Goal: Information Seeking & Learning: Learn about a topic

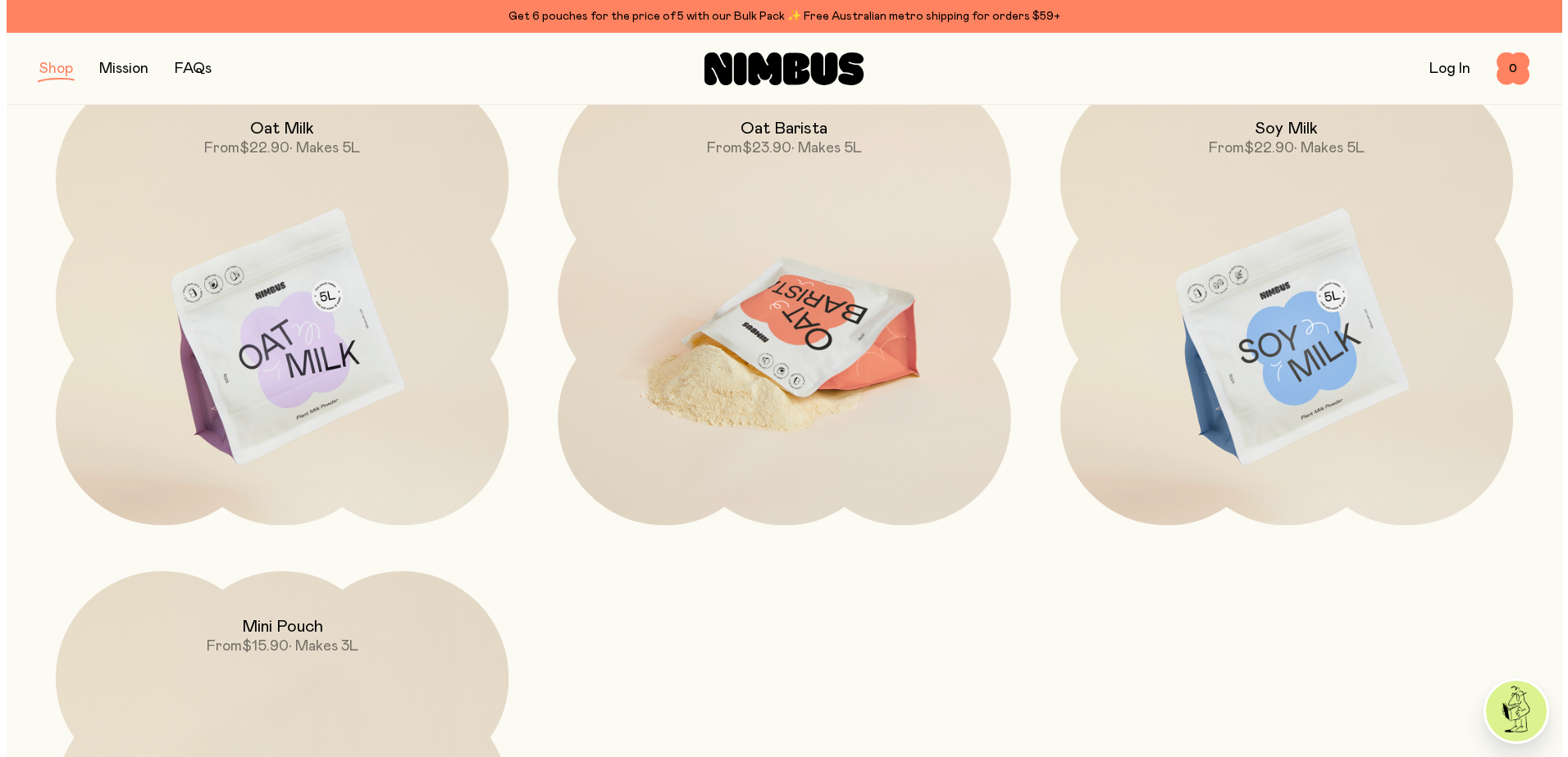
scroll to position [246, 0]
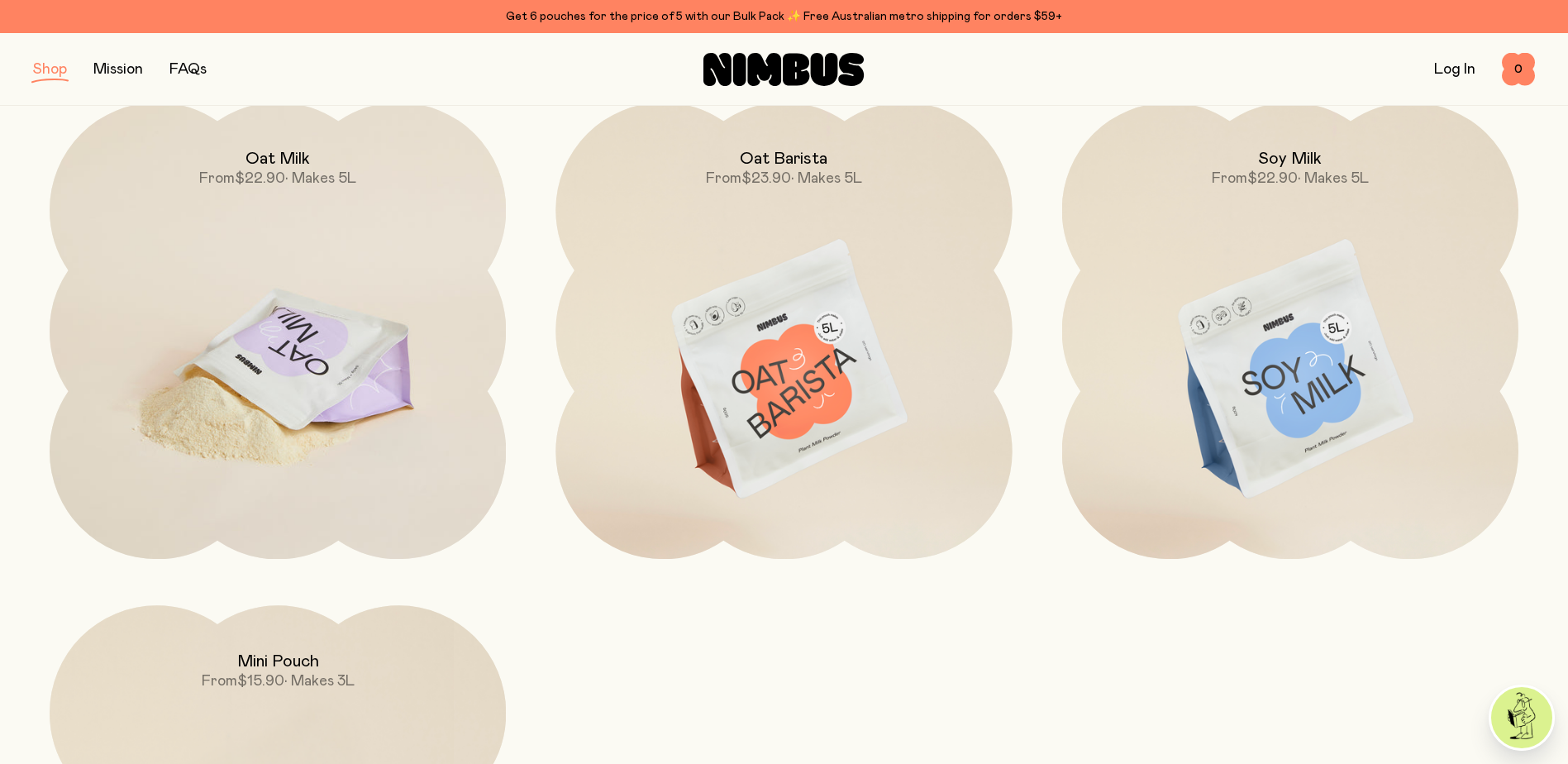
click at [319, 313] on img at bounding box center [278, 371] width 457 height 537
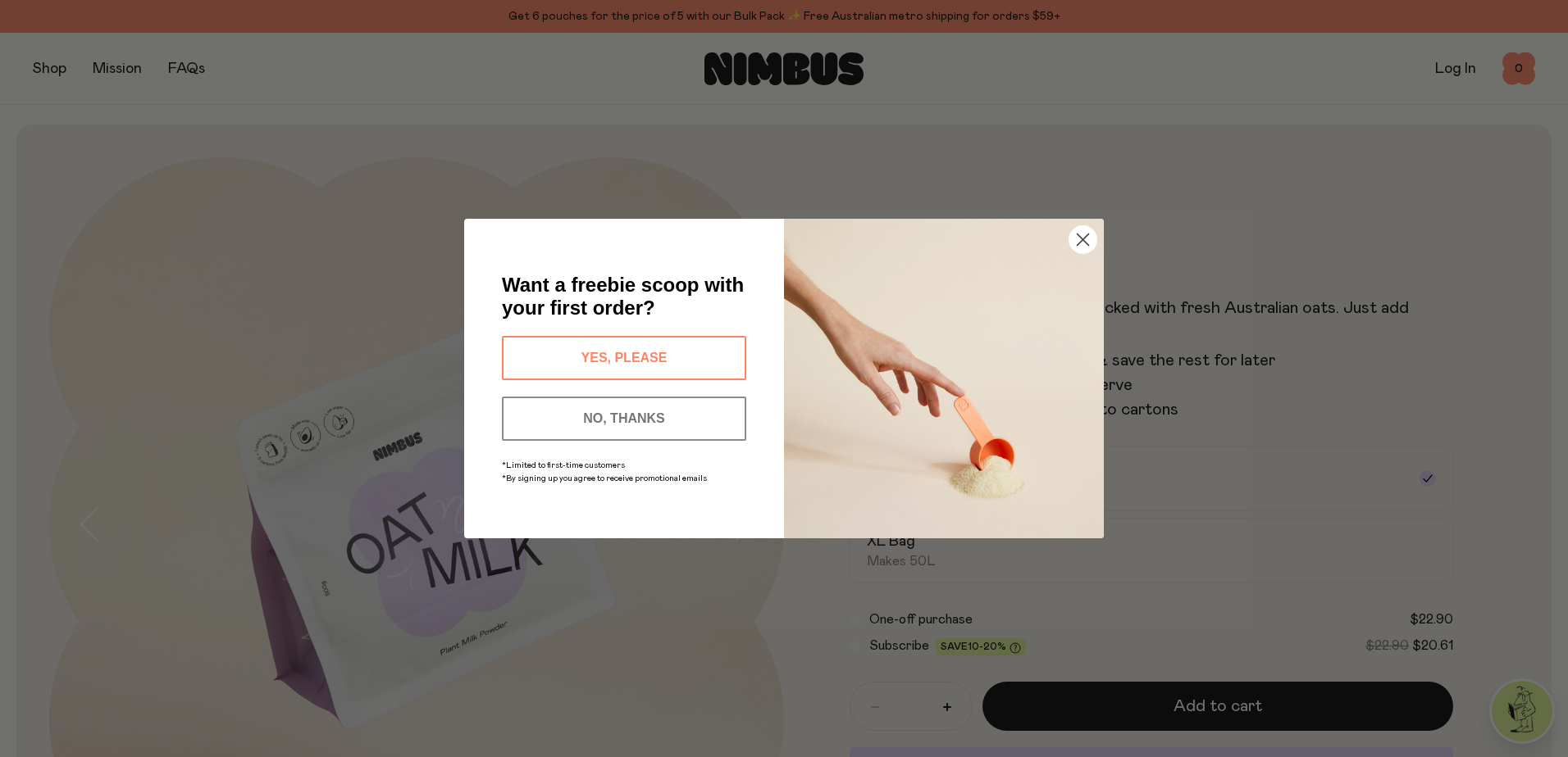
click at [614, 353] on button "YES, PLEASE" at bounding box center [625, 358] width 245 height 44
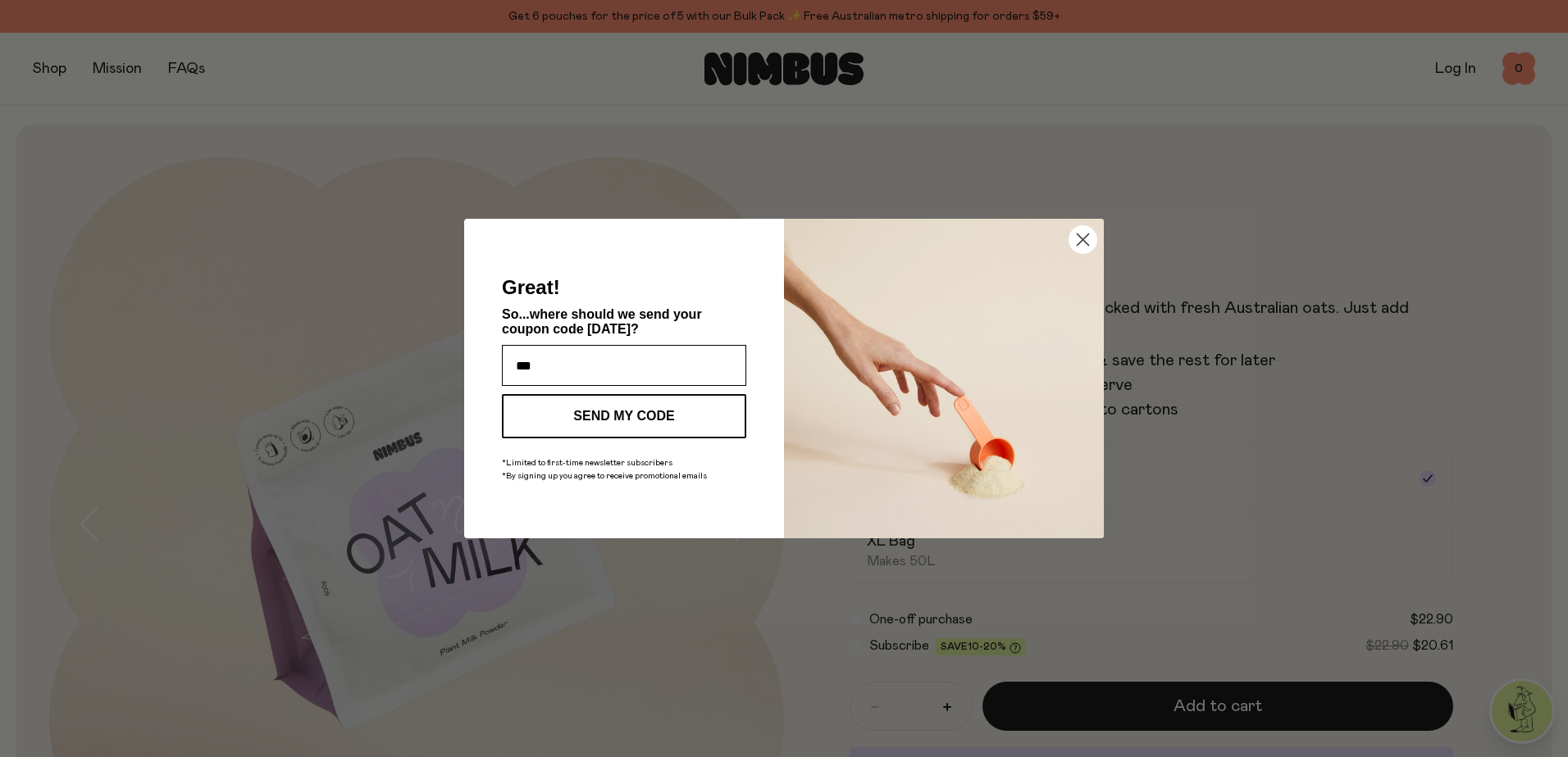
type input "**********"
click at [656, 421] on button "SEND MY CODE" at bounding box center [625, 416] width 245 height 44
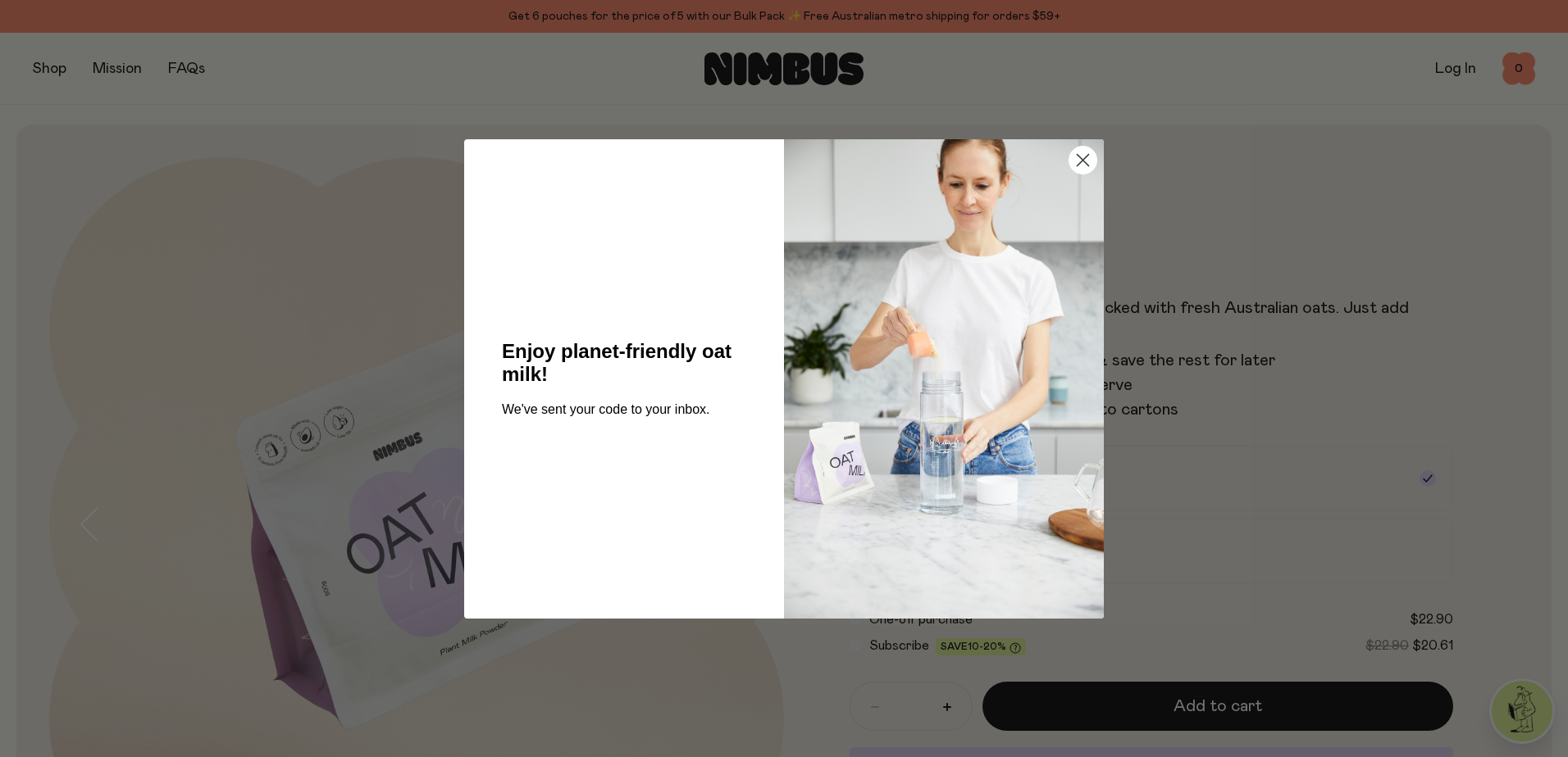
click at [1080, 156] on circle "Close dialog" at bounding box center [1083, 159] width 27 height 27
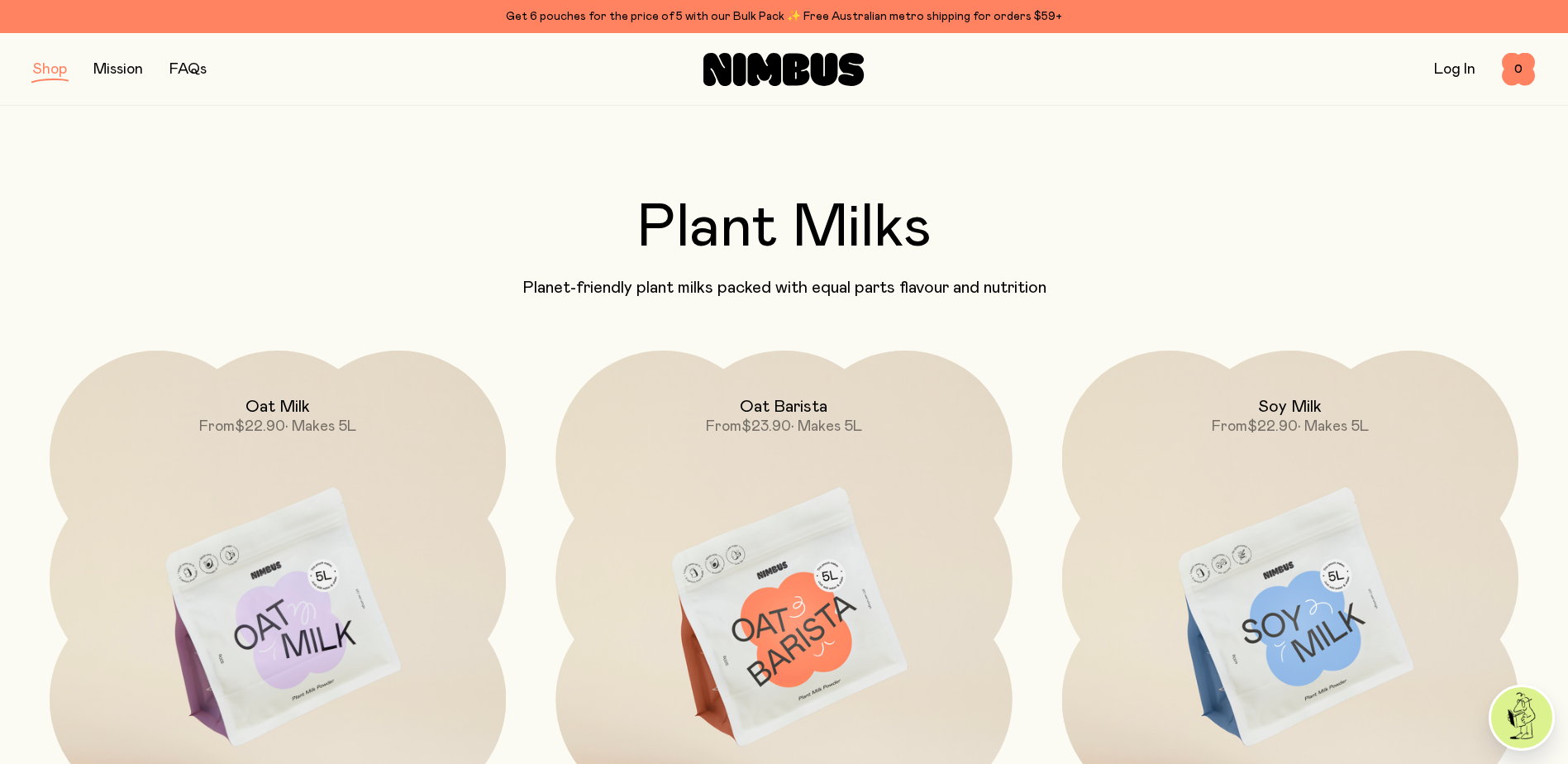
scroll to position [248, 0]
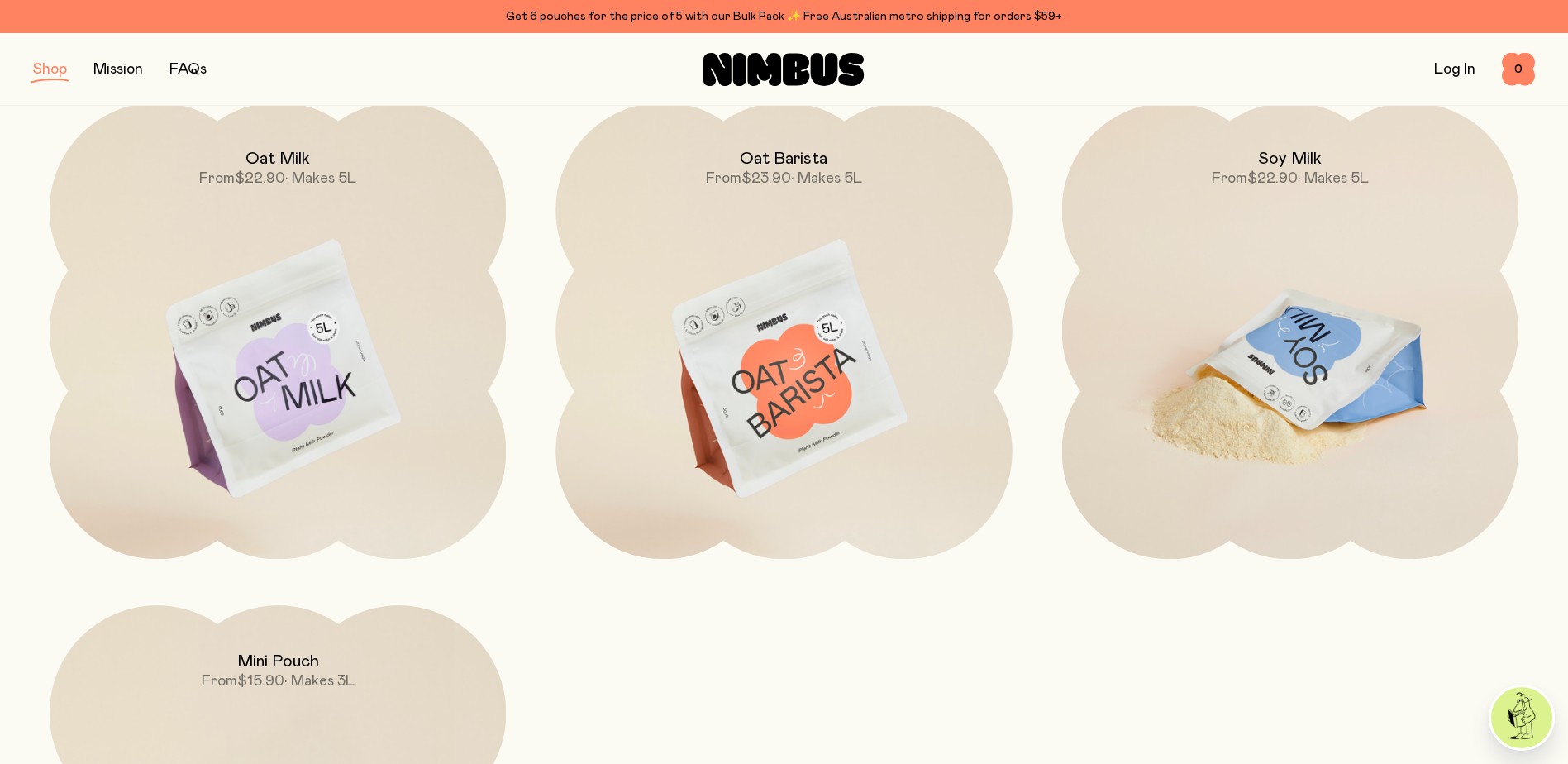
click at [1412, 400] on img at bounding box center [1290, 371] width 457 height 537
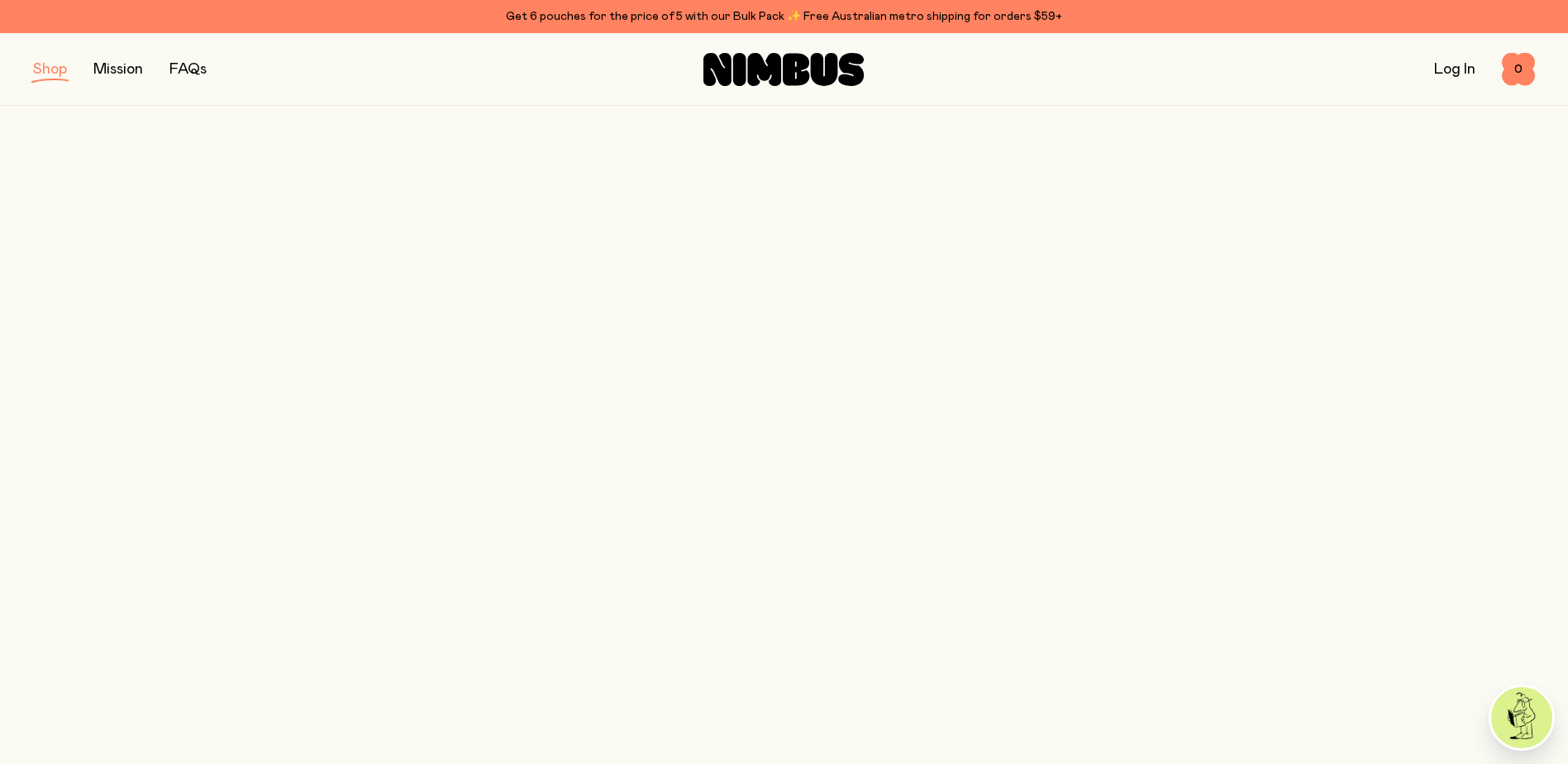
scroll to position [248, 0]
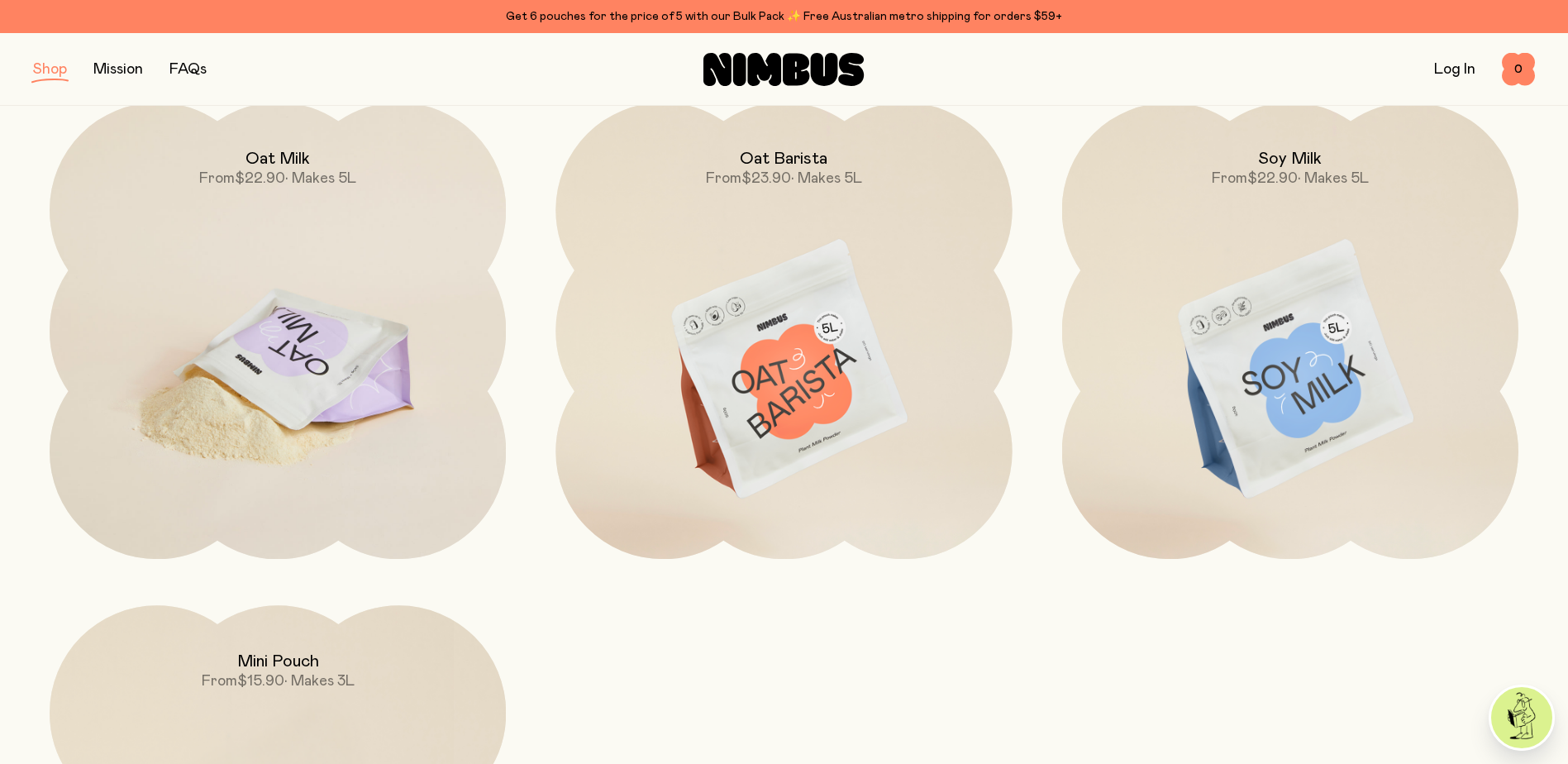
click at [329, 210] on img at bounding box center [278, 371] width 457 height 537
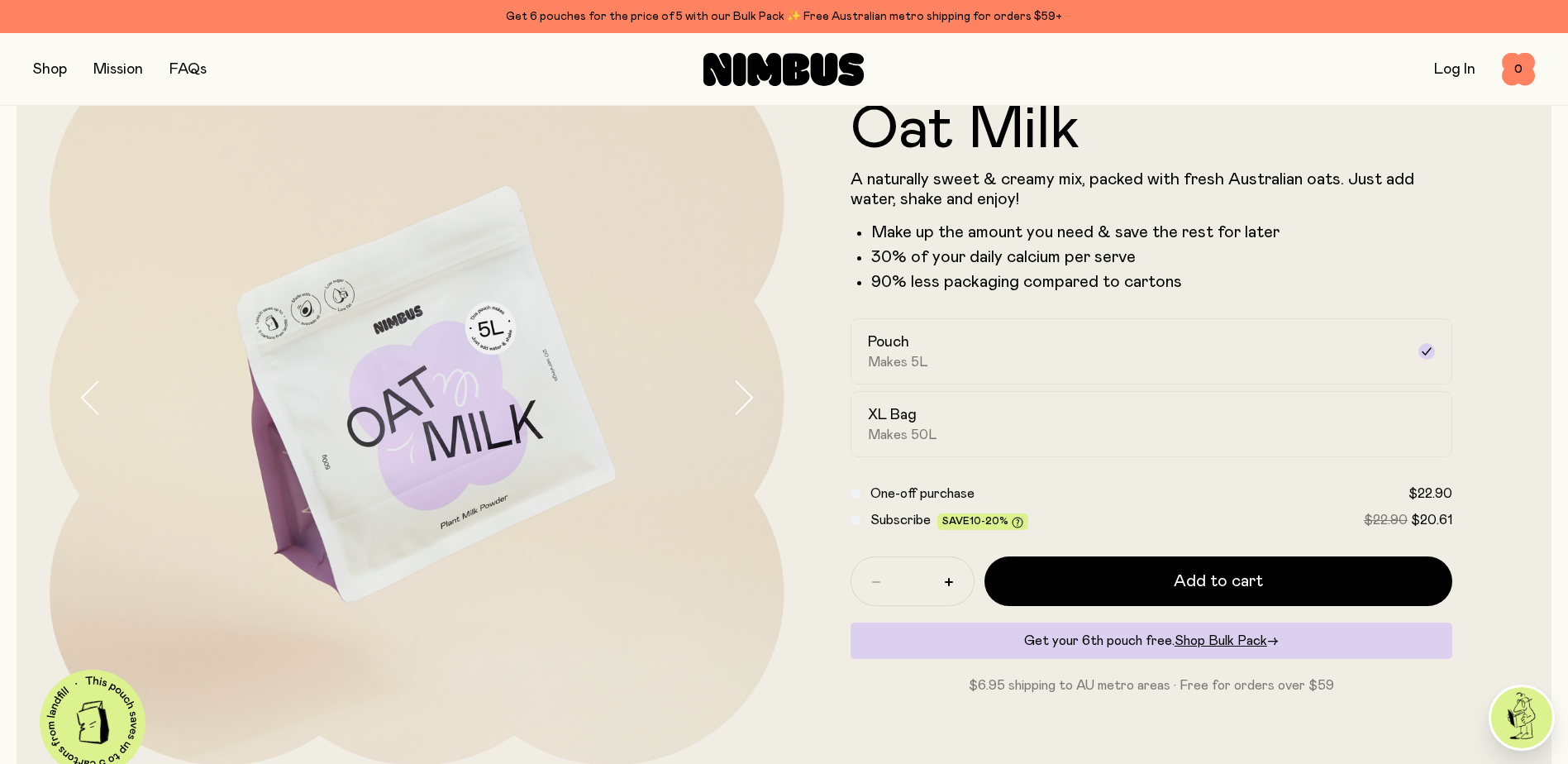
scroll to position [46, 0]
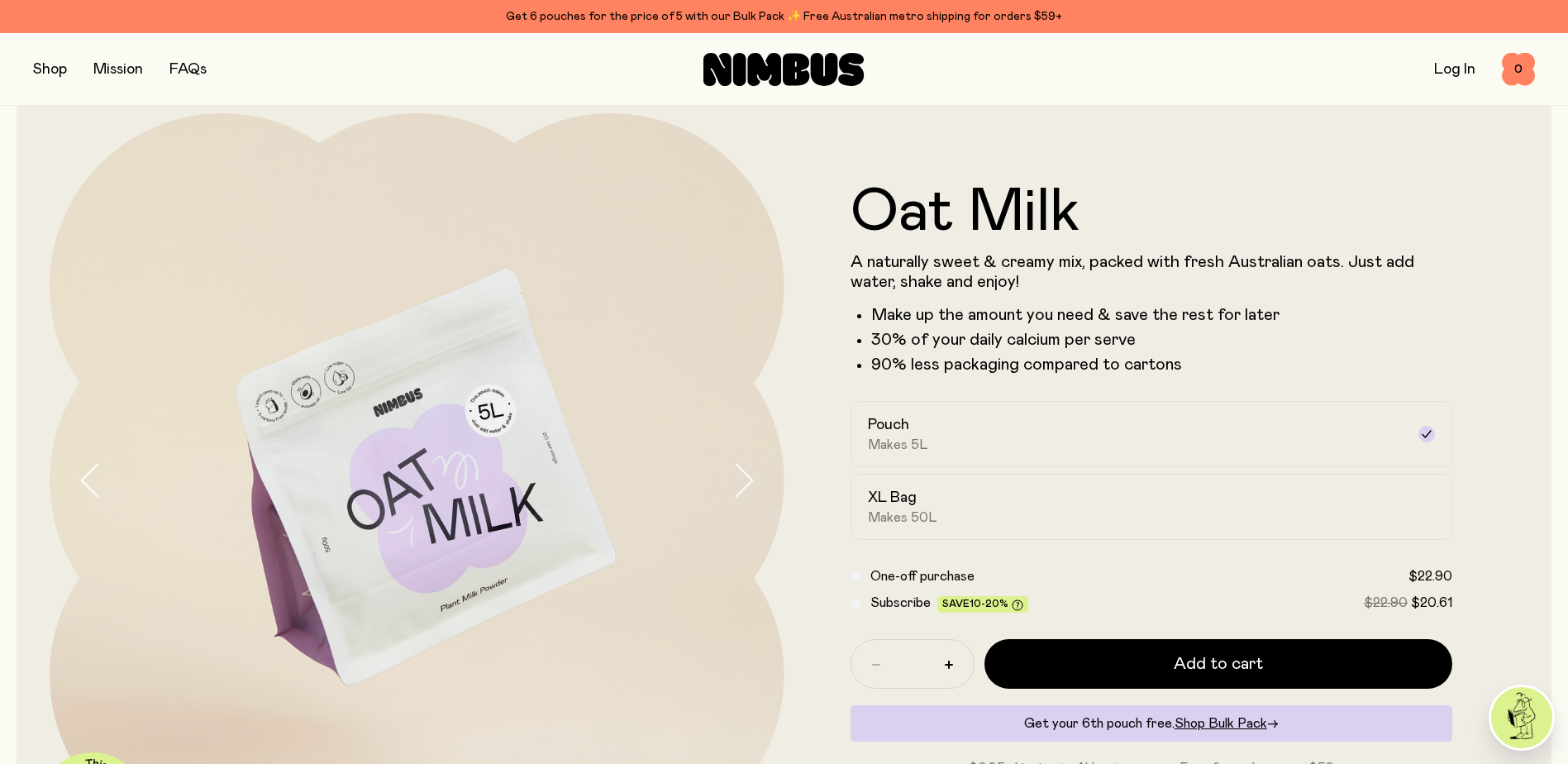
click at [734, 475] on icon "button" at bounding box center [743, 481] width 23 height 35
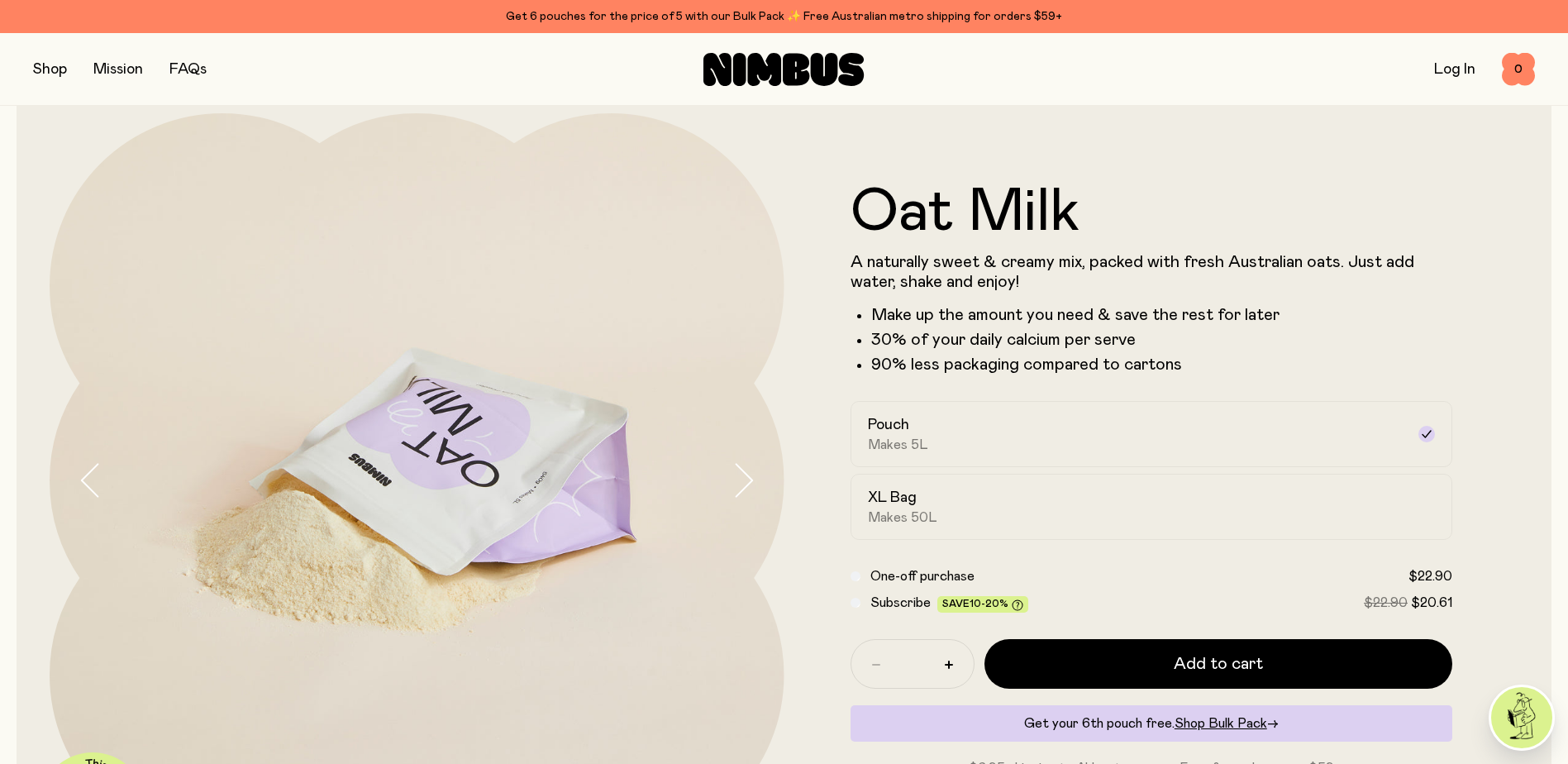
click at [734, 475] on icon "button" at bounding box center [743, 481] width 23 height 35
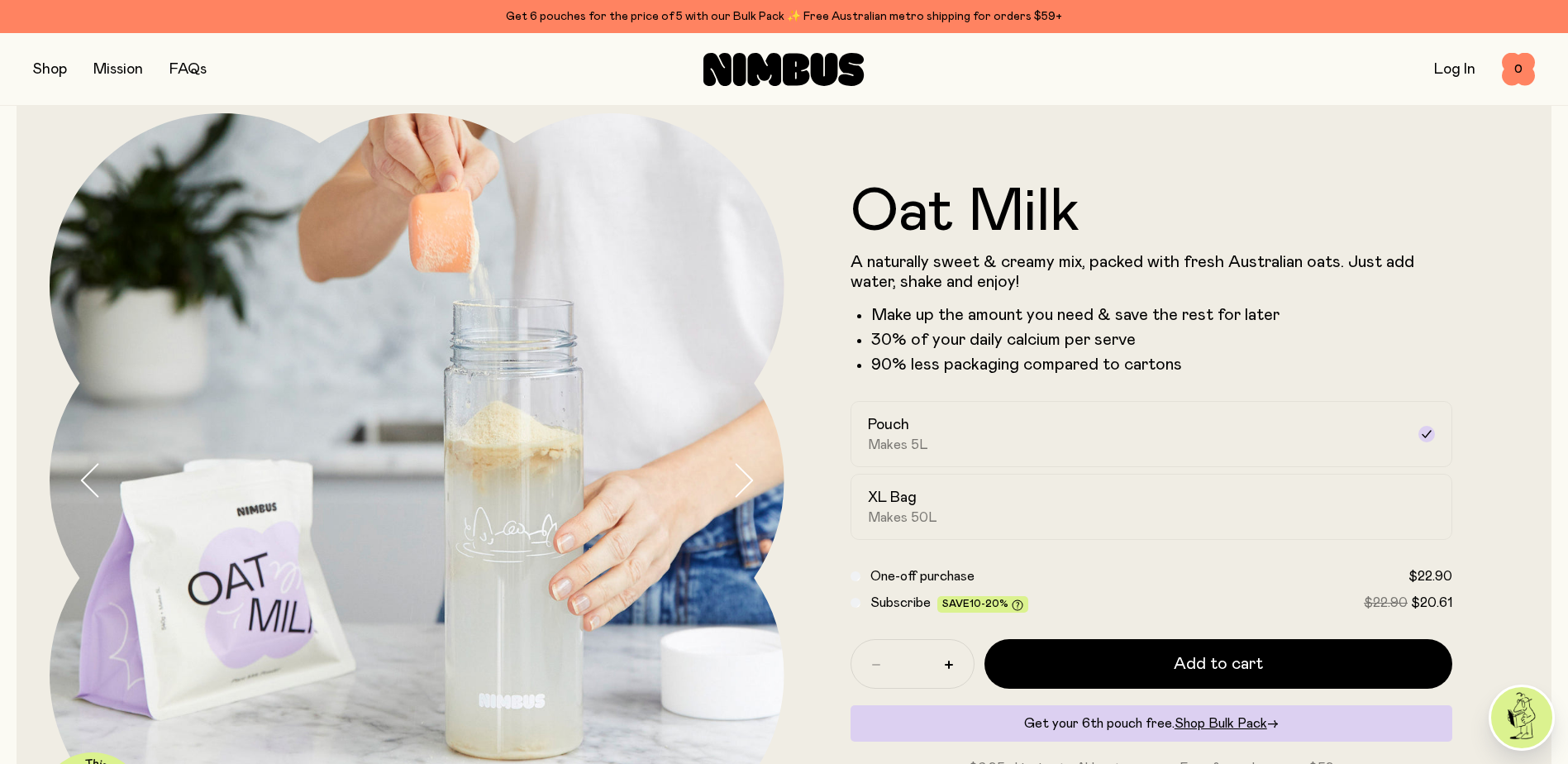
click at [734, 475] on icon "button" at bounding box center [743, 481] width 23 height 35
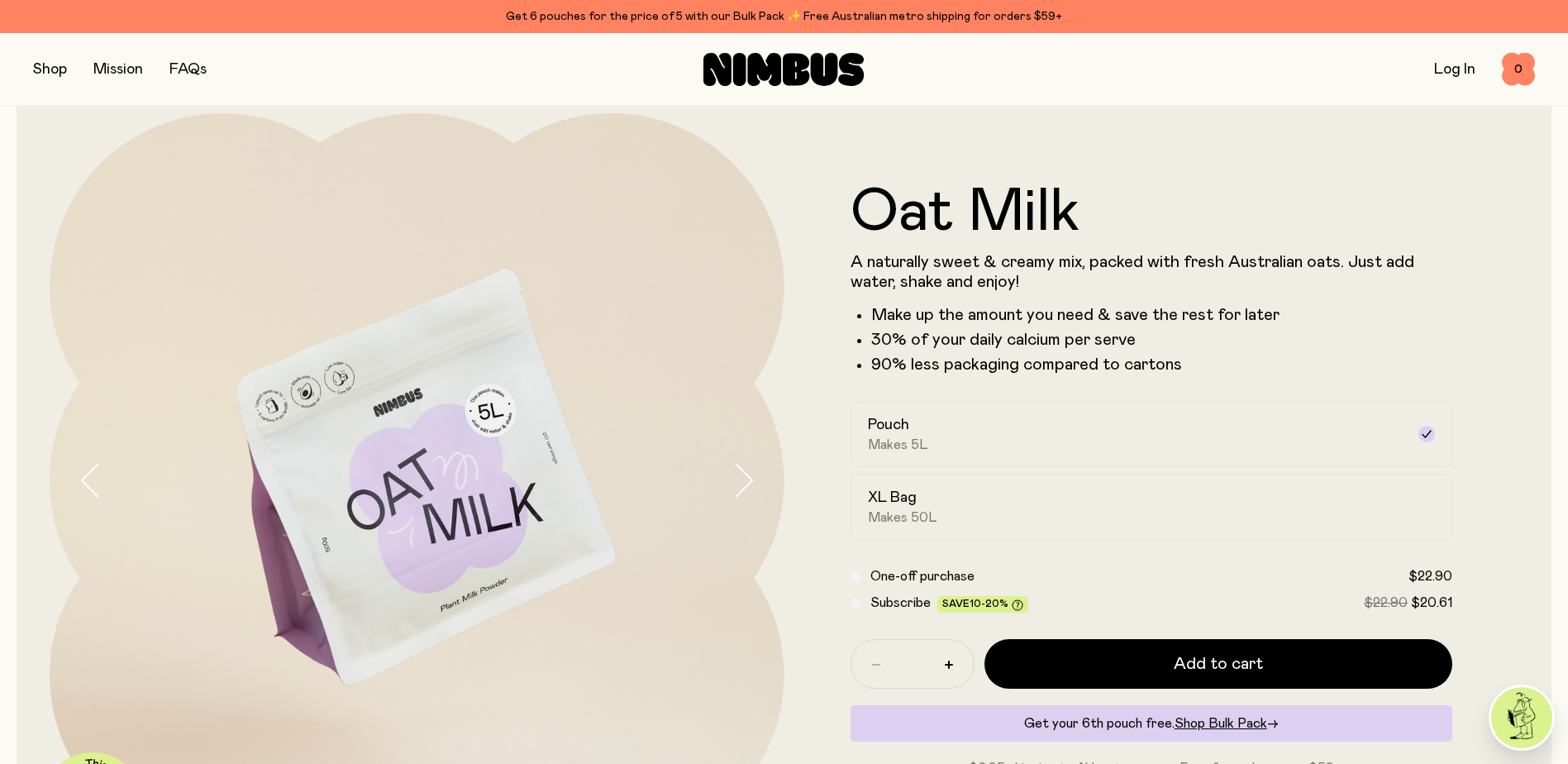
click at [734, 475] on icon "button" at bounding box center [743, 481] width 23 height 35
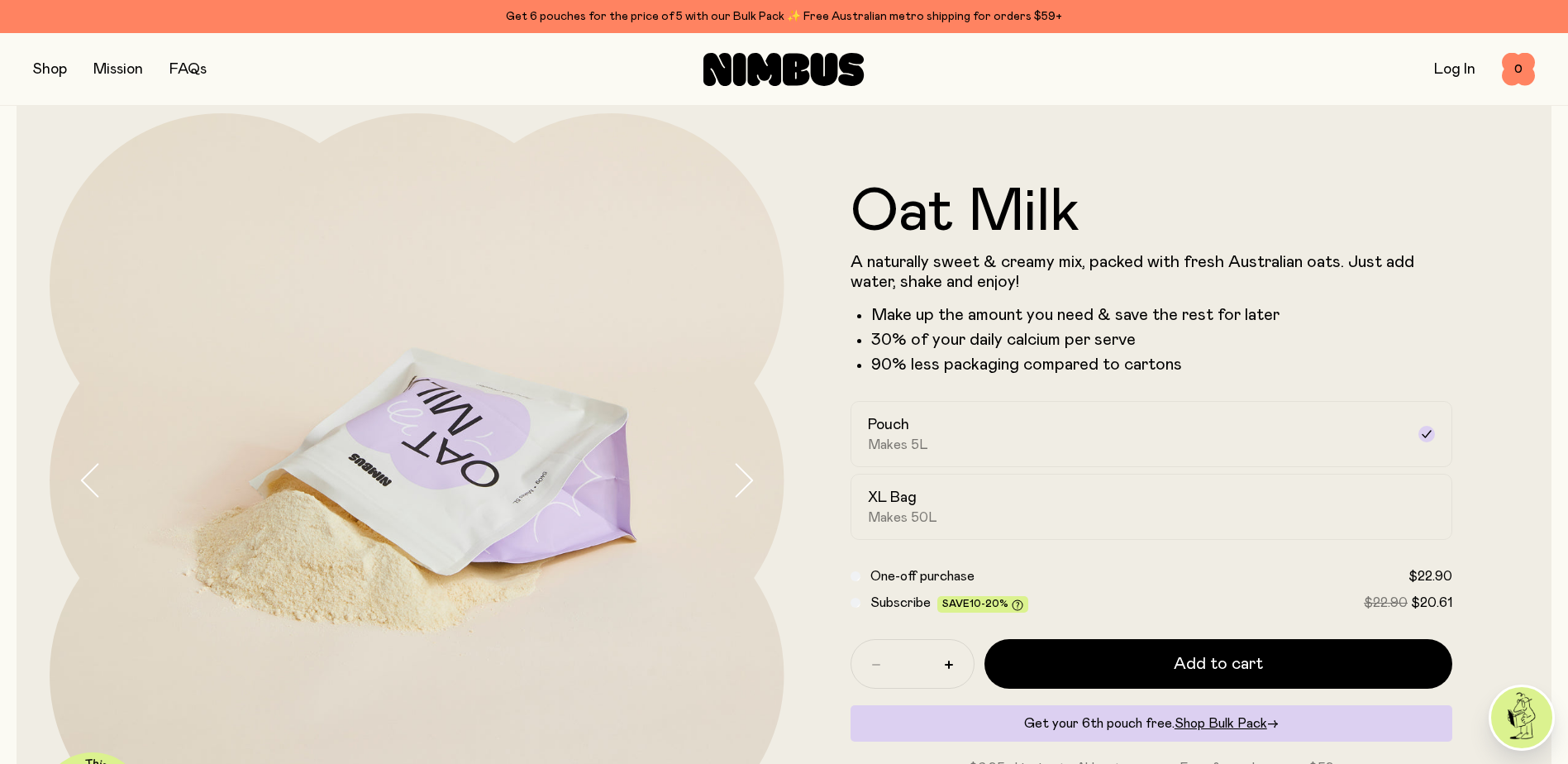
click at [734, 475] on icon "button" at bounding box center [743, 481] width 23 height 35
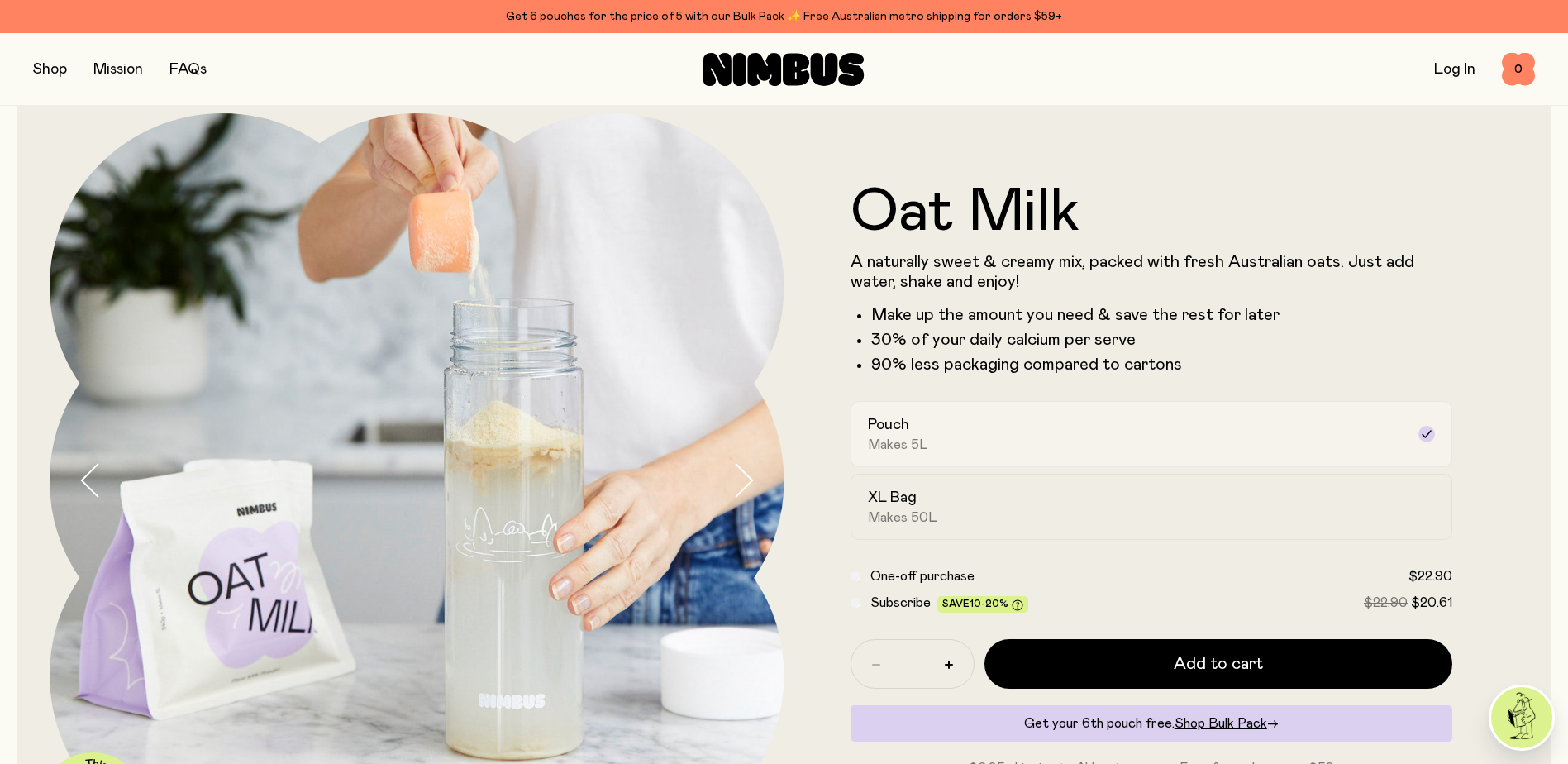
scroll to position [0, 0]
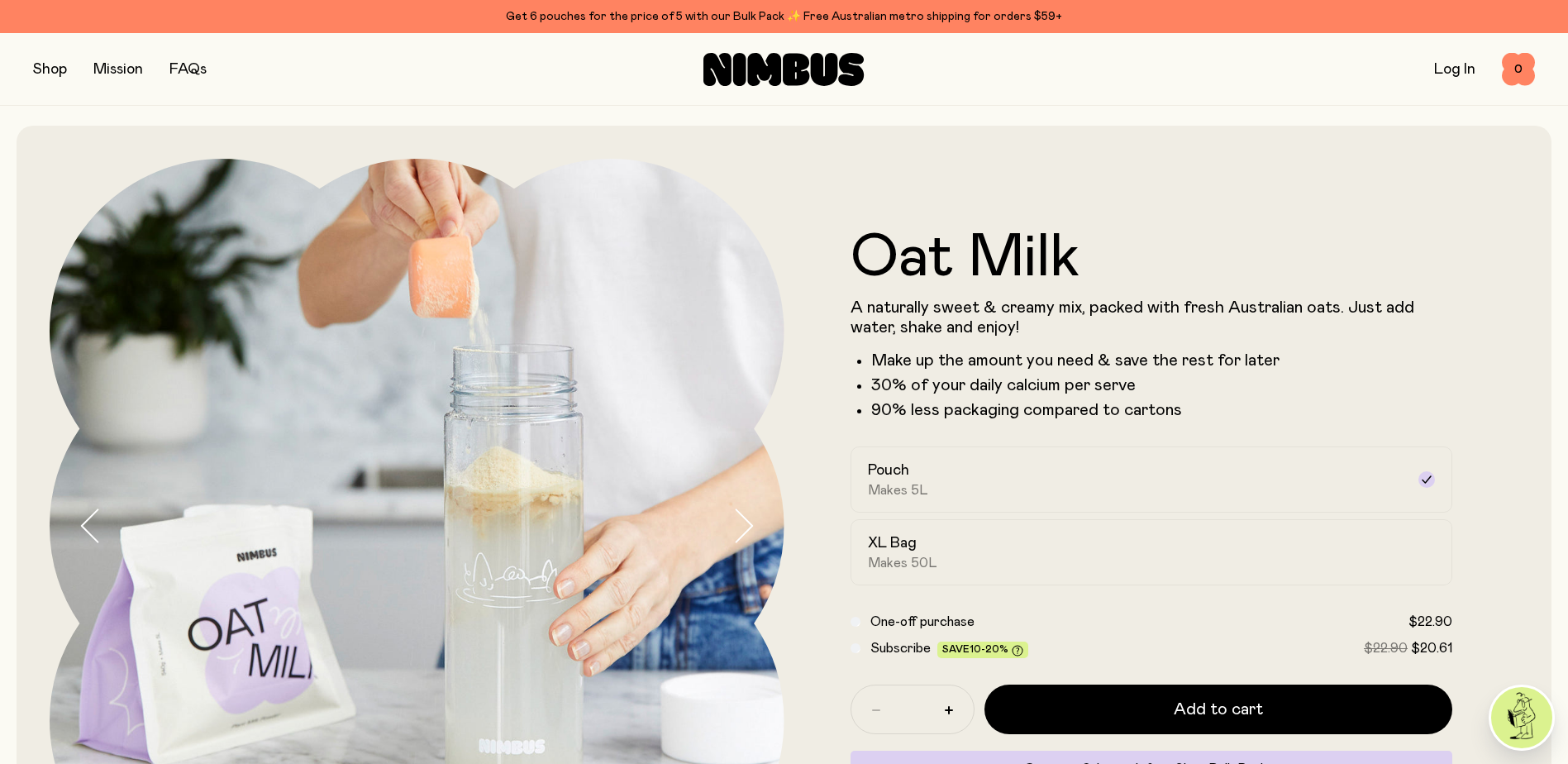
click at [132, 67] on link "Mission" at bounding box center [118, 69] width 50 height 15
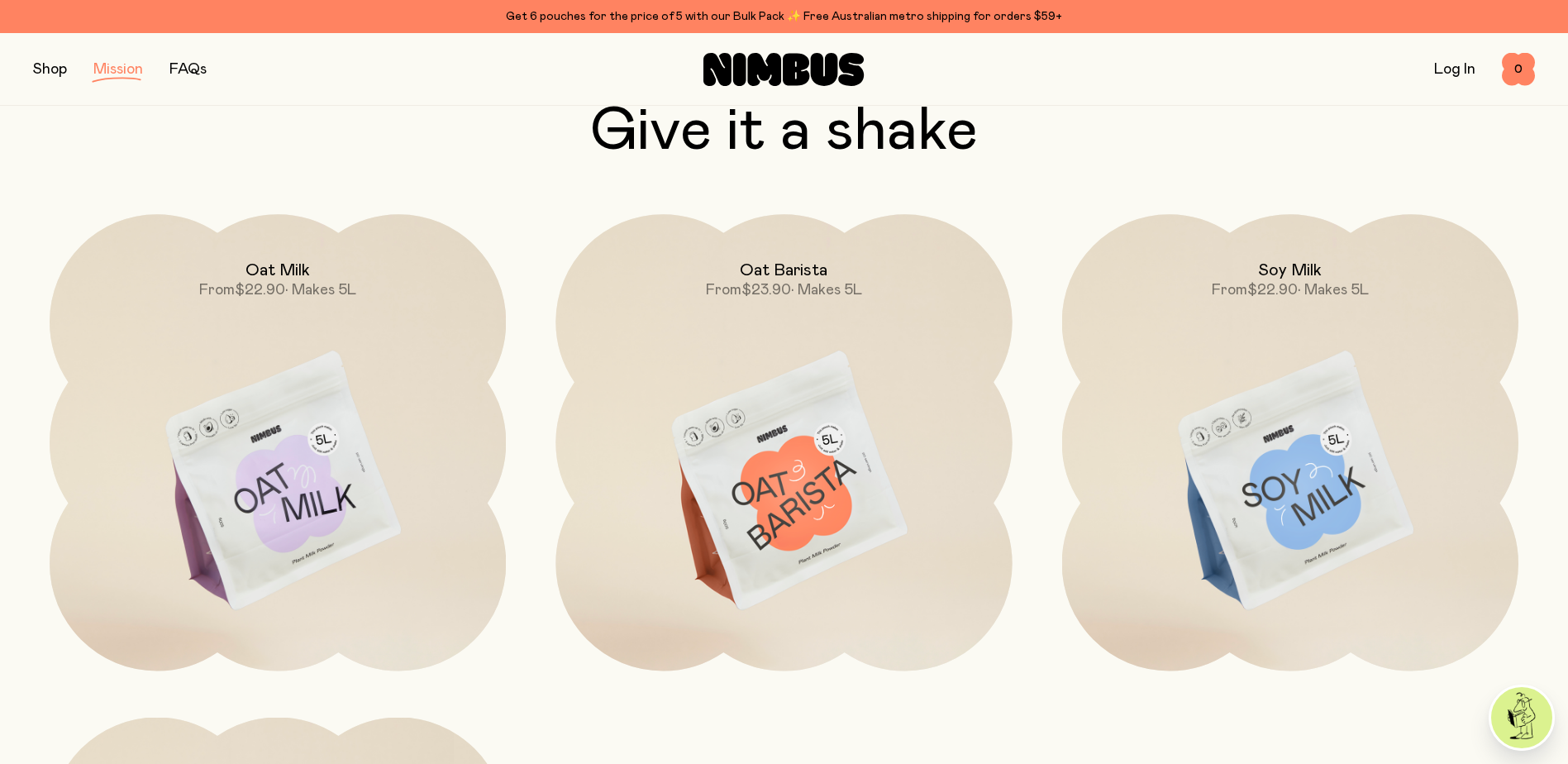
scroll to position [2850, 0]
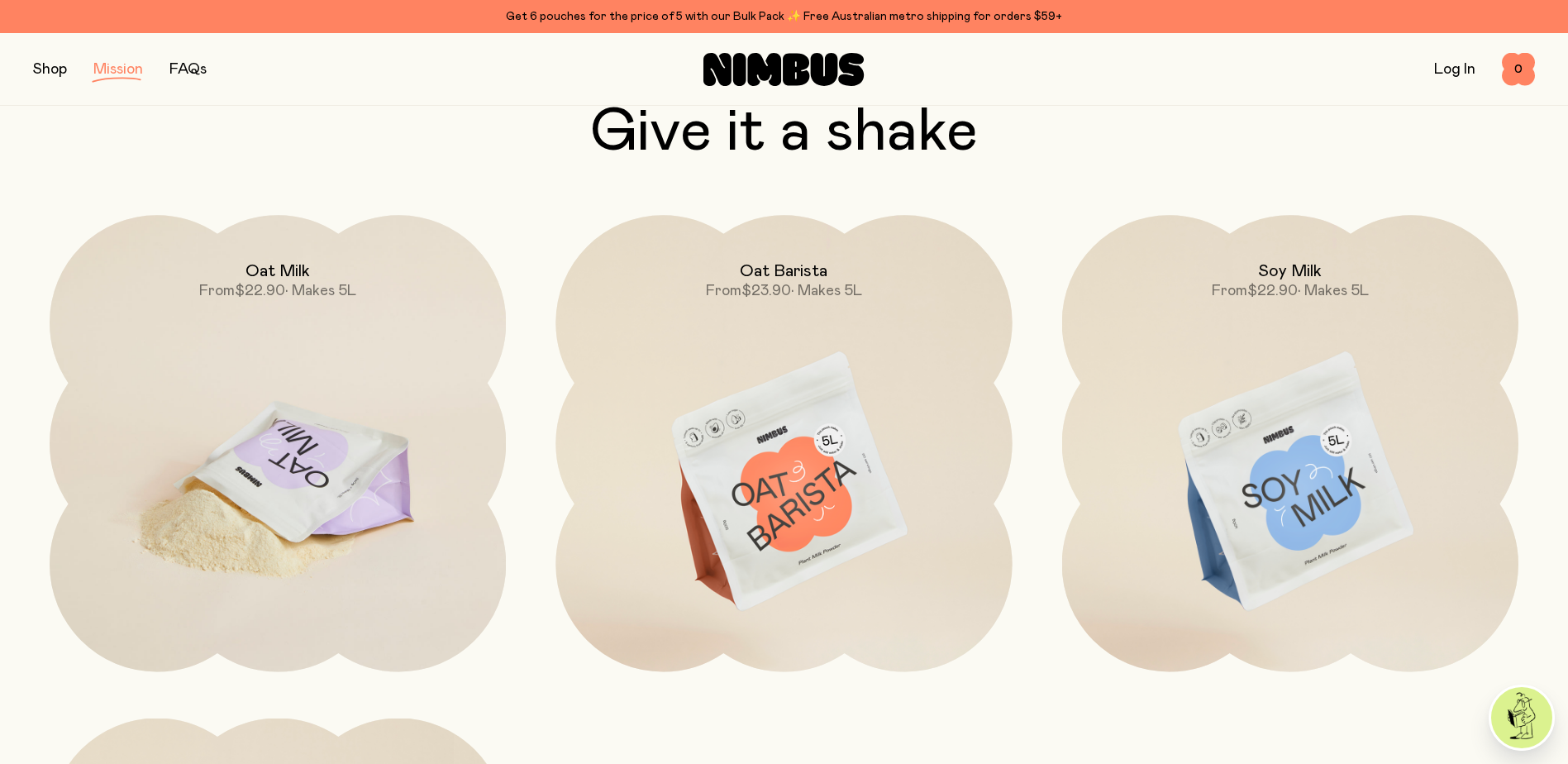
click at [347, 508] on img at bounding box center [278, 483] width 457 height 537
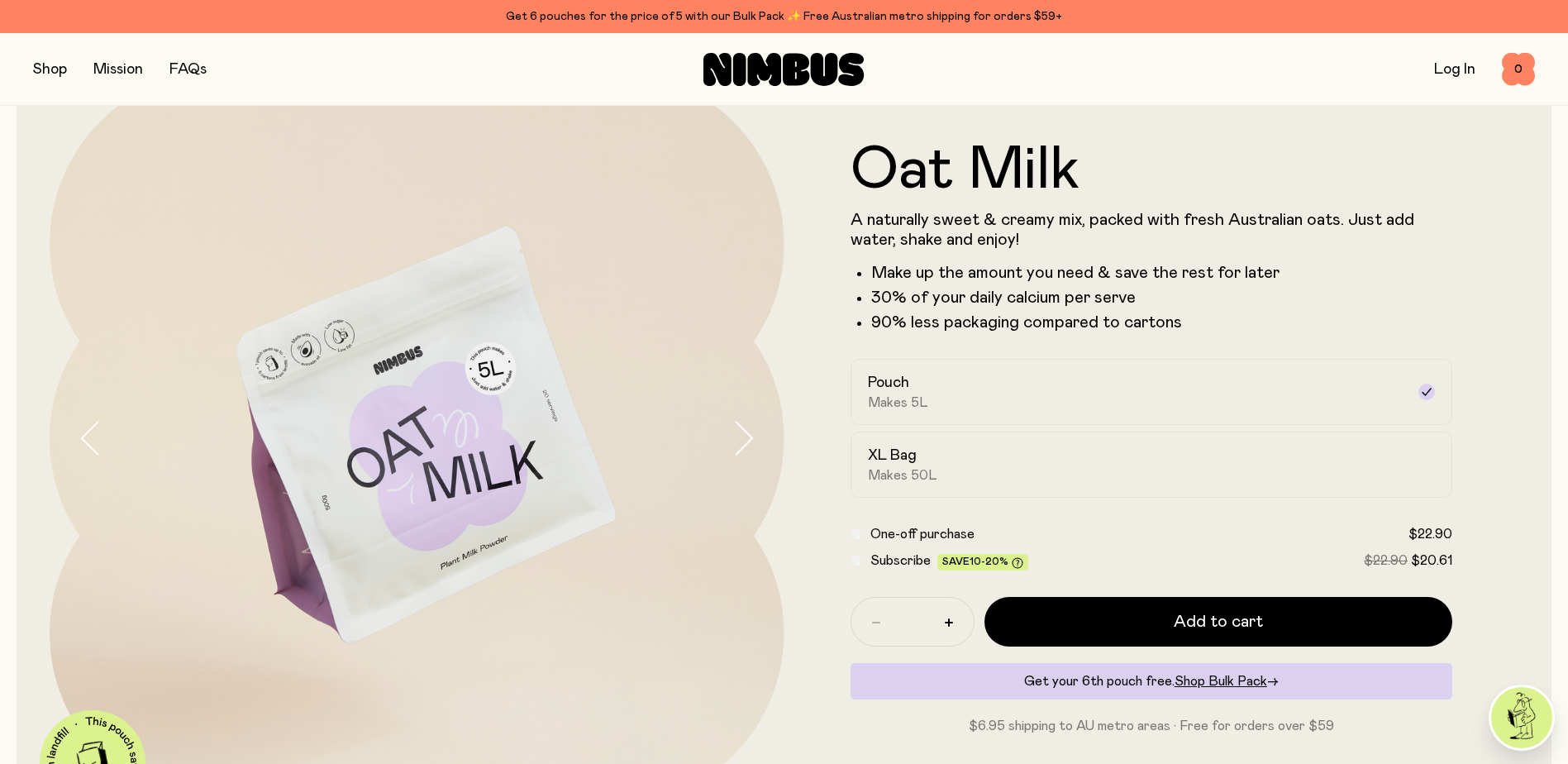
scroll to position [83, 0]
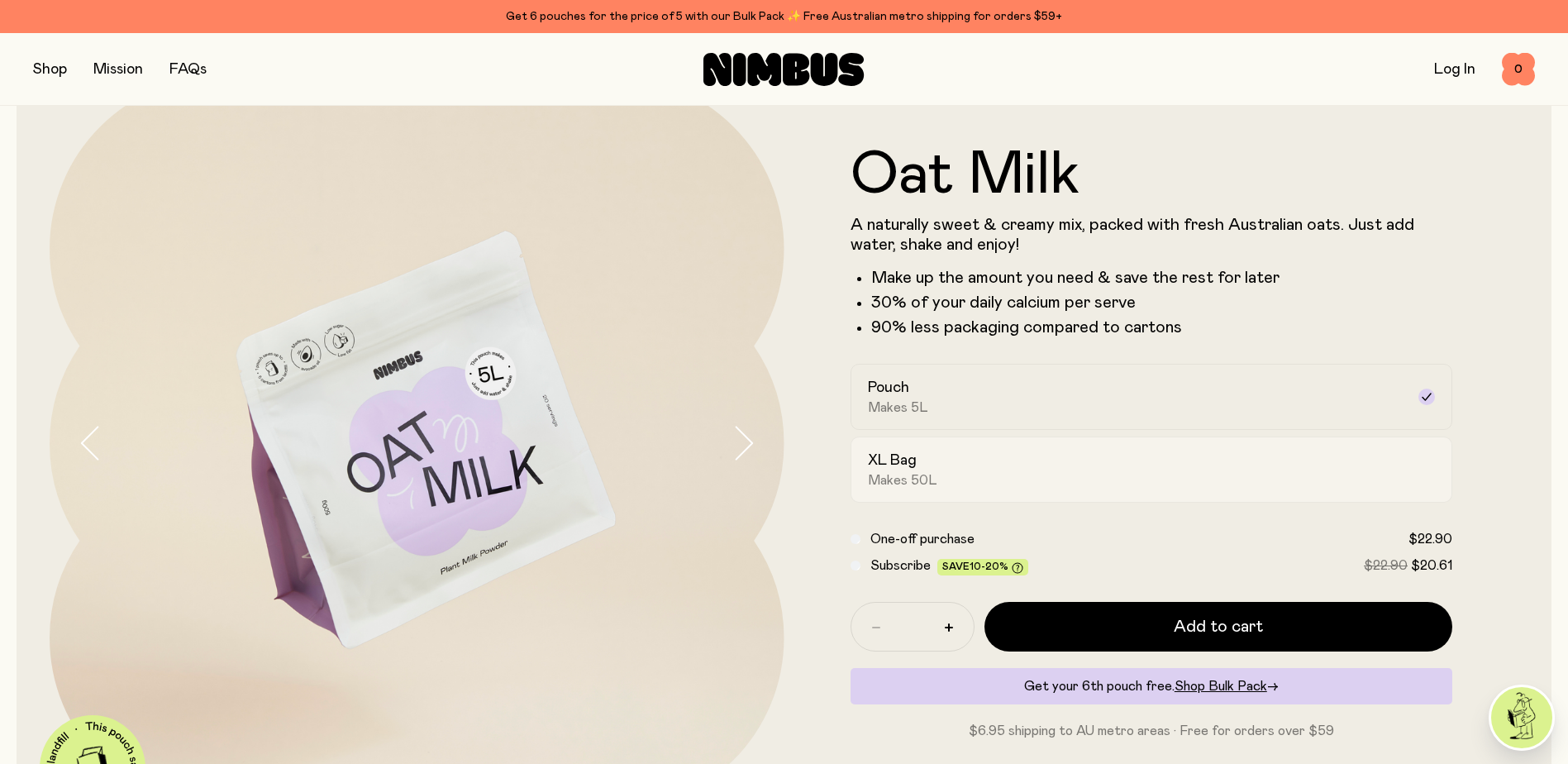
click at [966, 476] on div "XL Bag Makes 50L" at bounding box center [1138, 469] width 538 height 38
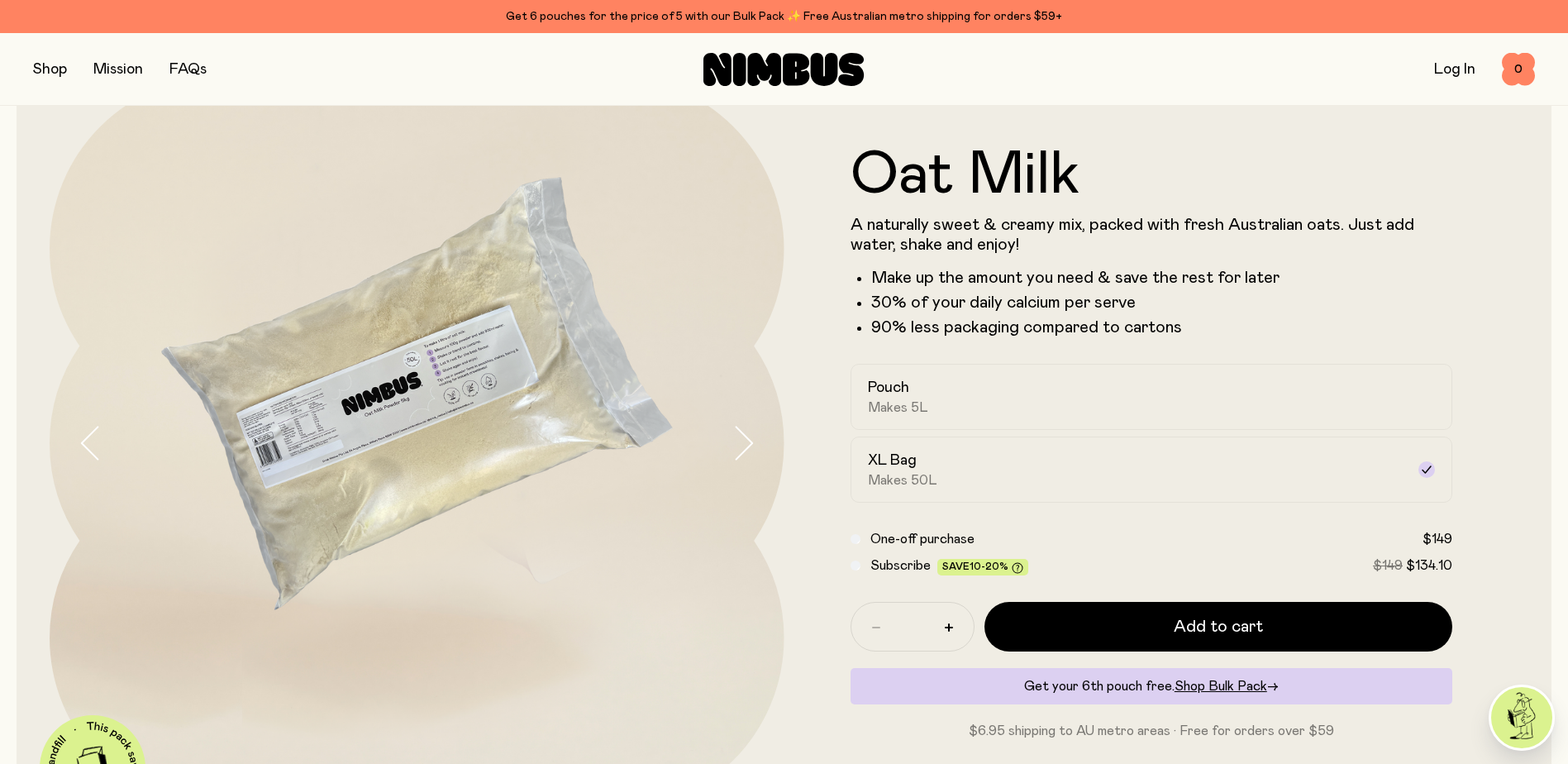
click at [301, 432] on img at bounding box center [417, 443] width 735 height 736
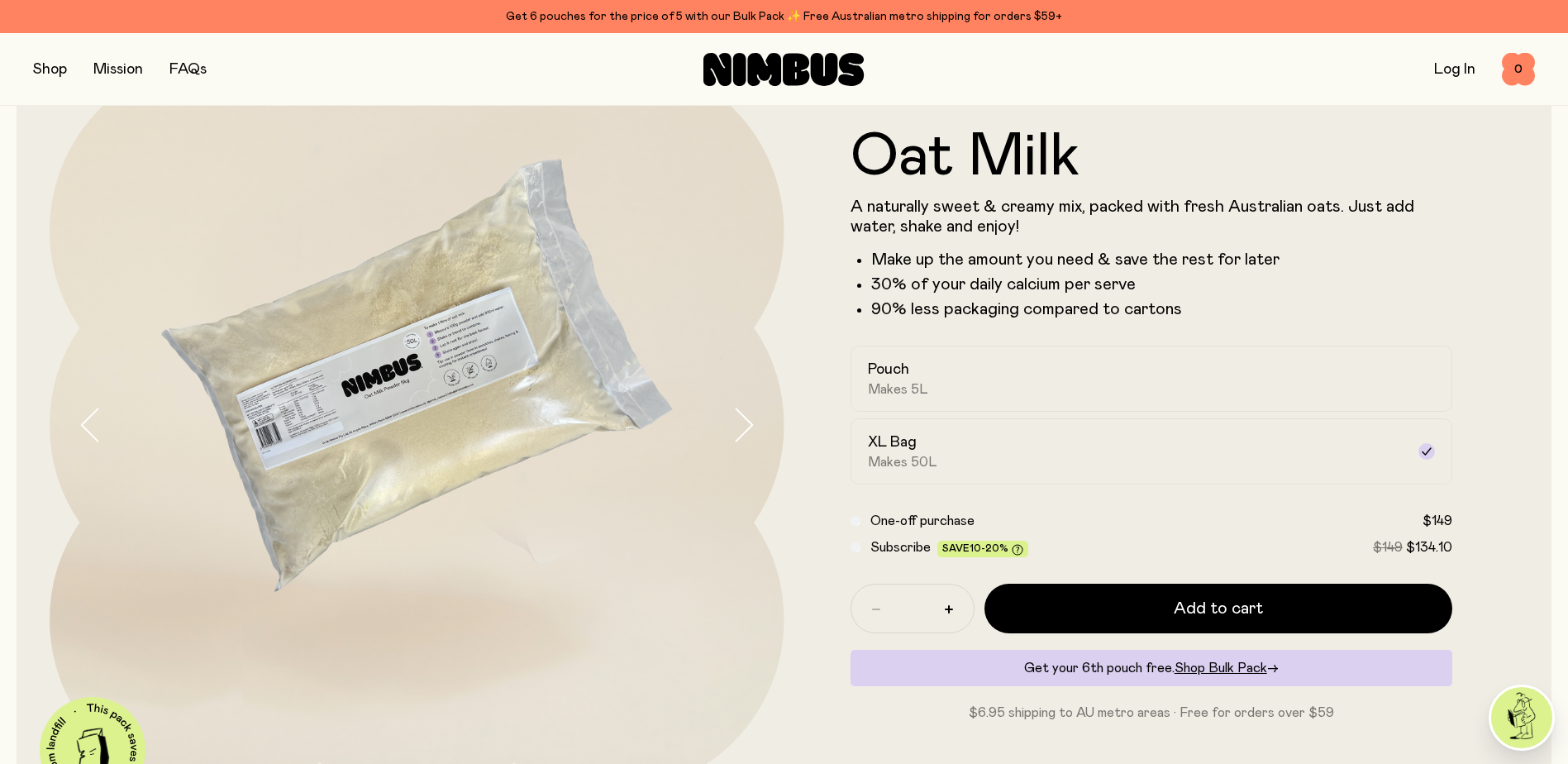
scroll to position [0, 0]
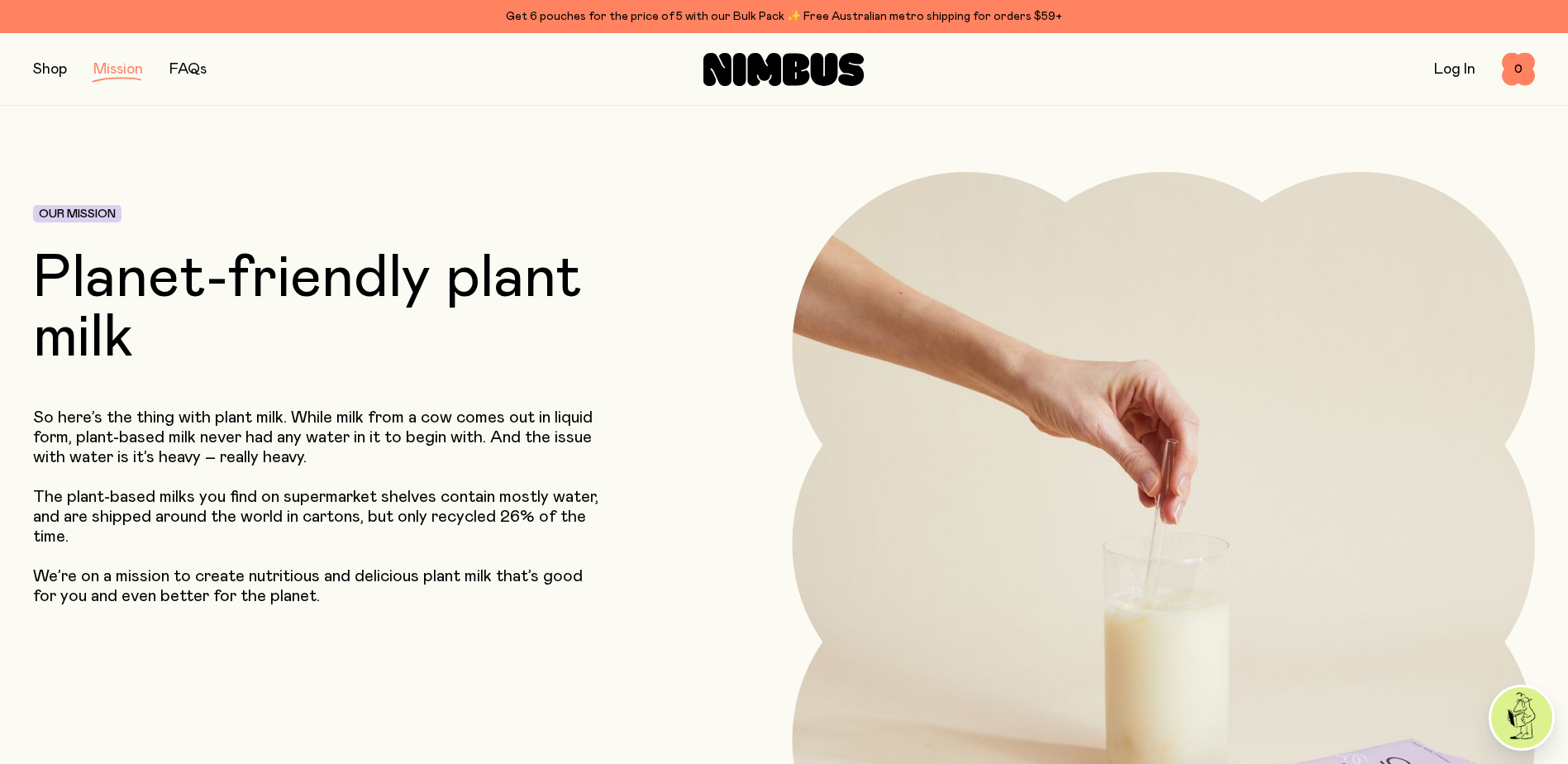
scroll to position [2850, 0]
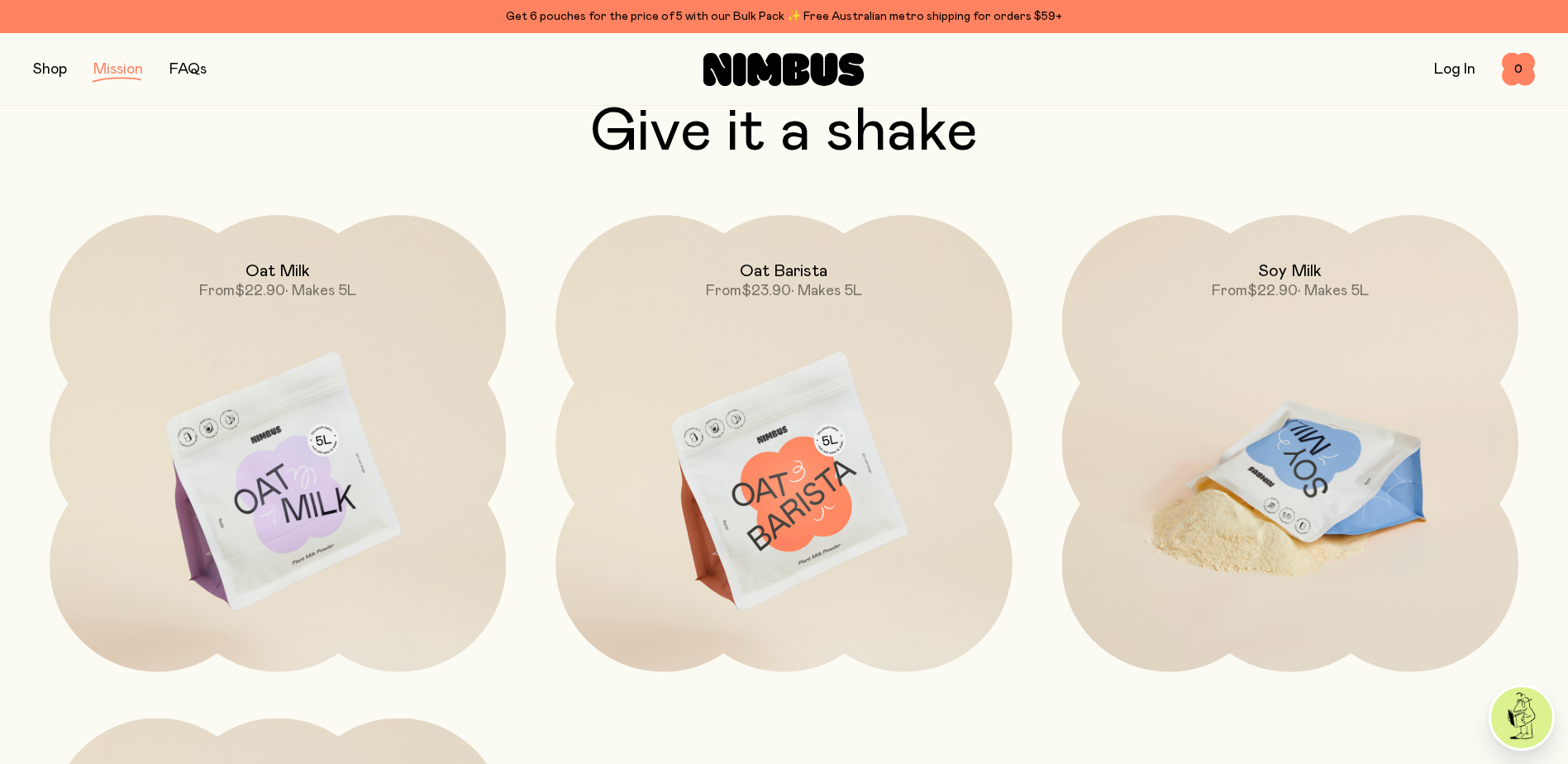
click at [1251, 372] on img at bounding box center [1290, 483] width 457 height 537
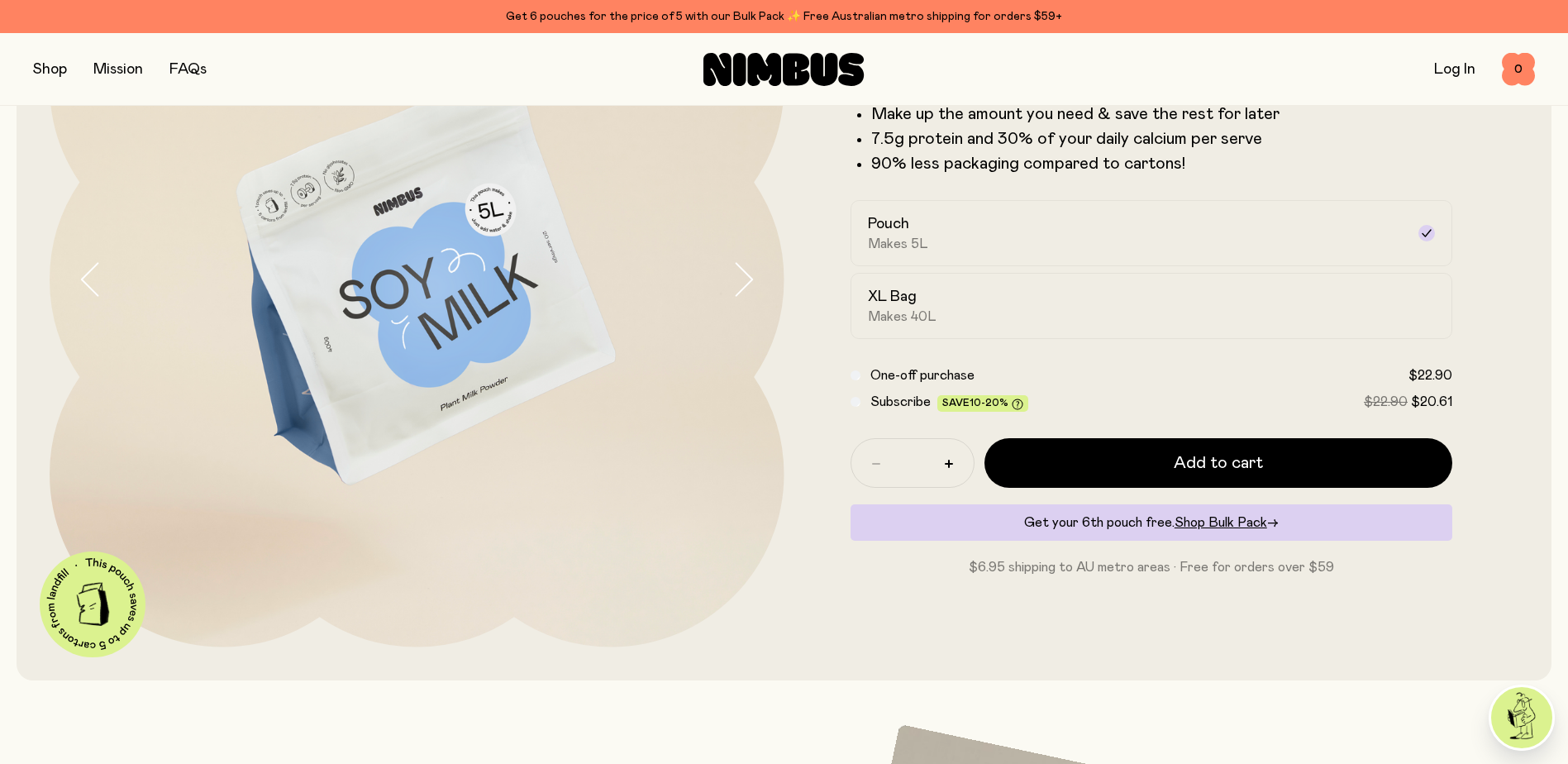
scroll to position [248, 0]
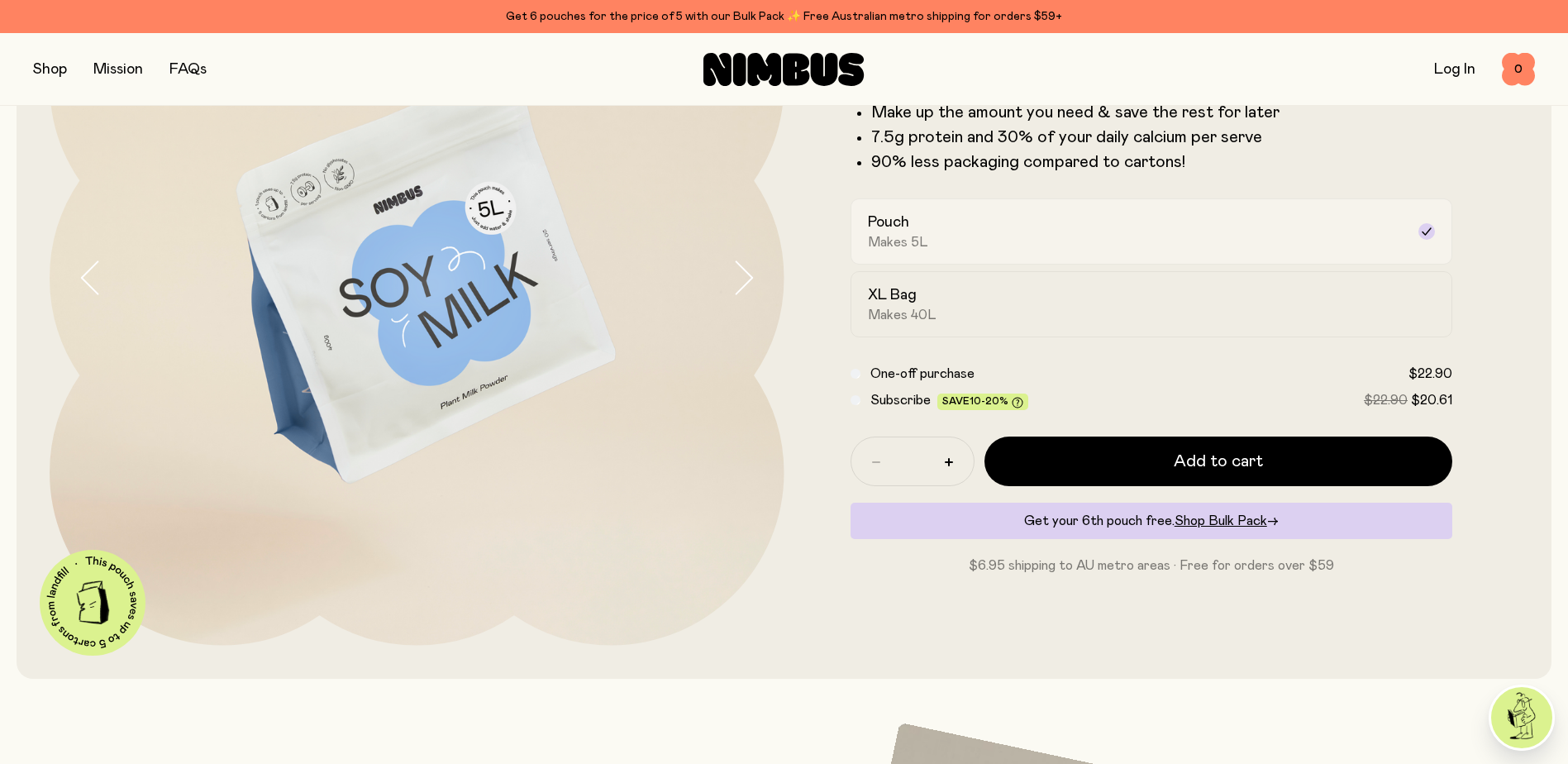
click at [993, 242] on div "Pouch Makes 5L" at bounding box center [1138, 231] width 538 height 38
click at [957, 308] on div "XL Bag Makes 40L" at bounding box center [1138, 304] width 538 height 38
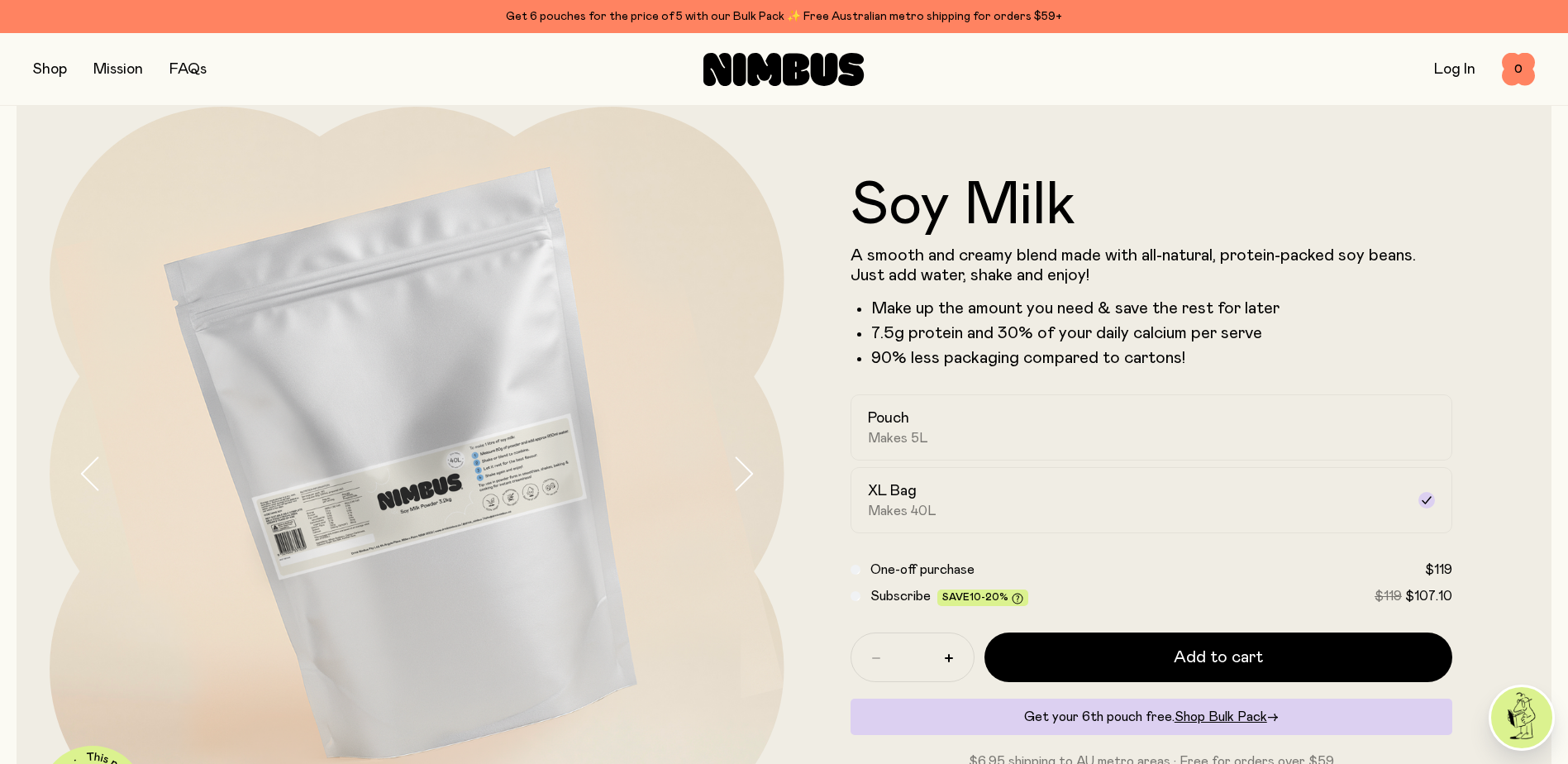
scroll to position [0, 0]
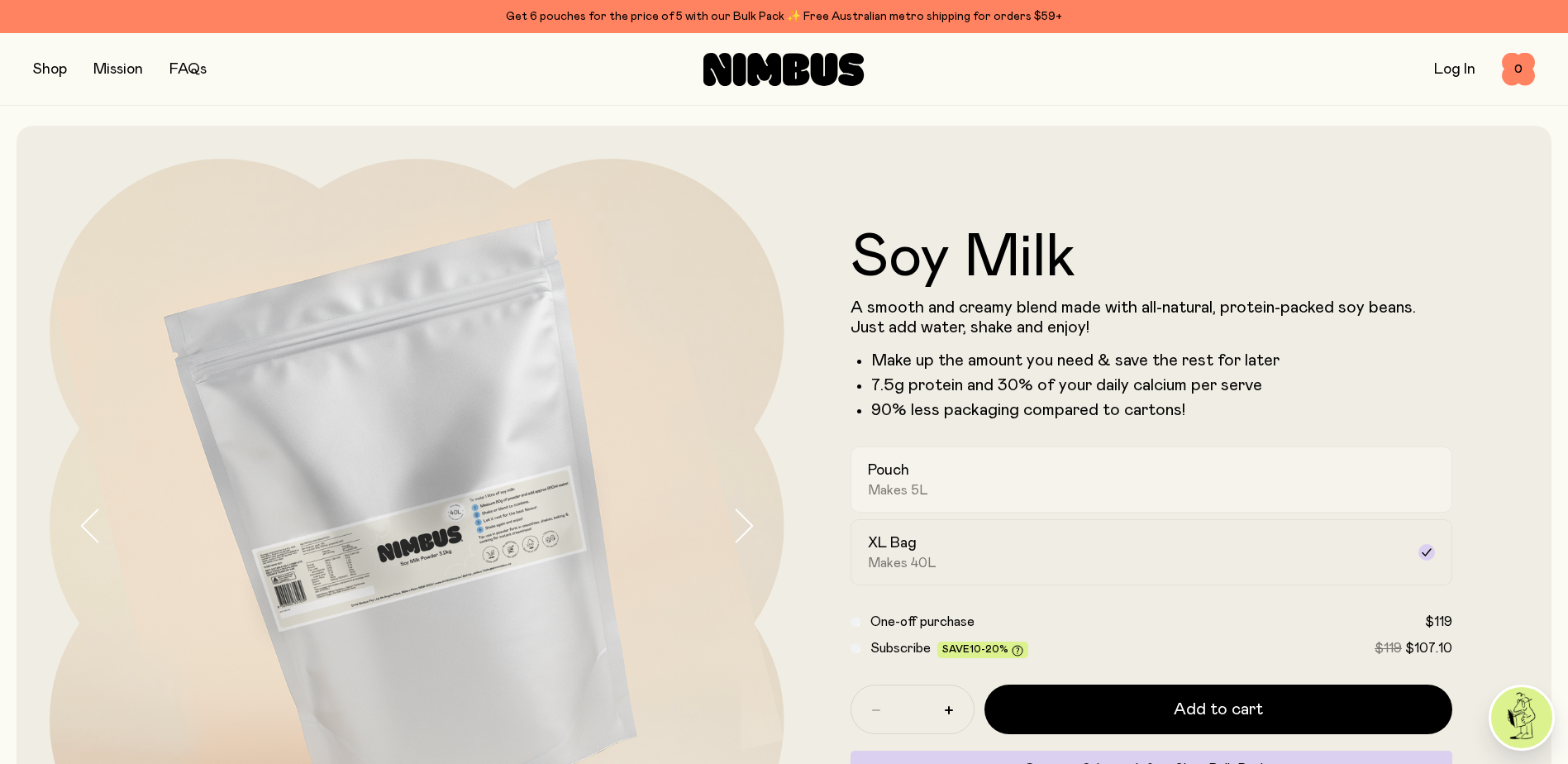
click at [957, 479] on div "Pouch Makes 5L" at bounding box center [1138, 479] width 538 height 38
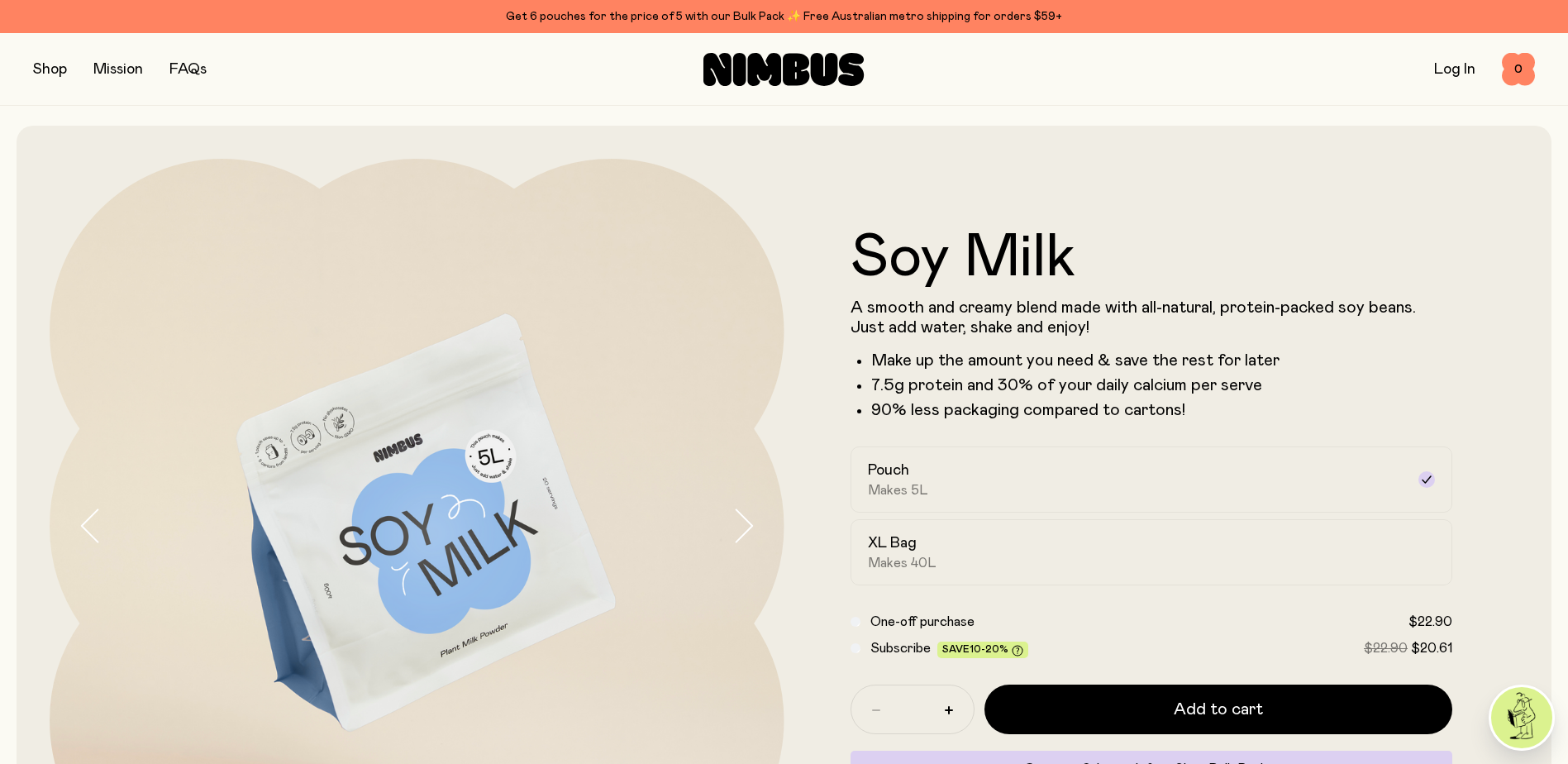
click at [195, 69] on link "FAQs" at bounding box center [187, 69] width 37 height 15
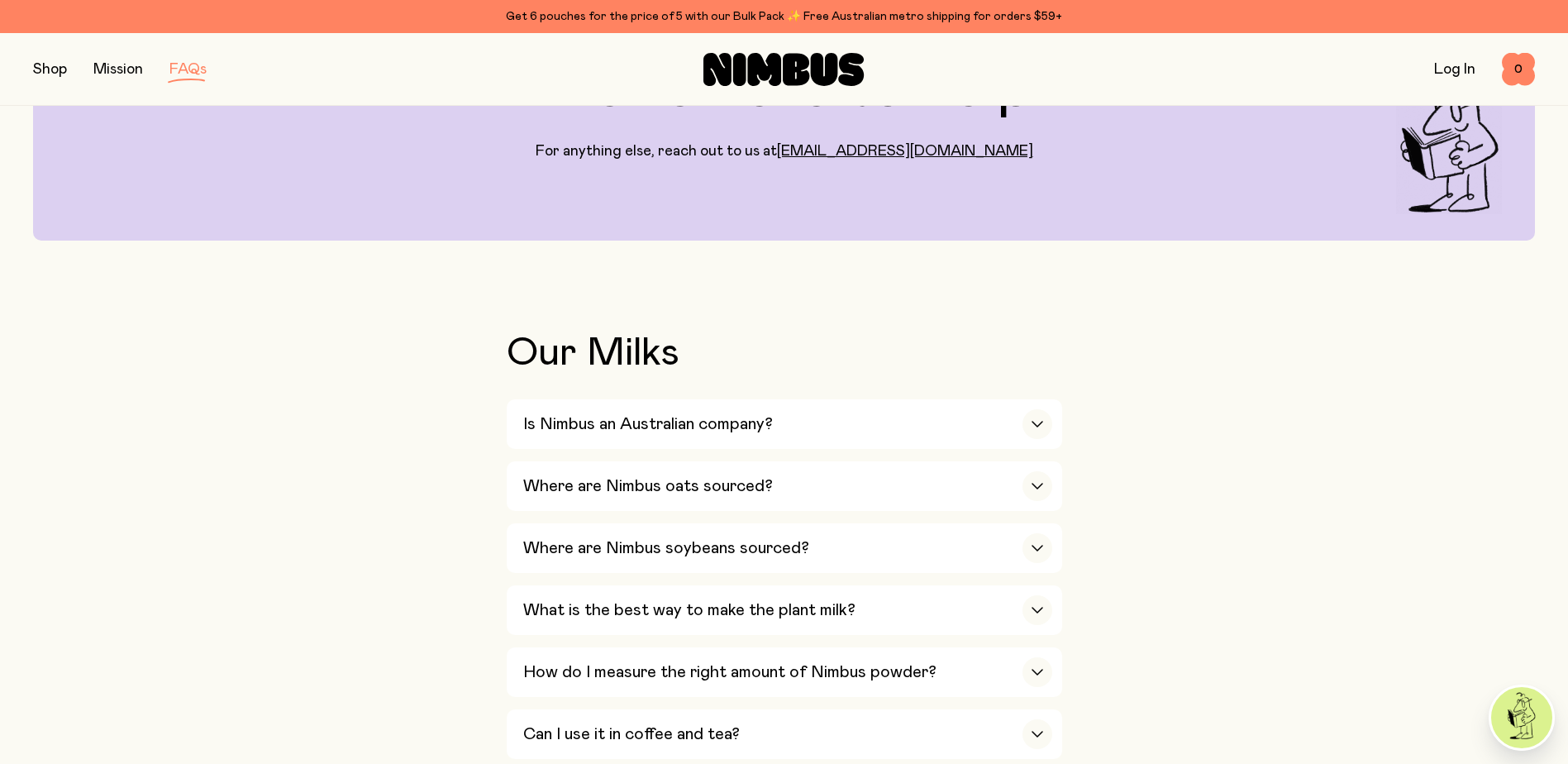
scroll to position [165, 0]
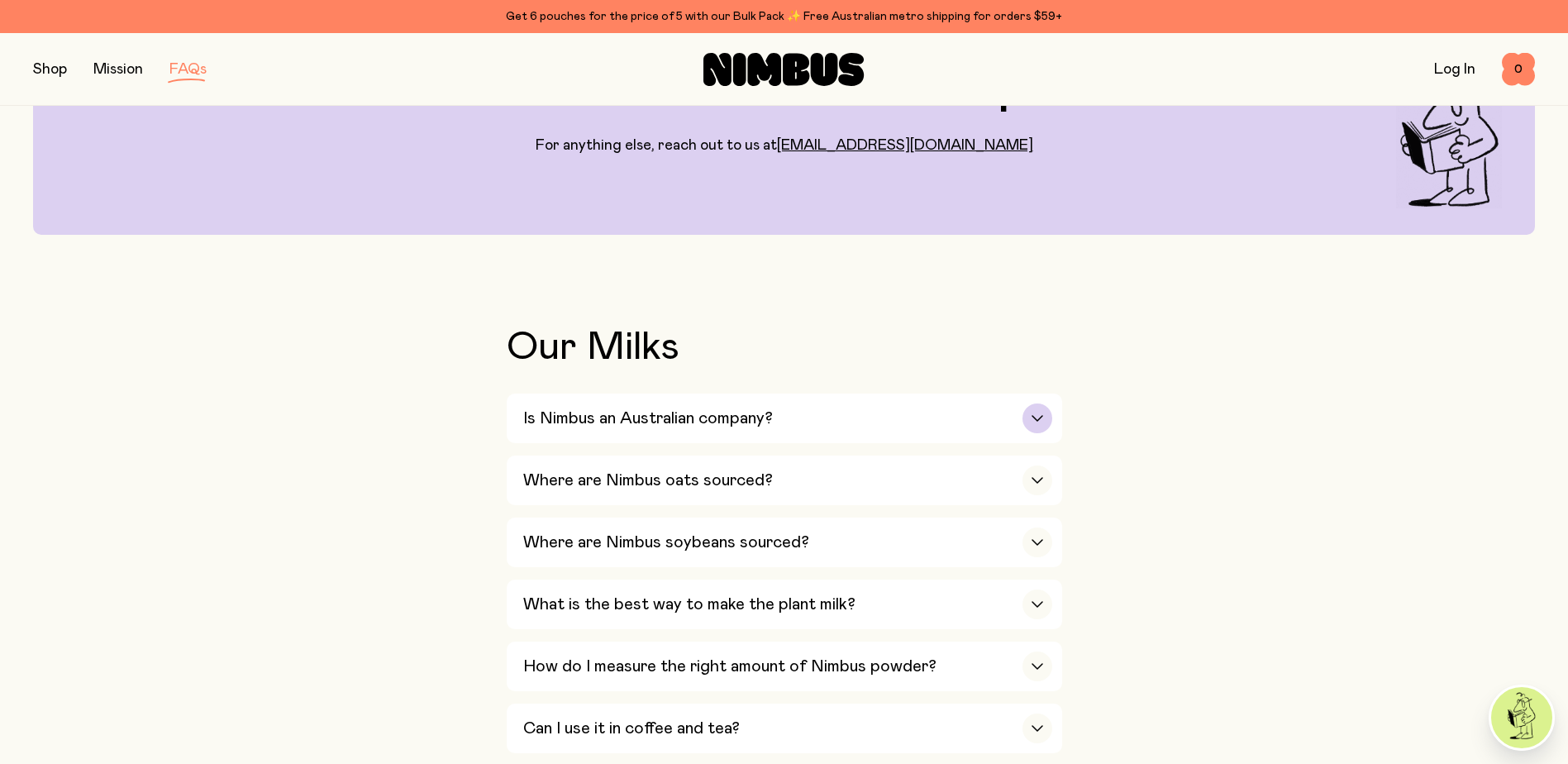
click at [1040, 417] on icon "button" at bounding box center [1038, 418] width 14 height 7
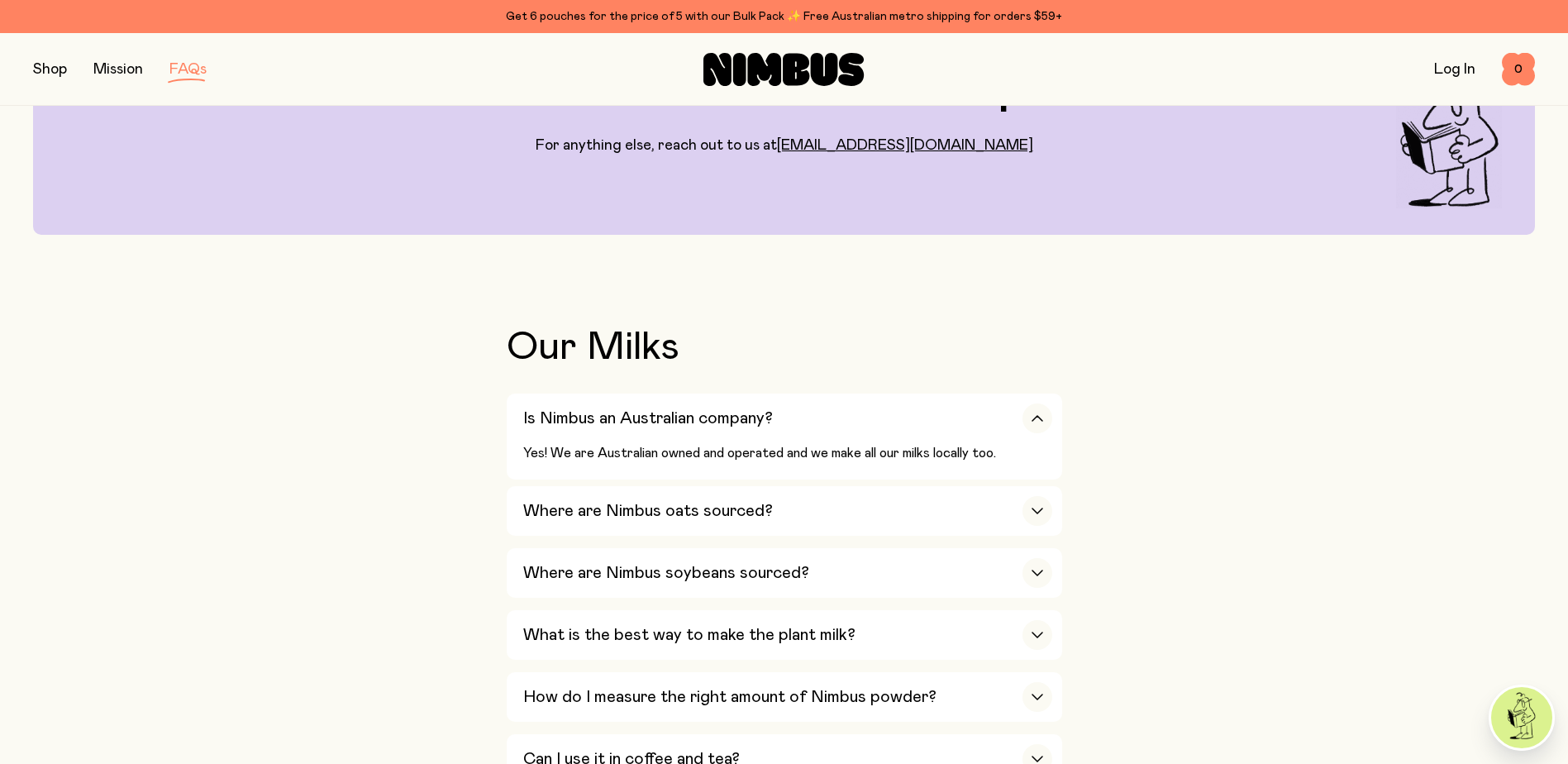
scroll to position [248, 0]
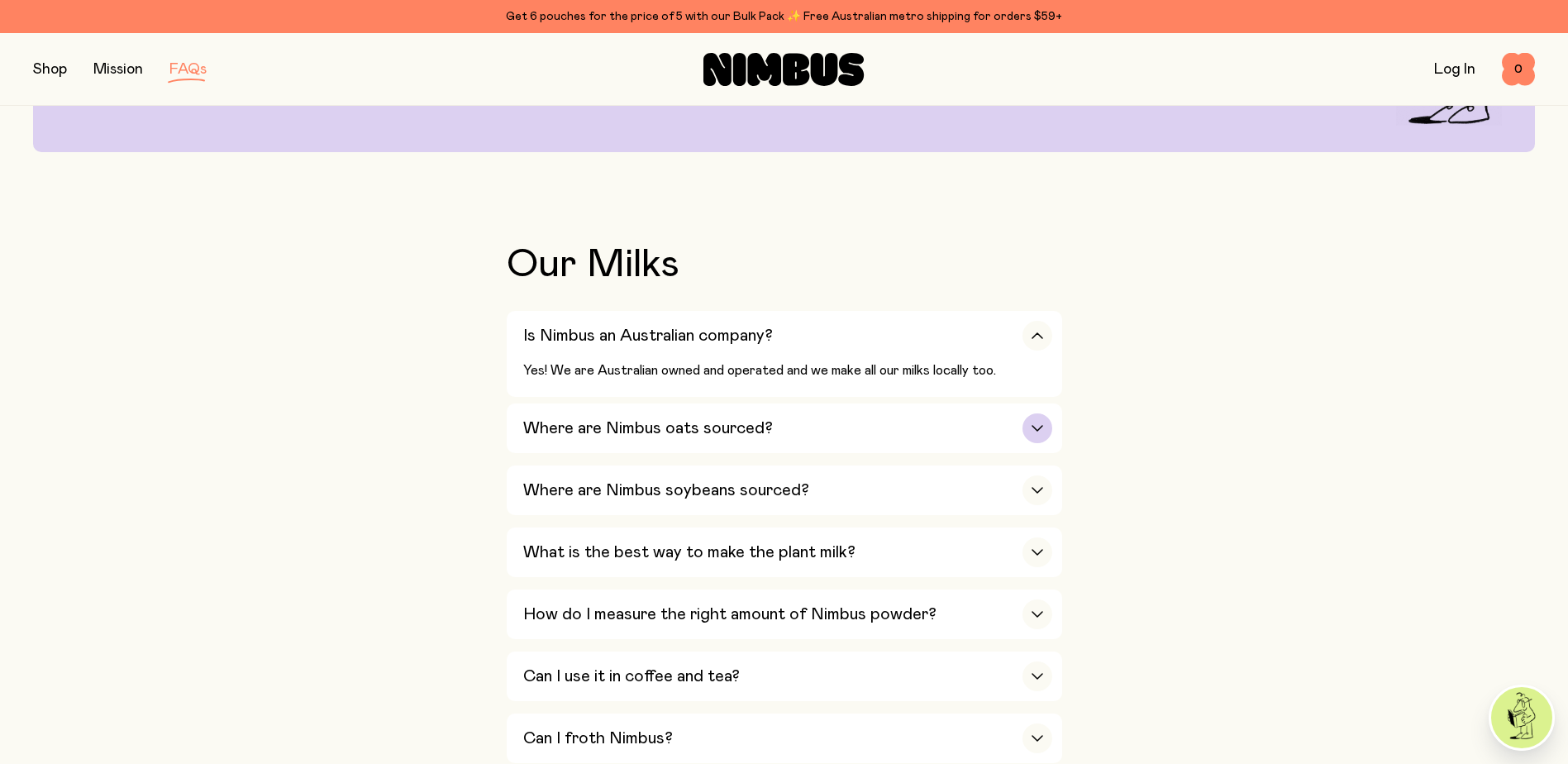
click at [1032, 433] on div "button" at bounding box center [1038, 428] width 30 height 30
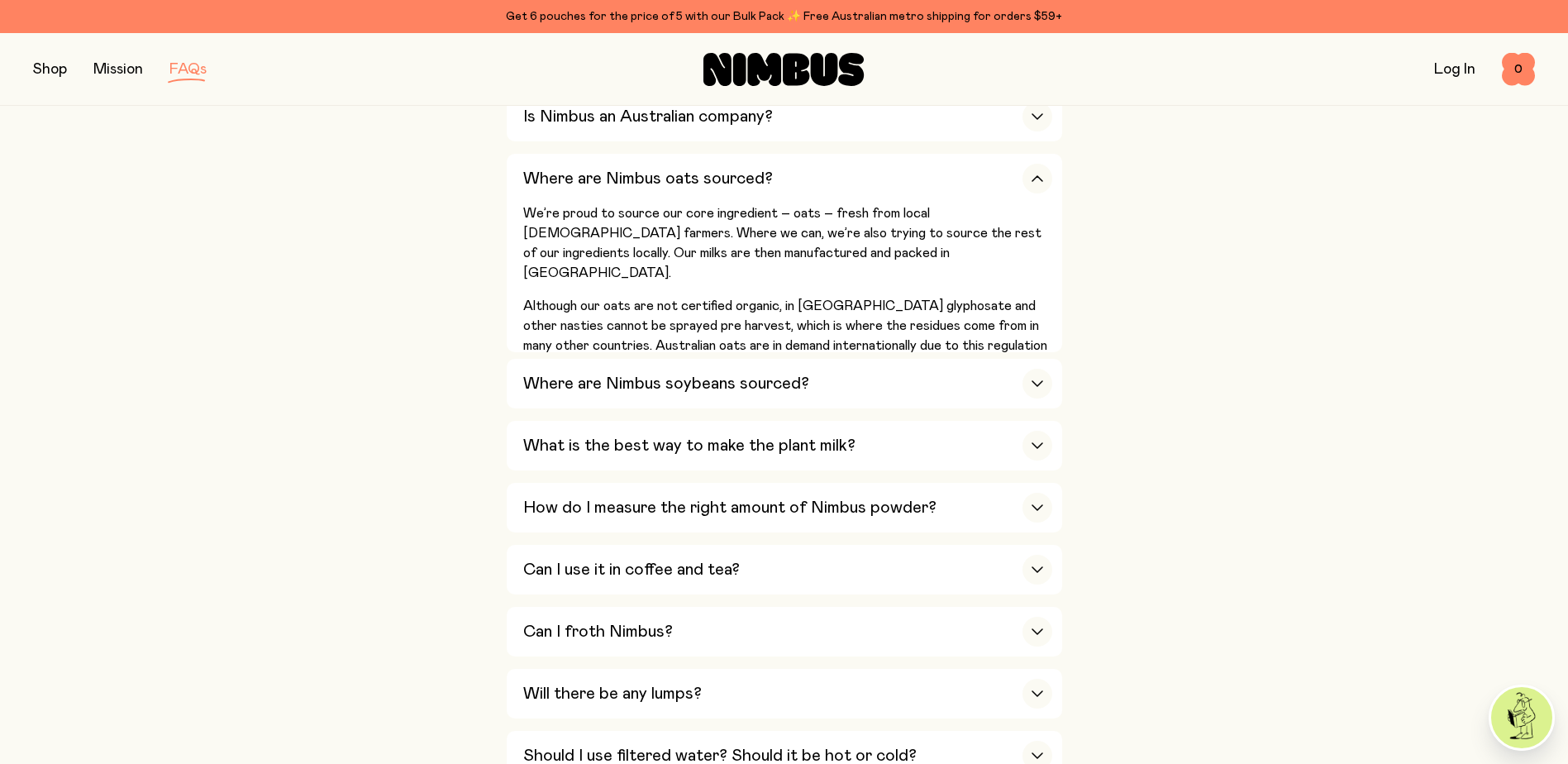
scroll to position [497, 0]
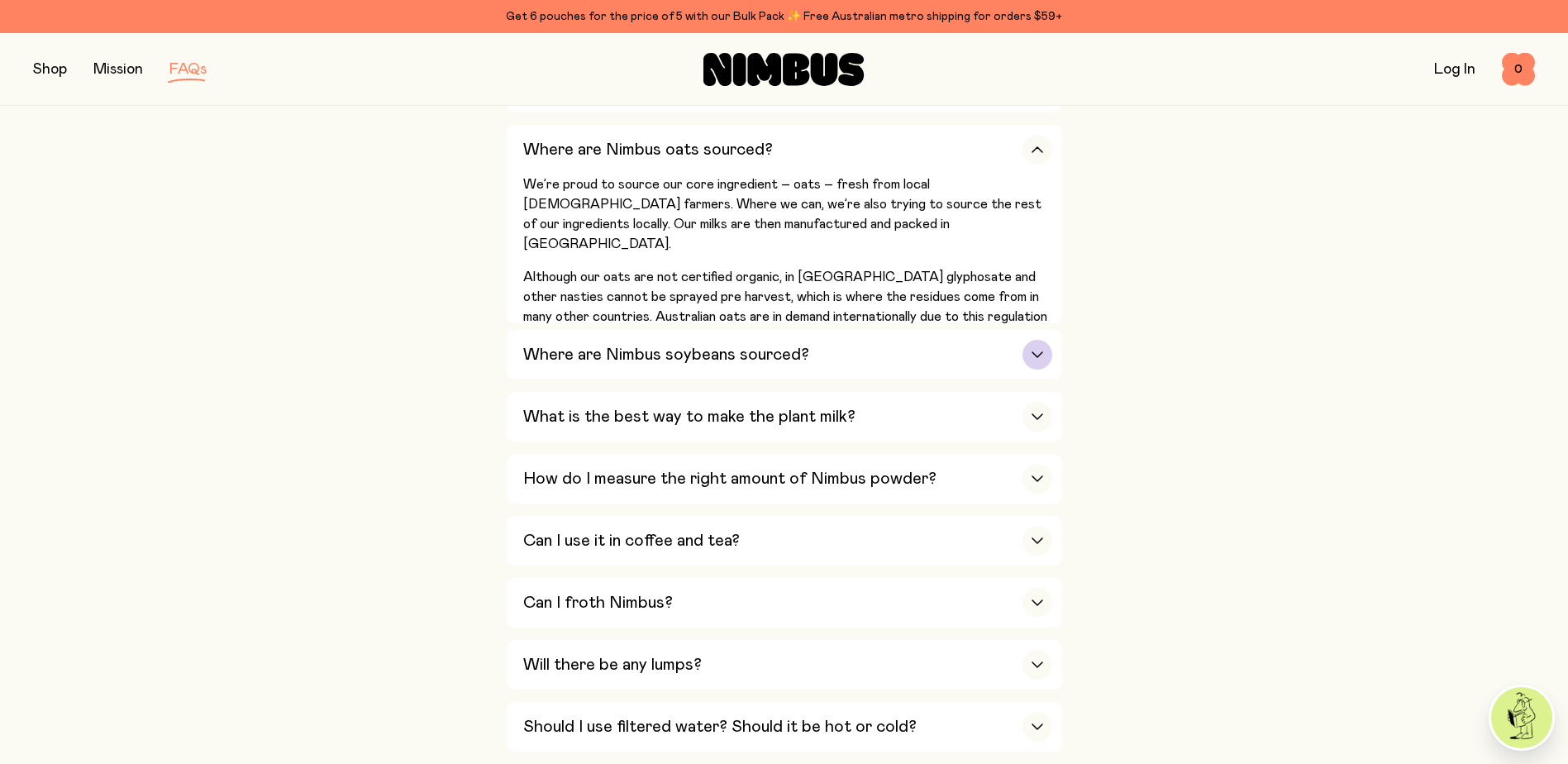
click at [1045, 355] on div "button" at bounding box center [1038, 355] width 30 height 30
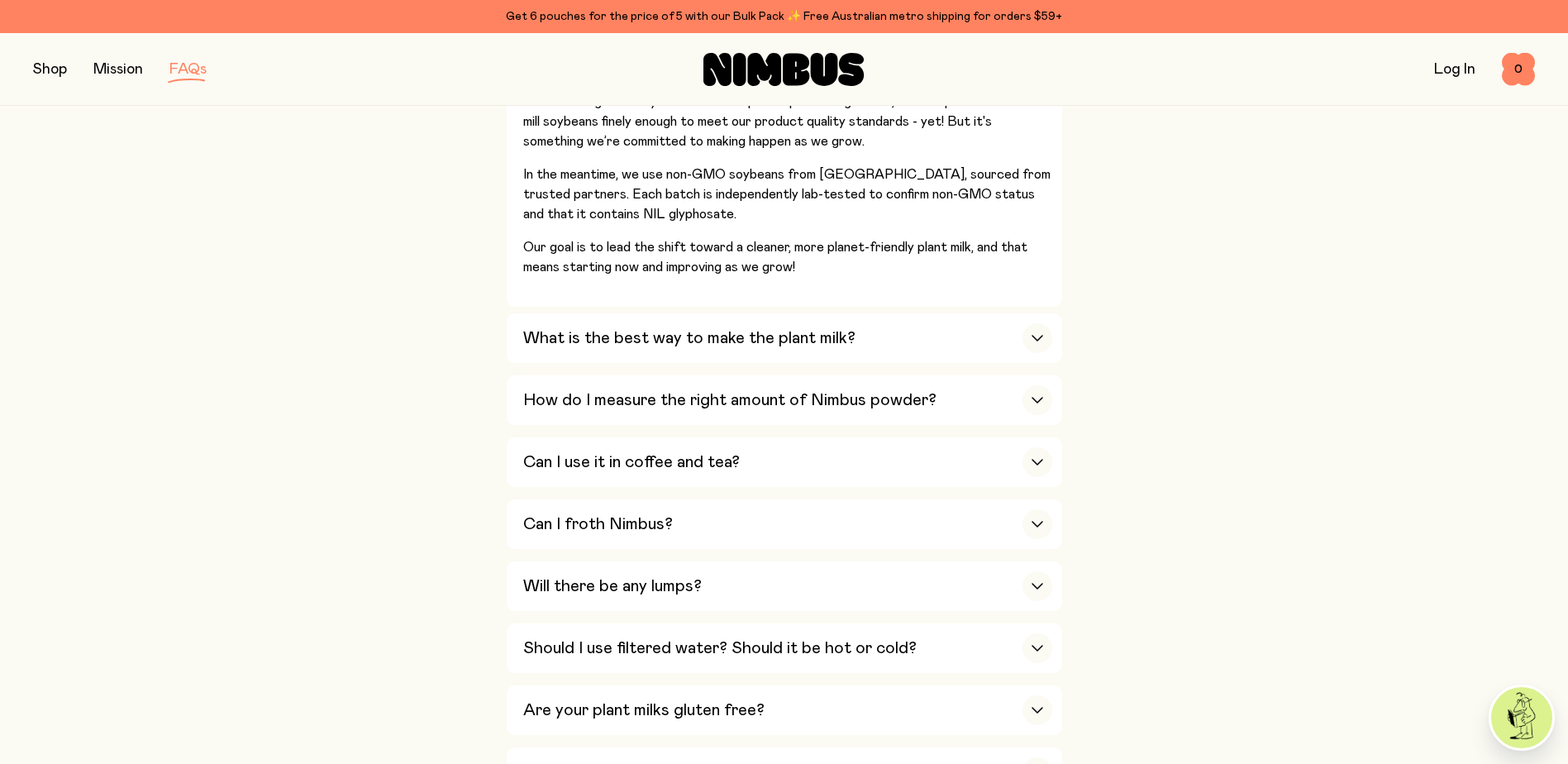
scroll to position [662, 0]
click at [1038, 335] on icon "button" at bounding box center [1038, 337] width 14 height 7
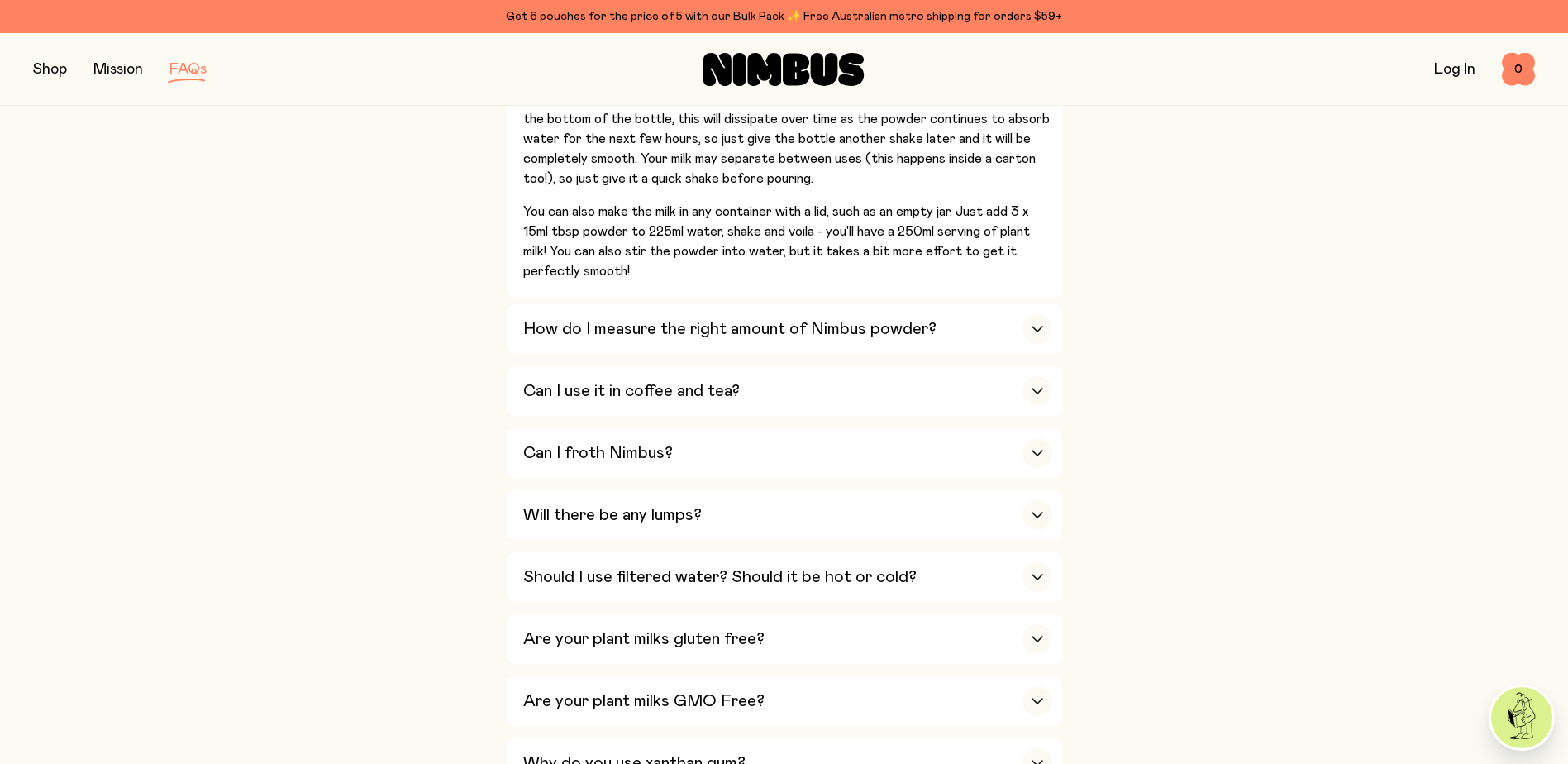
scroll to position [827, 0]
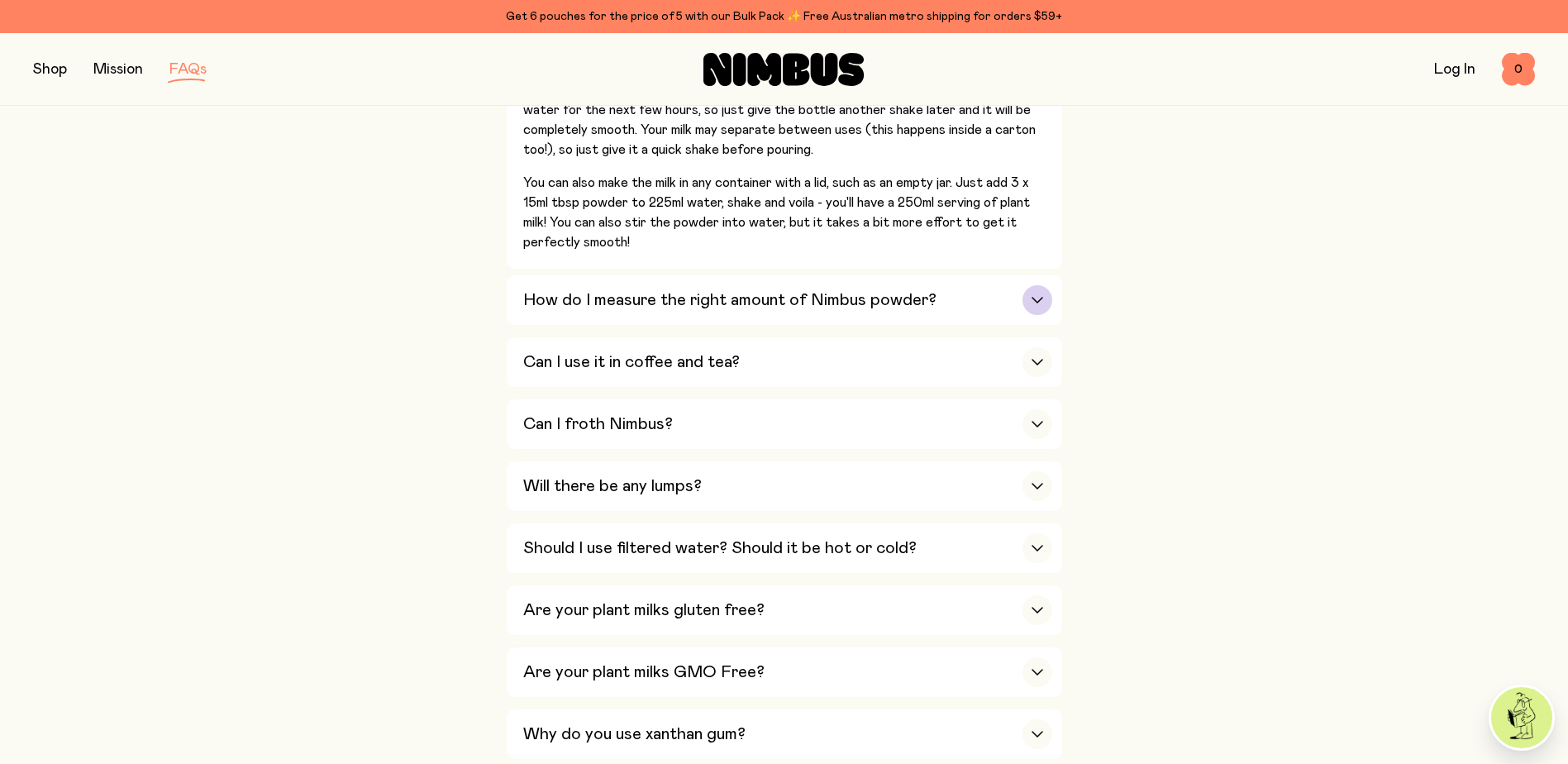
click at [1038, 309] on div "button" at bounding box center [1038, 300] width 30 height 30
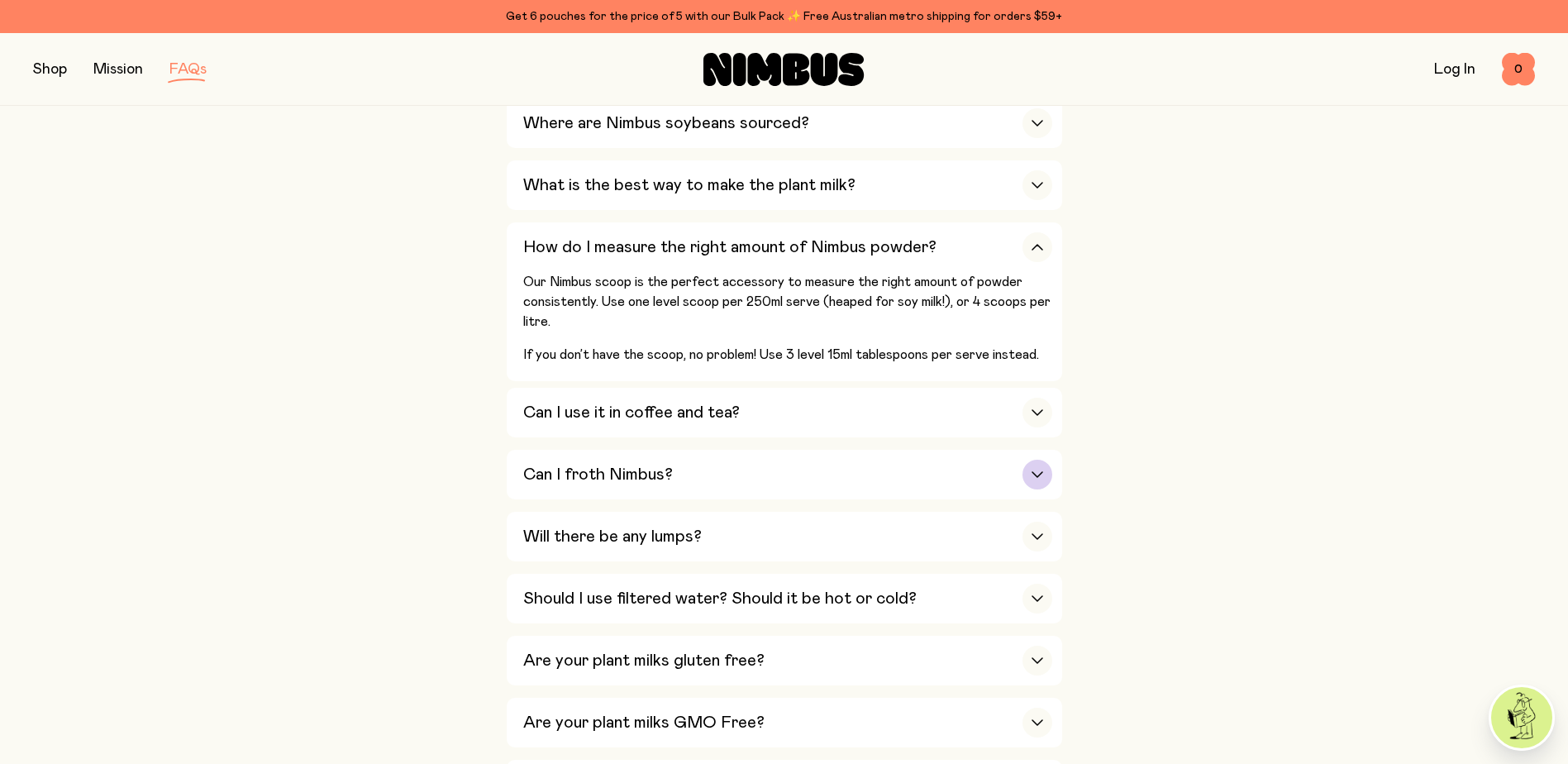
scroll to position [579, 0]
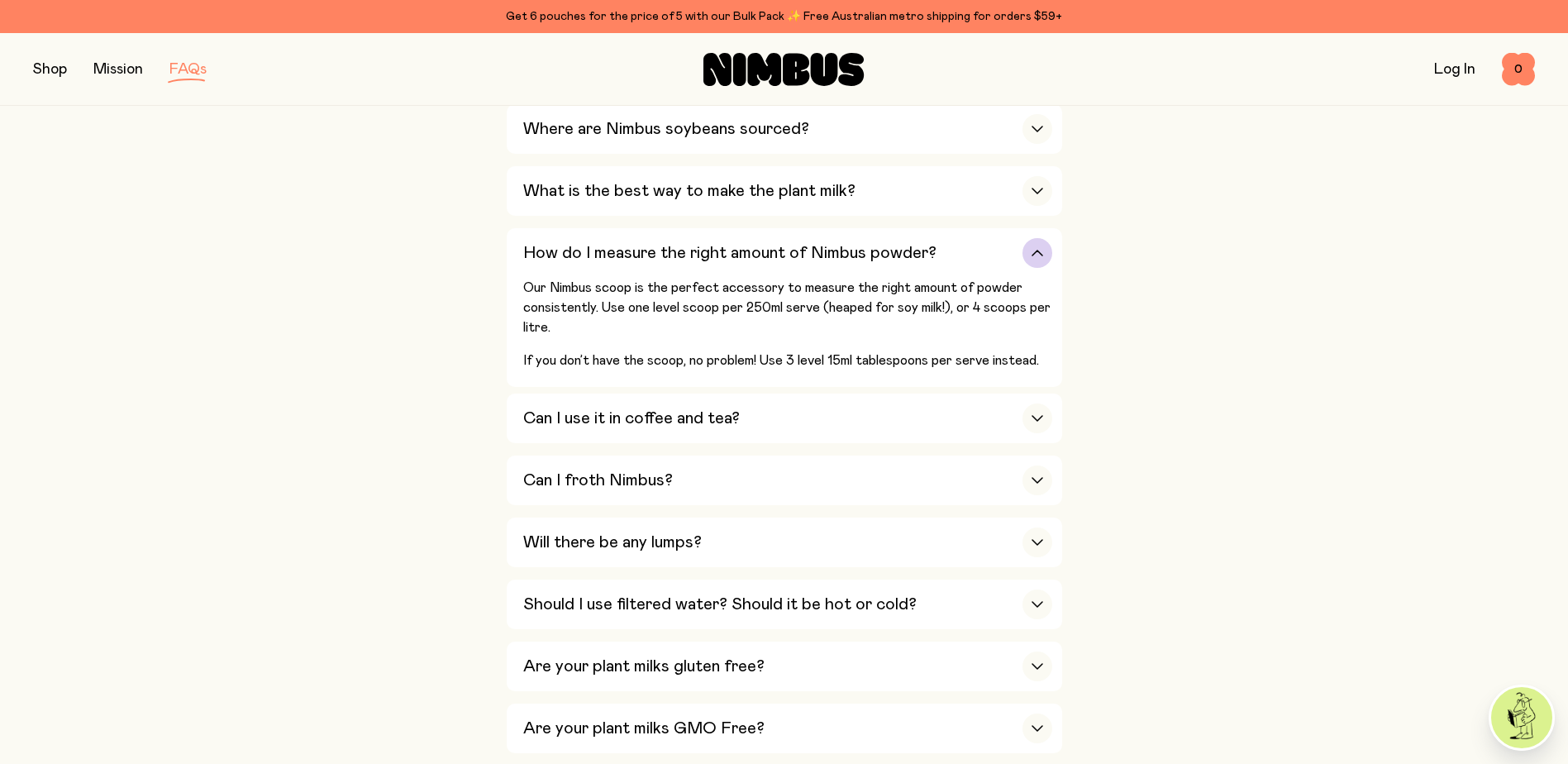
click at [1043, 255] on div "button" at bounding box center [1038, 253] width 30 height 30
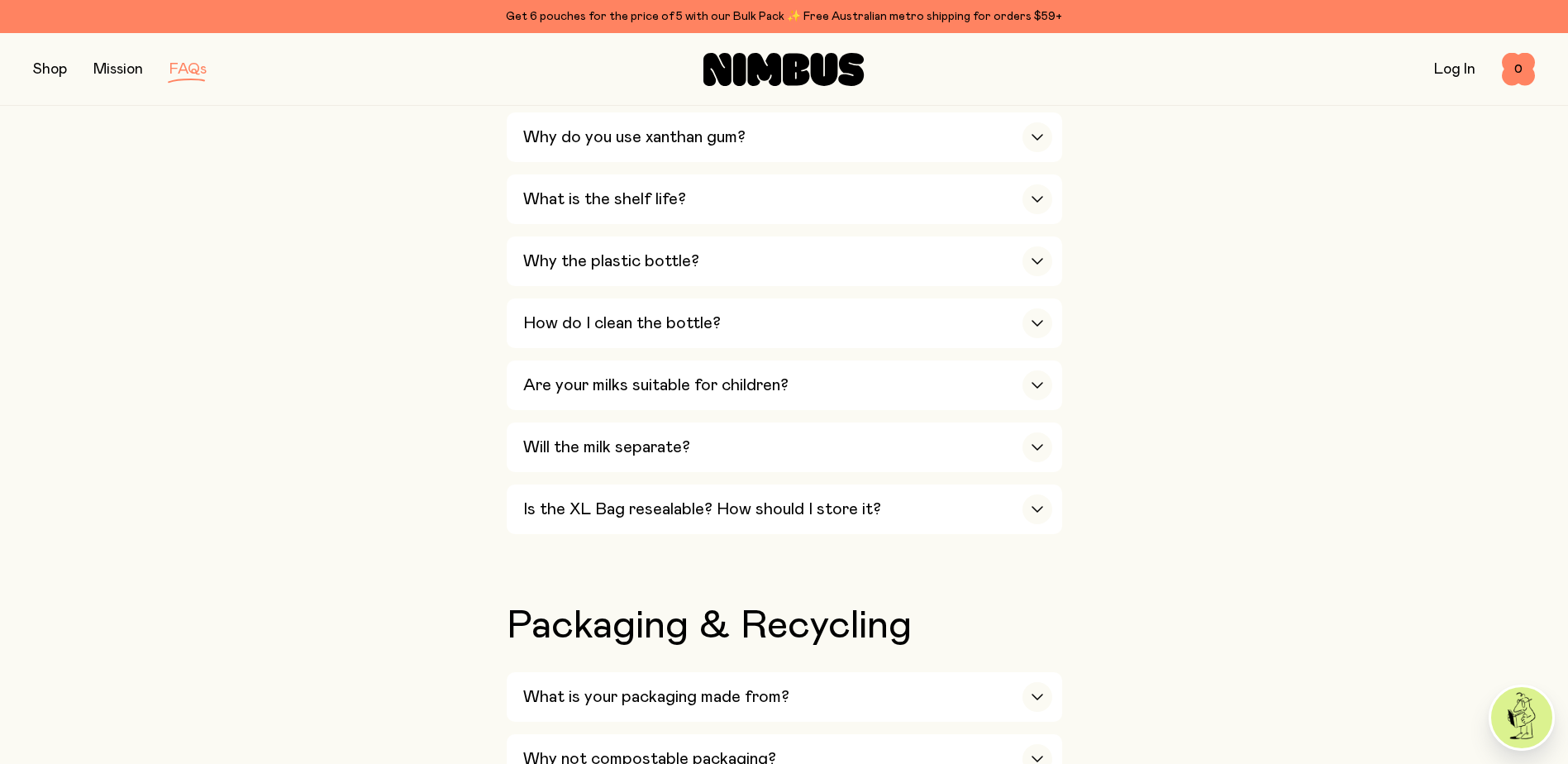
scroll to position [1158, 0]
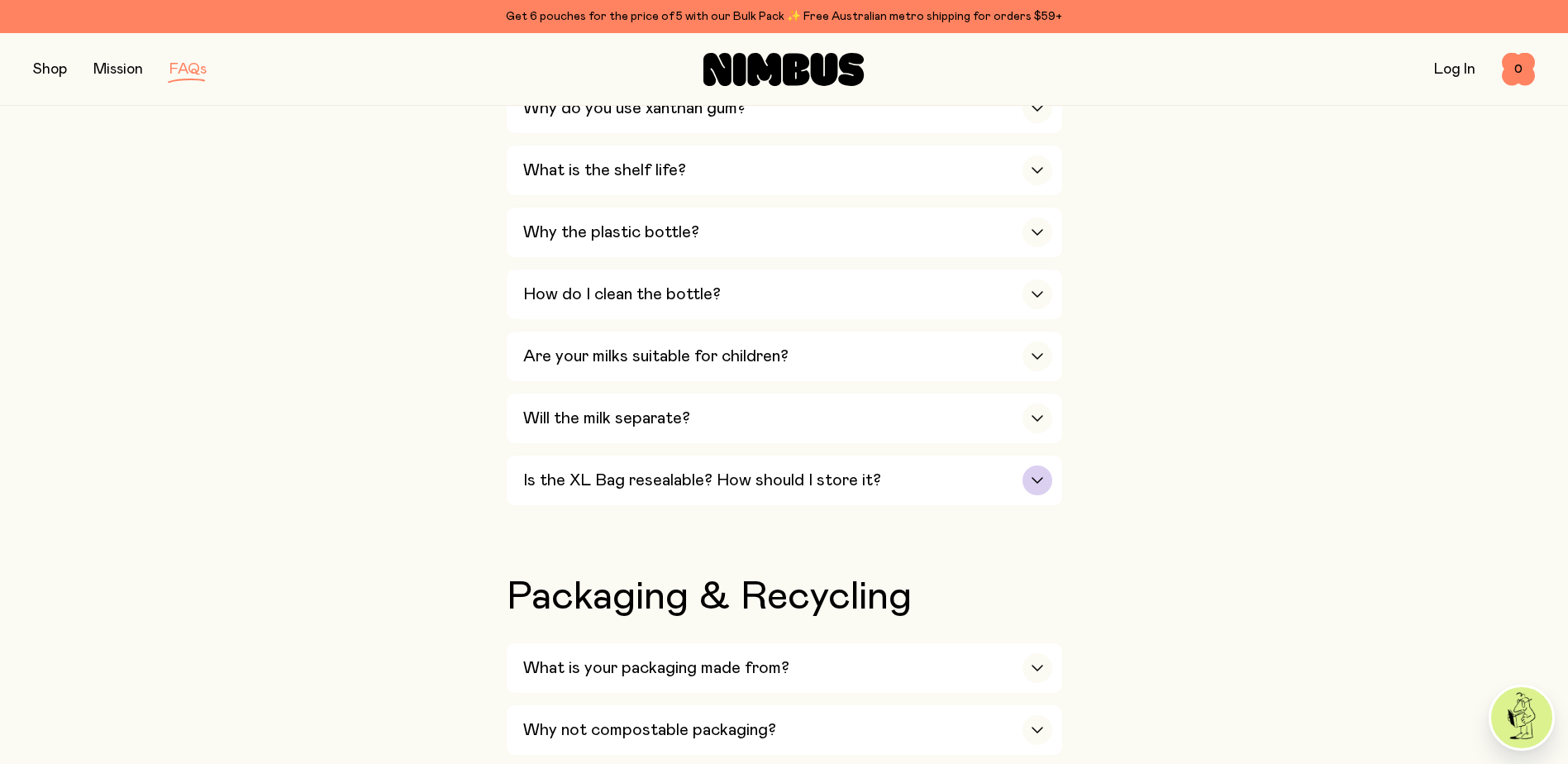
click at [1048, 466] on div "button" at bounding box center [1038, 480] width 30 height 30
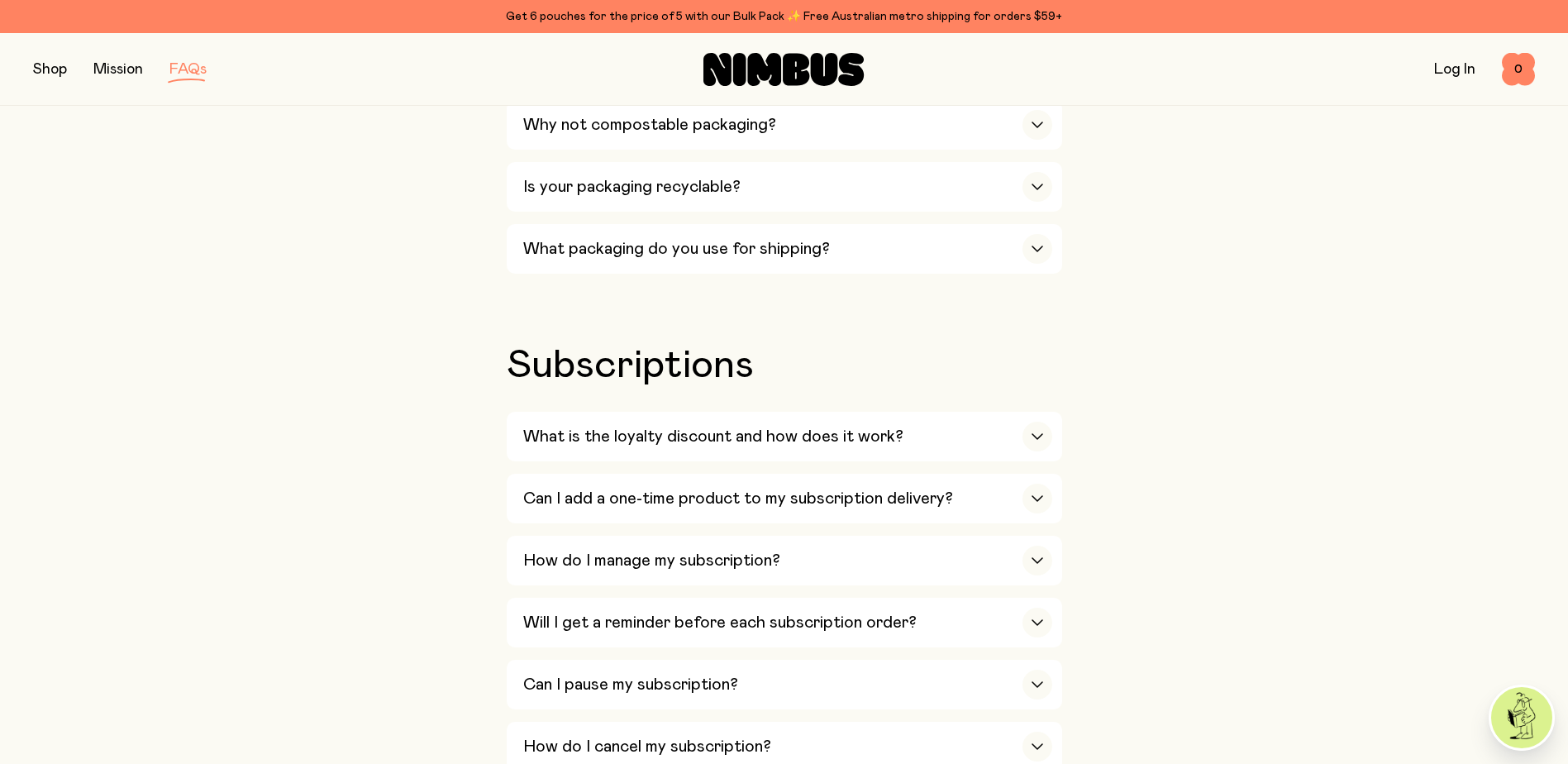
scroll to position [1902, 0]
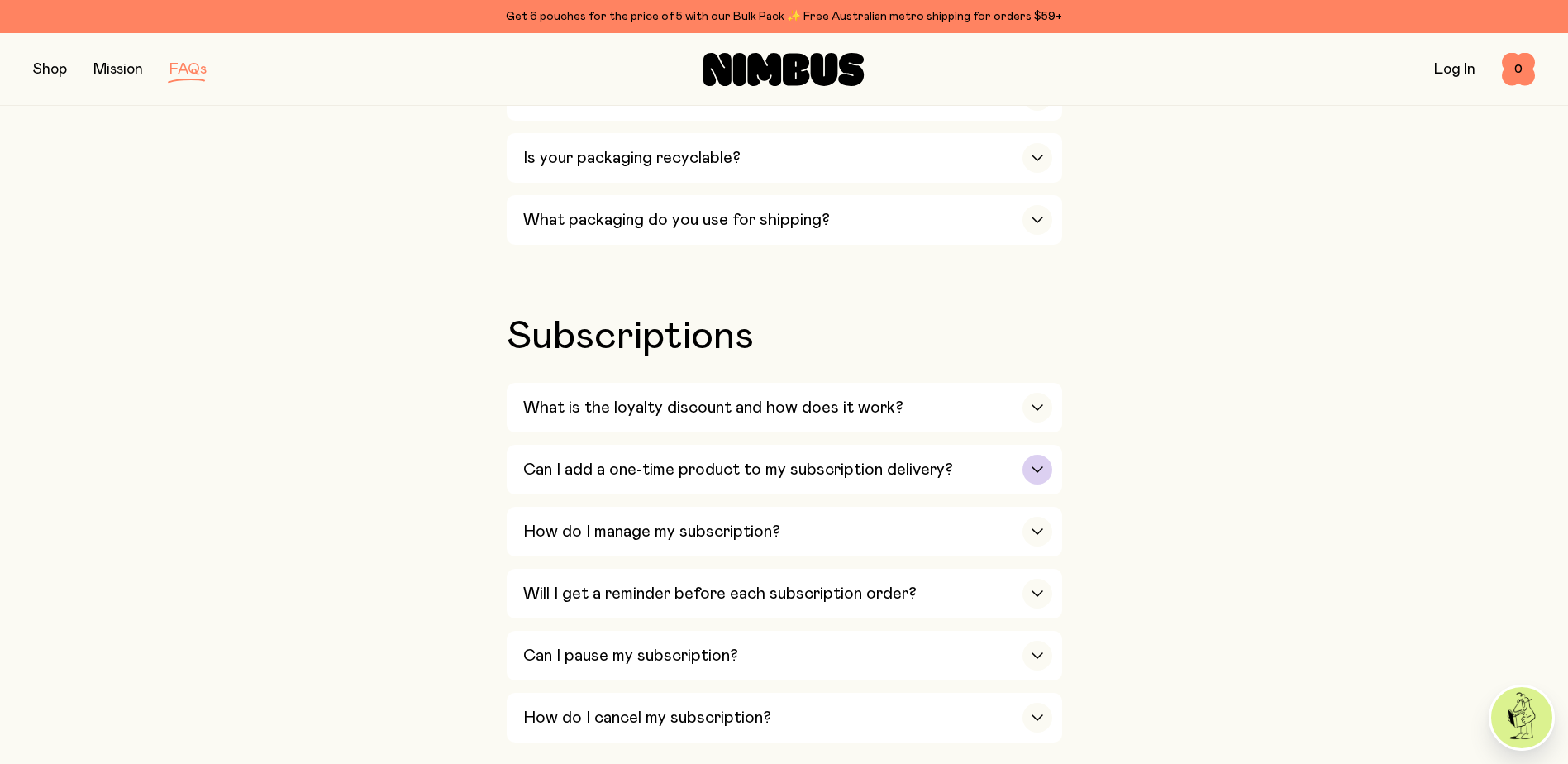
click at [1038, 468] on icon "button" at bounding box center [1038, 469] width 10 height 5
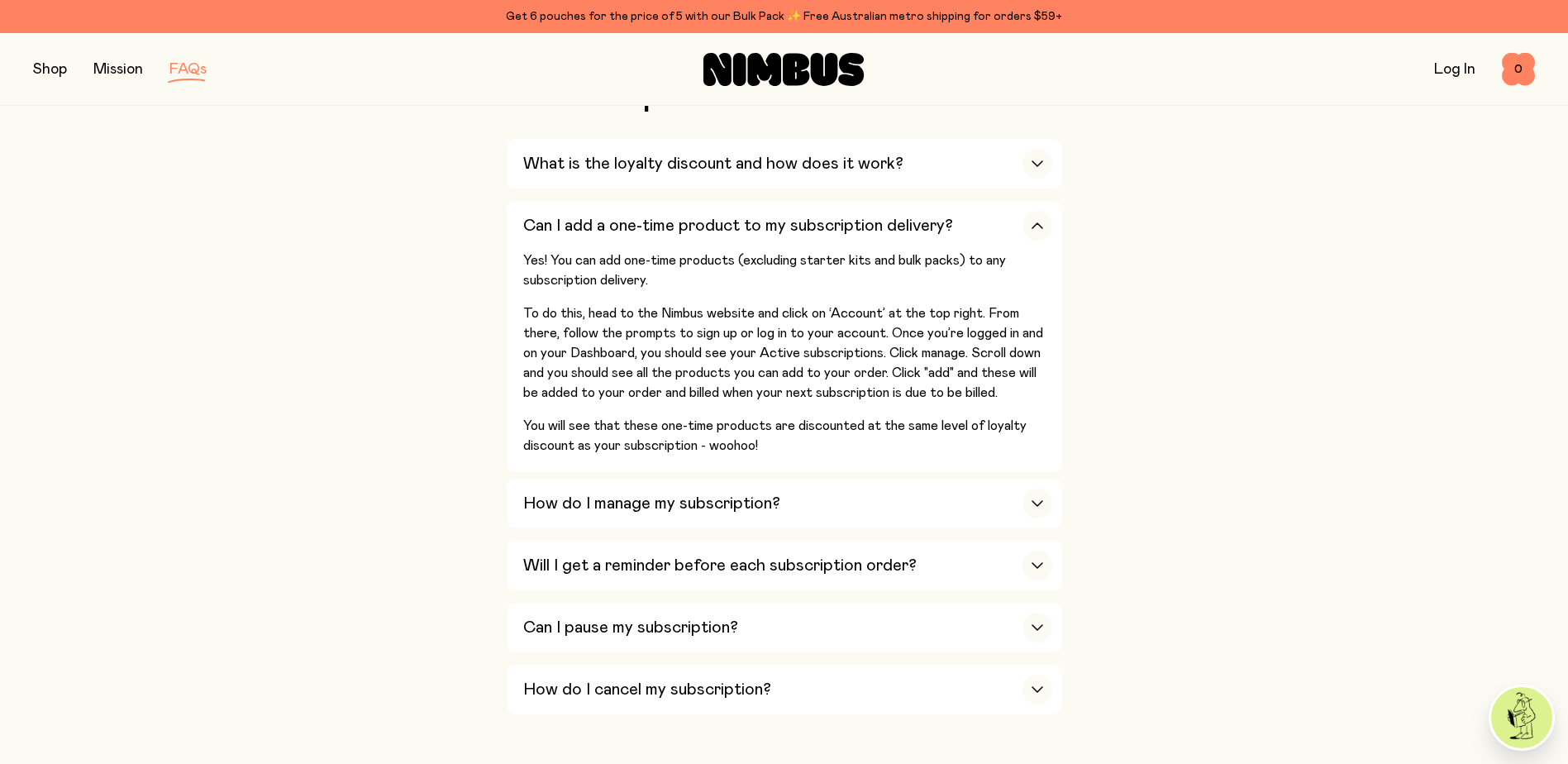
scroll to position [2151, 0]
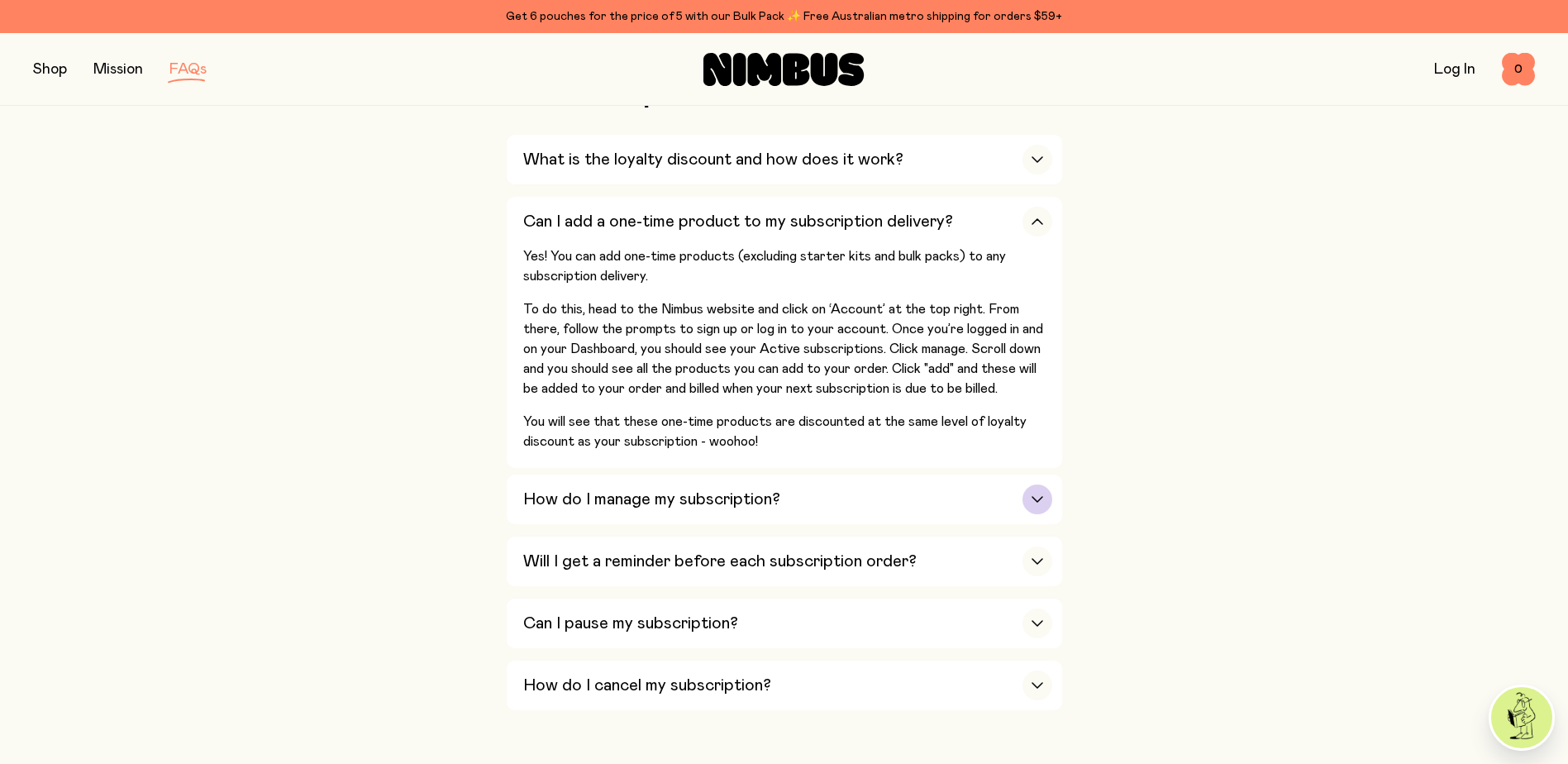
click at [1041, 497] on icon "button" at bounding box center [1038, 500] width 14 height 7
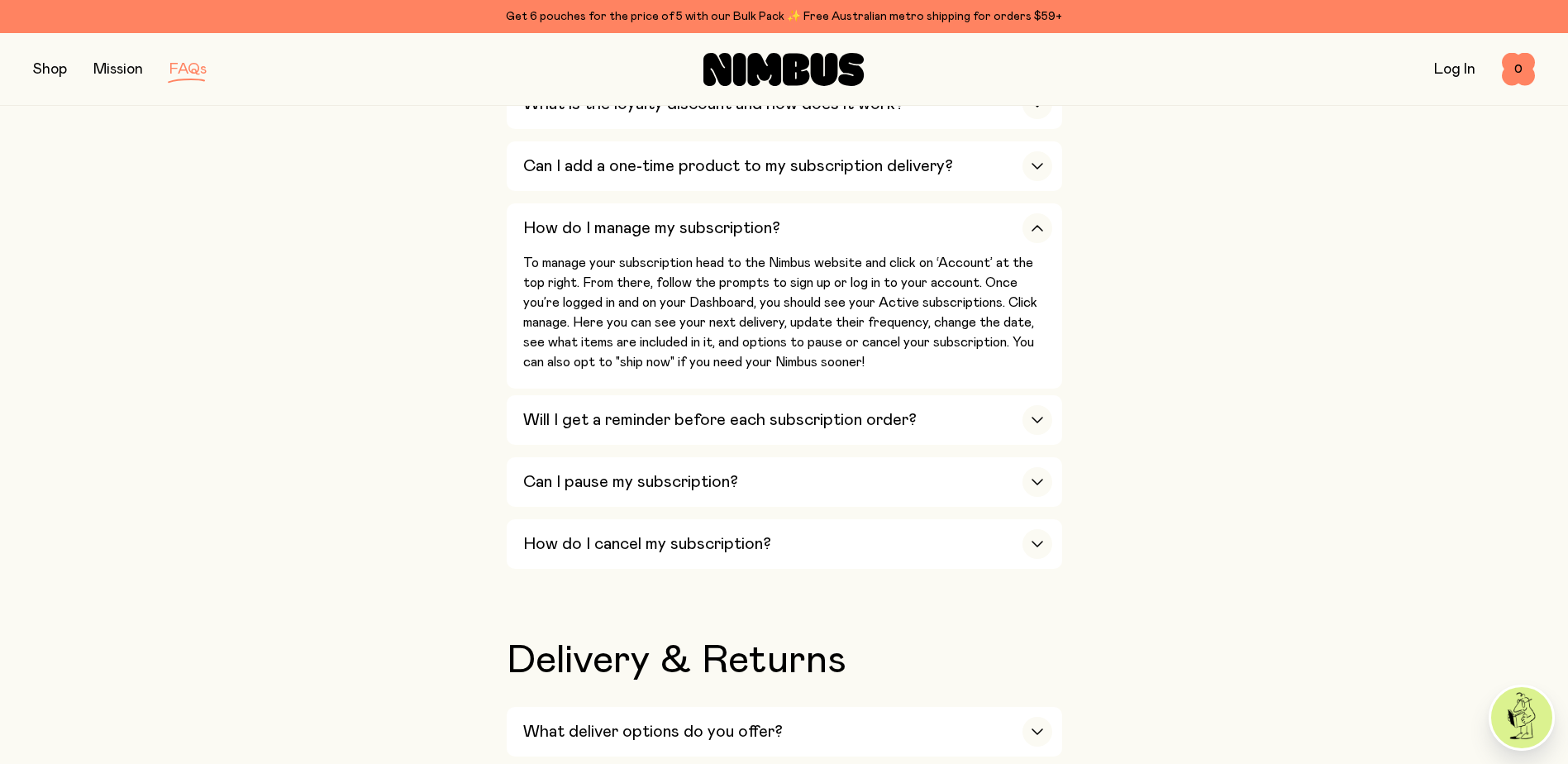
scroll to position [2234, 0]
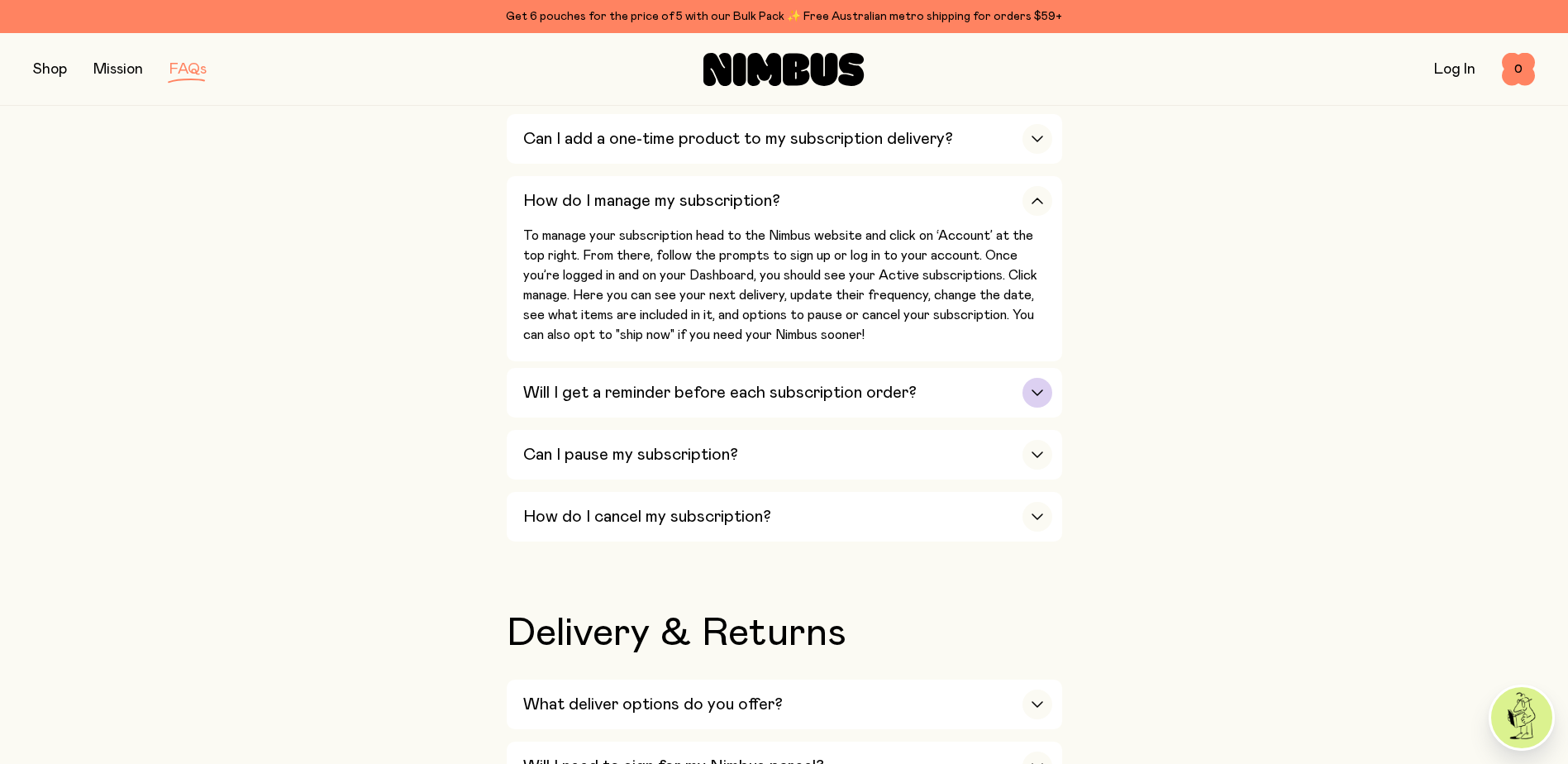
click at [1032, 390] on icon "button" at bounding box center [1038, 393] width 14 height 7
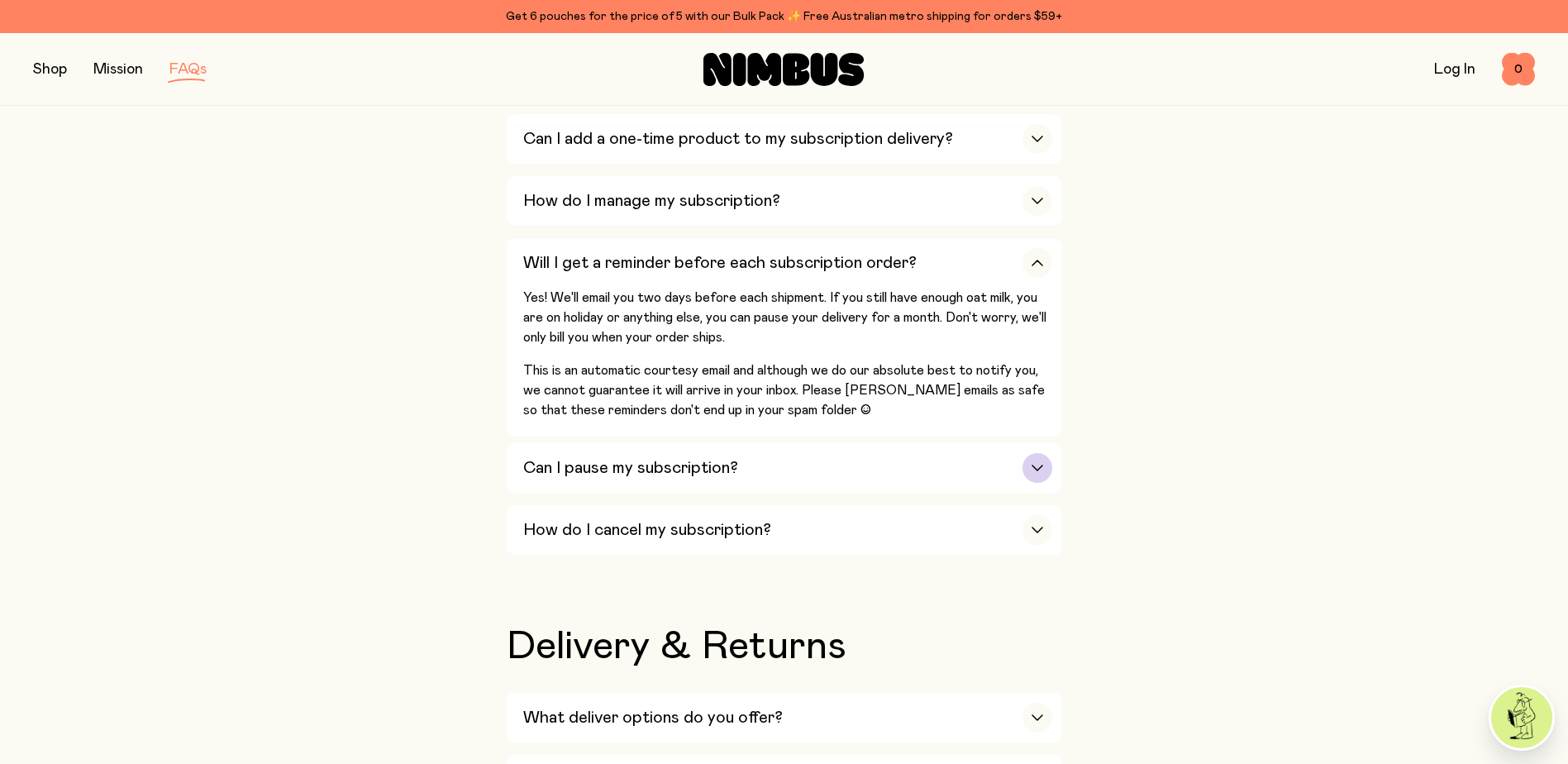
click at [1043, 465] on icon "button" at bounding box center [1038, 468] width 14 height 7
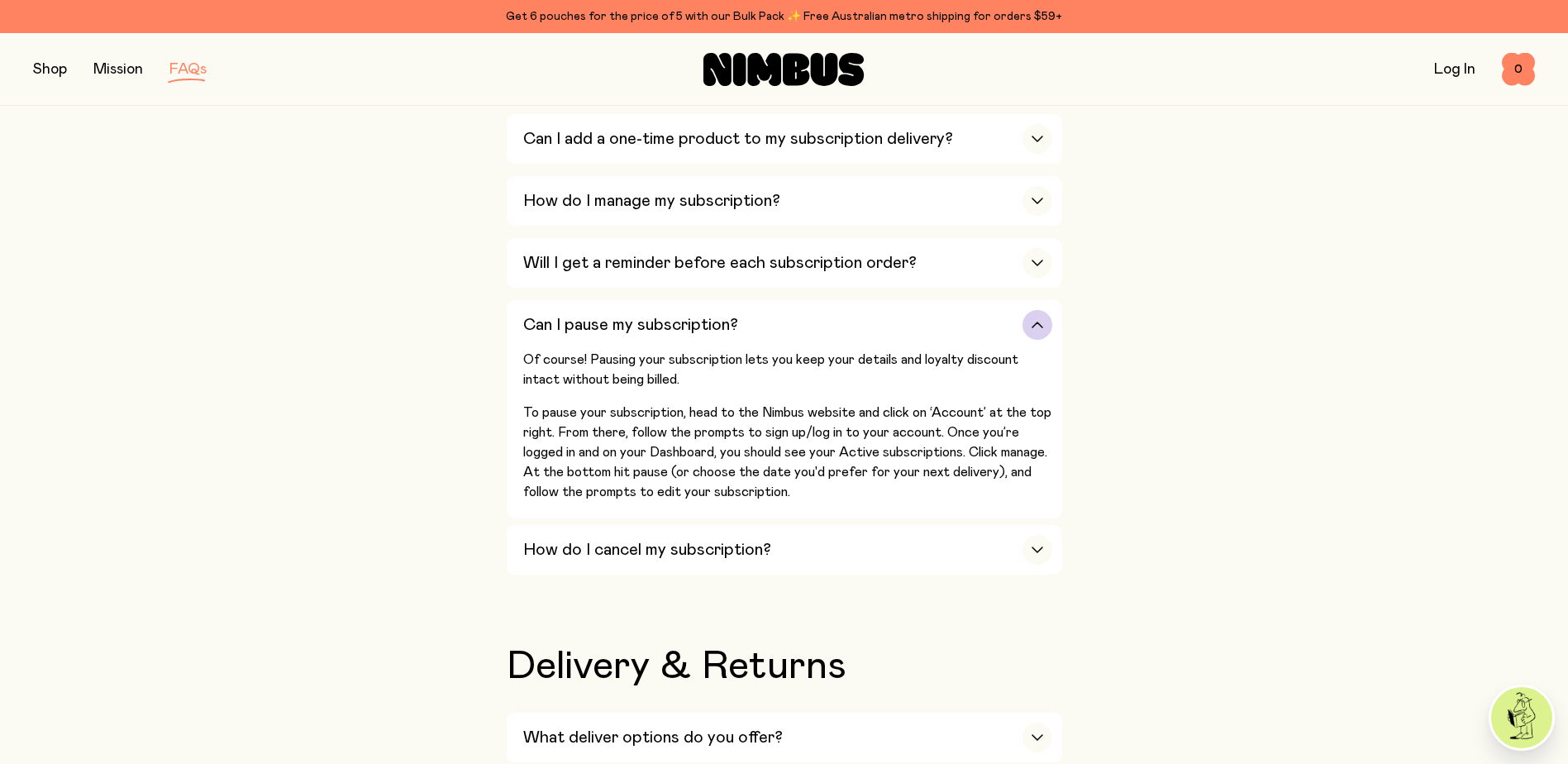
scroll to position [2316, 0]
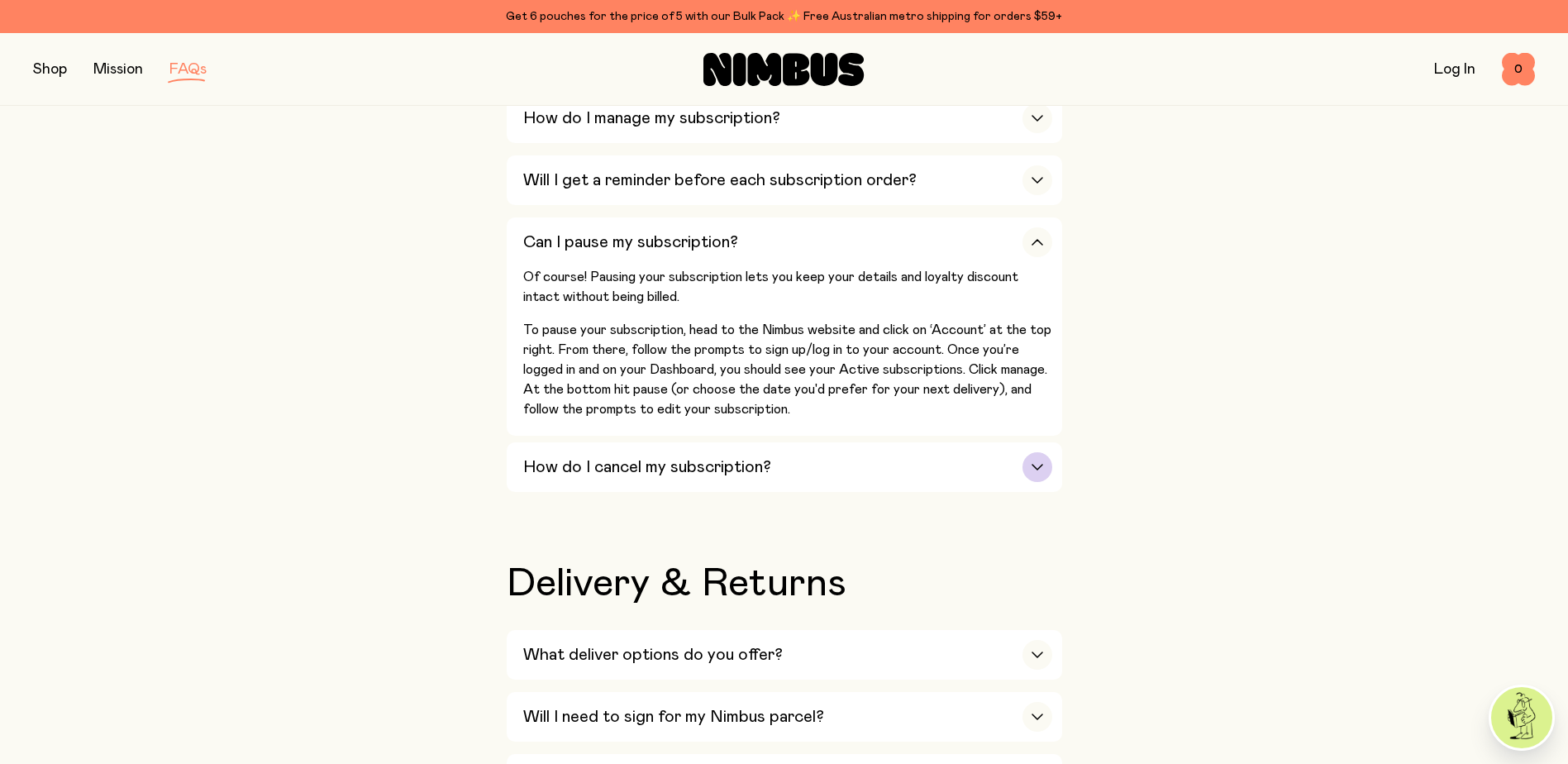
click at [1044, 452] on div "button" at bounding box center [1038, 467] width 30 height 30
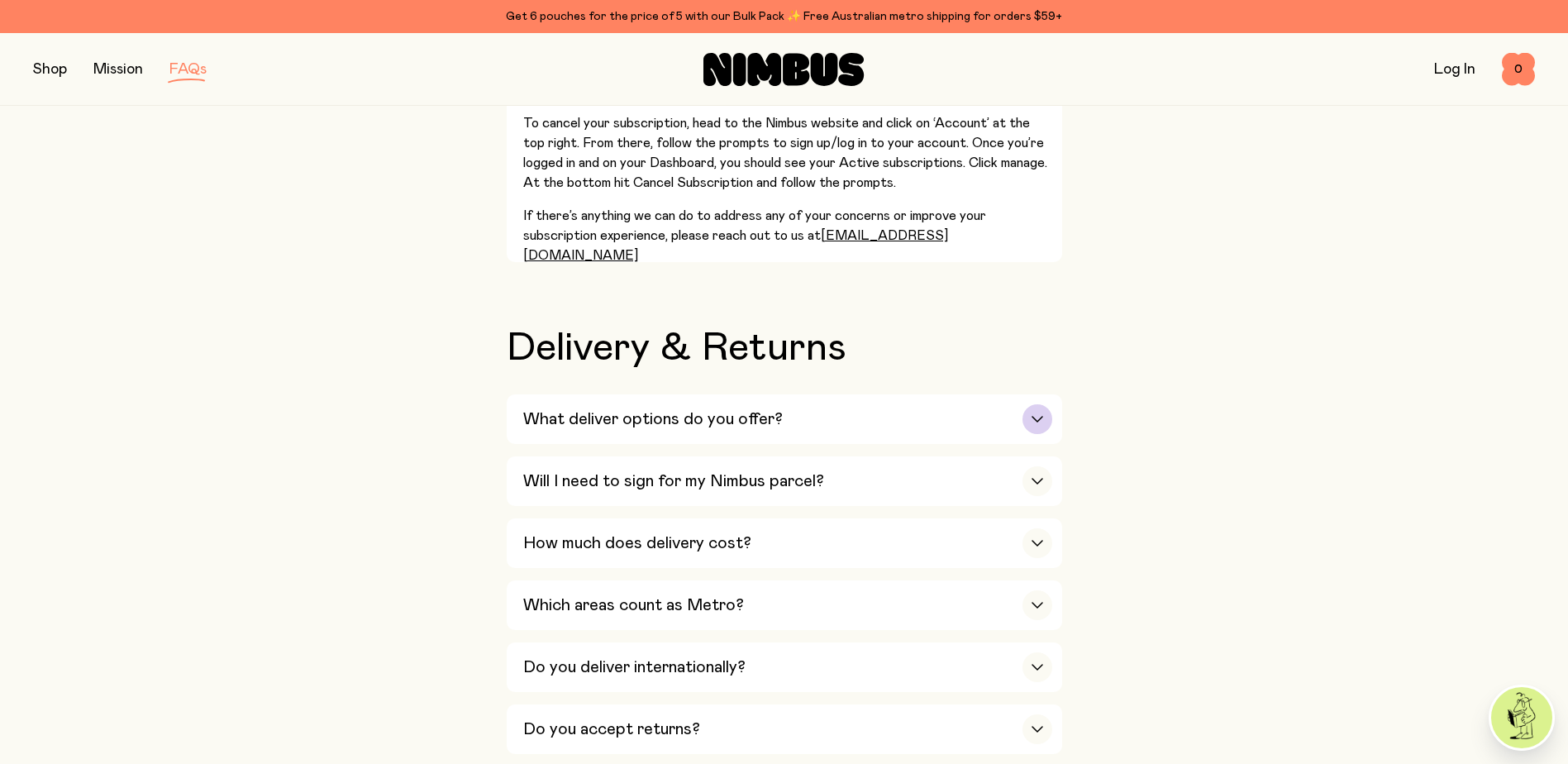
scroll to position [2647, 0]
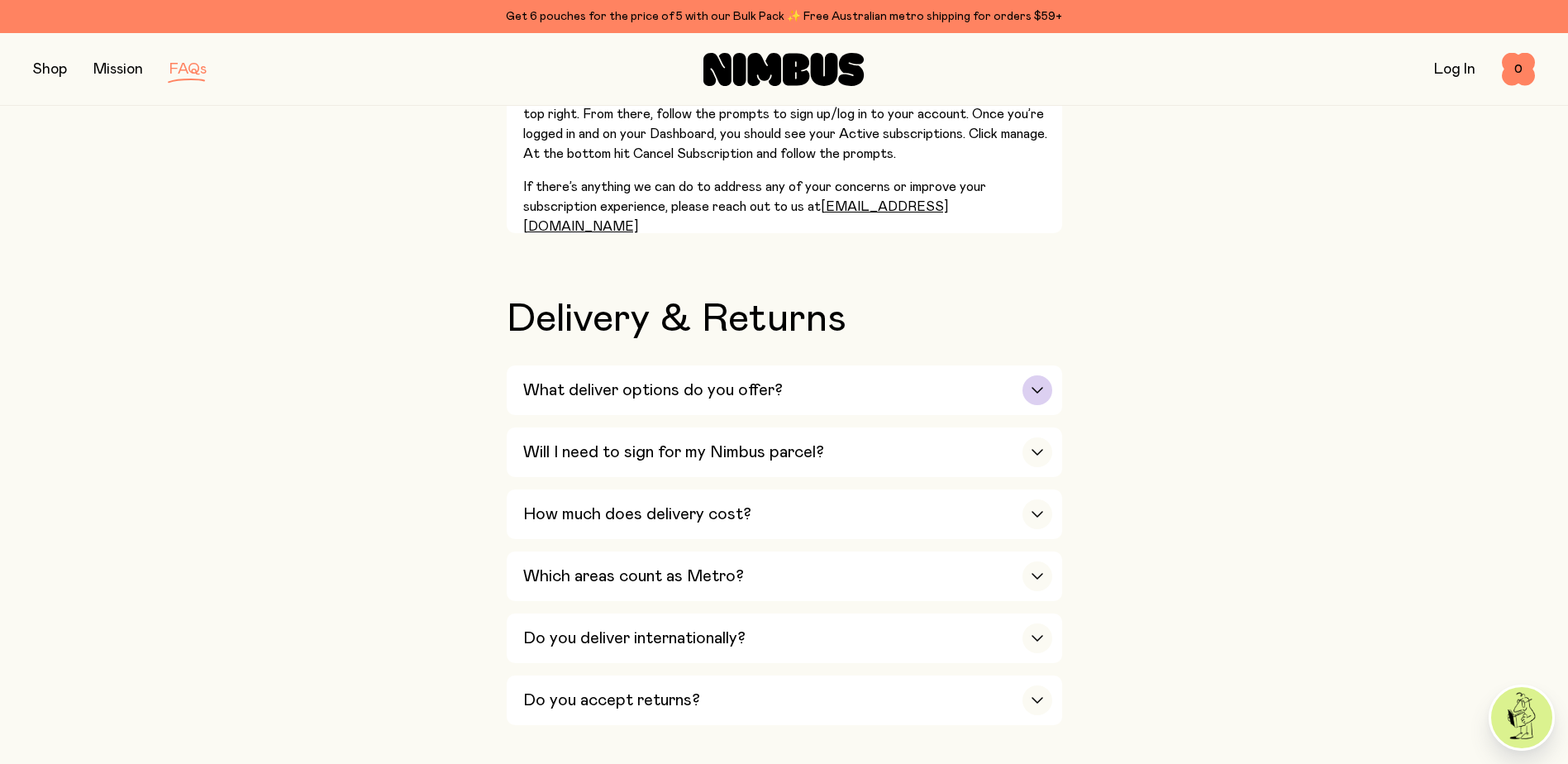
click at [1037, 387] on icon "button" at bounding box center [1038, 390] width 14 height 7
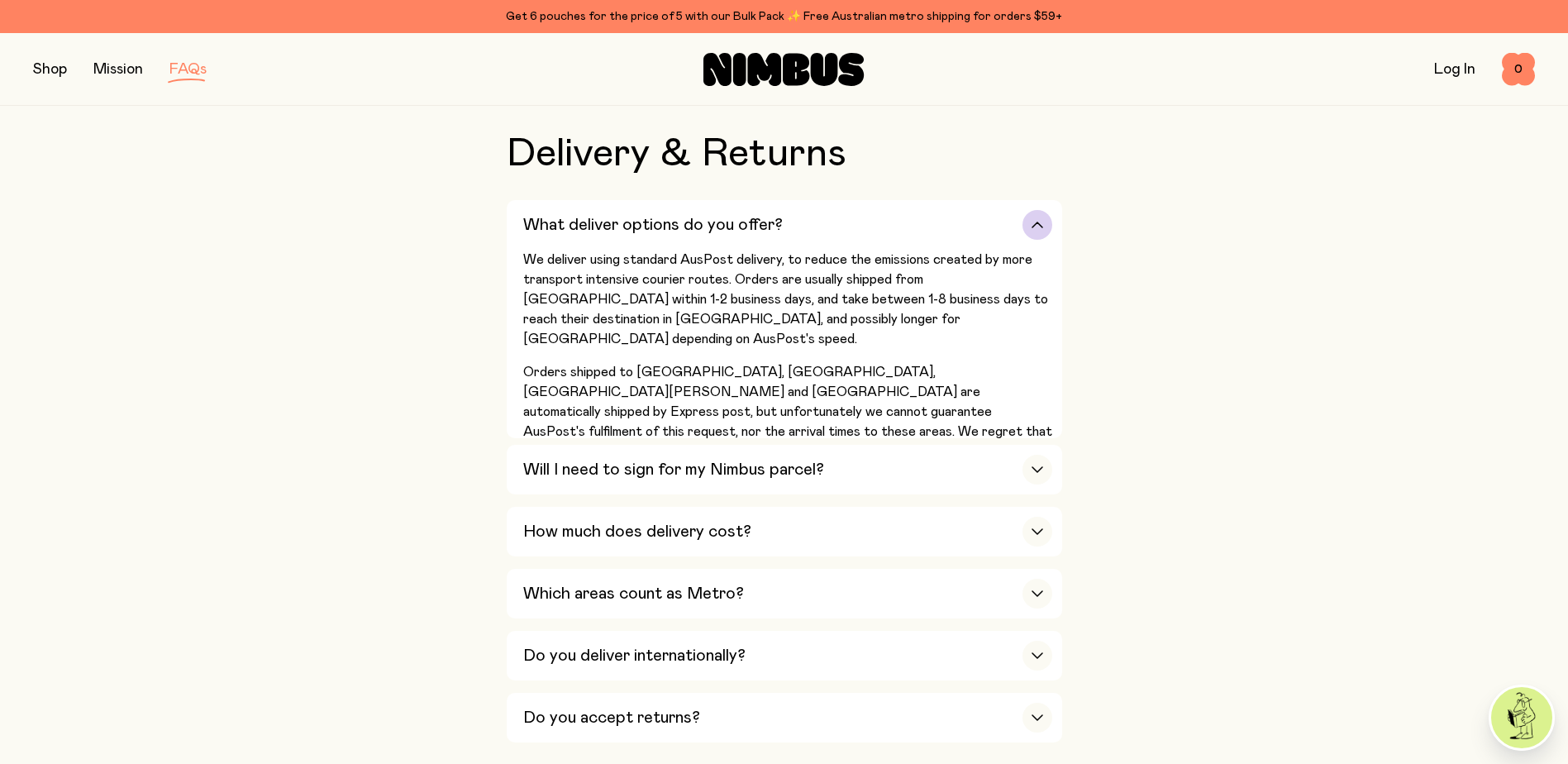
scroll to position [2895, 0]
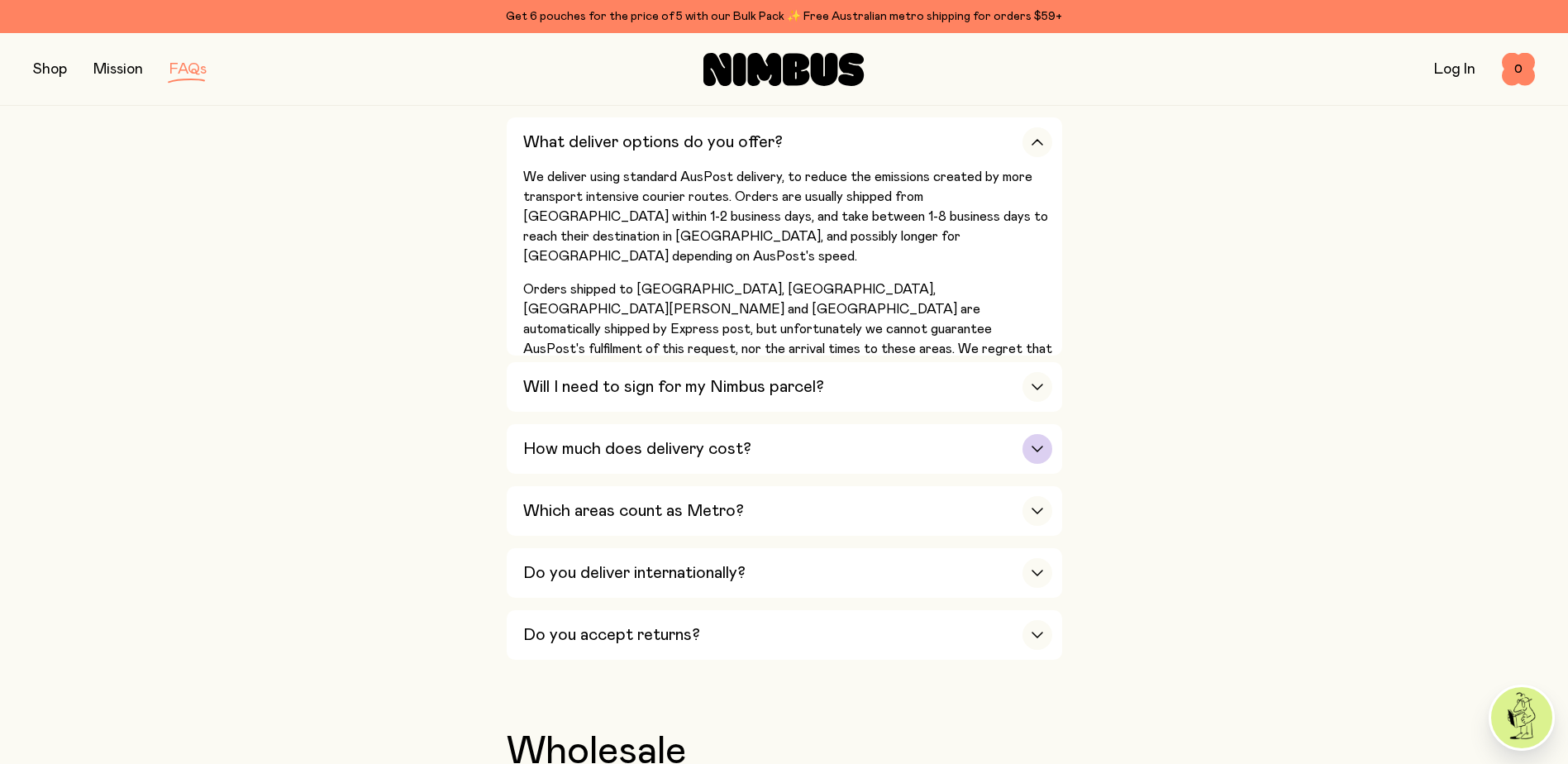
click at [1047, 434] on div "button" at bounding box center [1038, 449] width 30 height 30
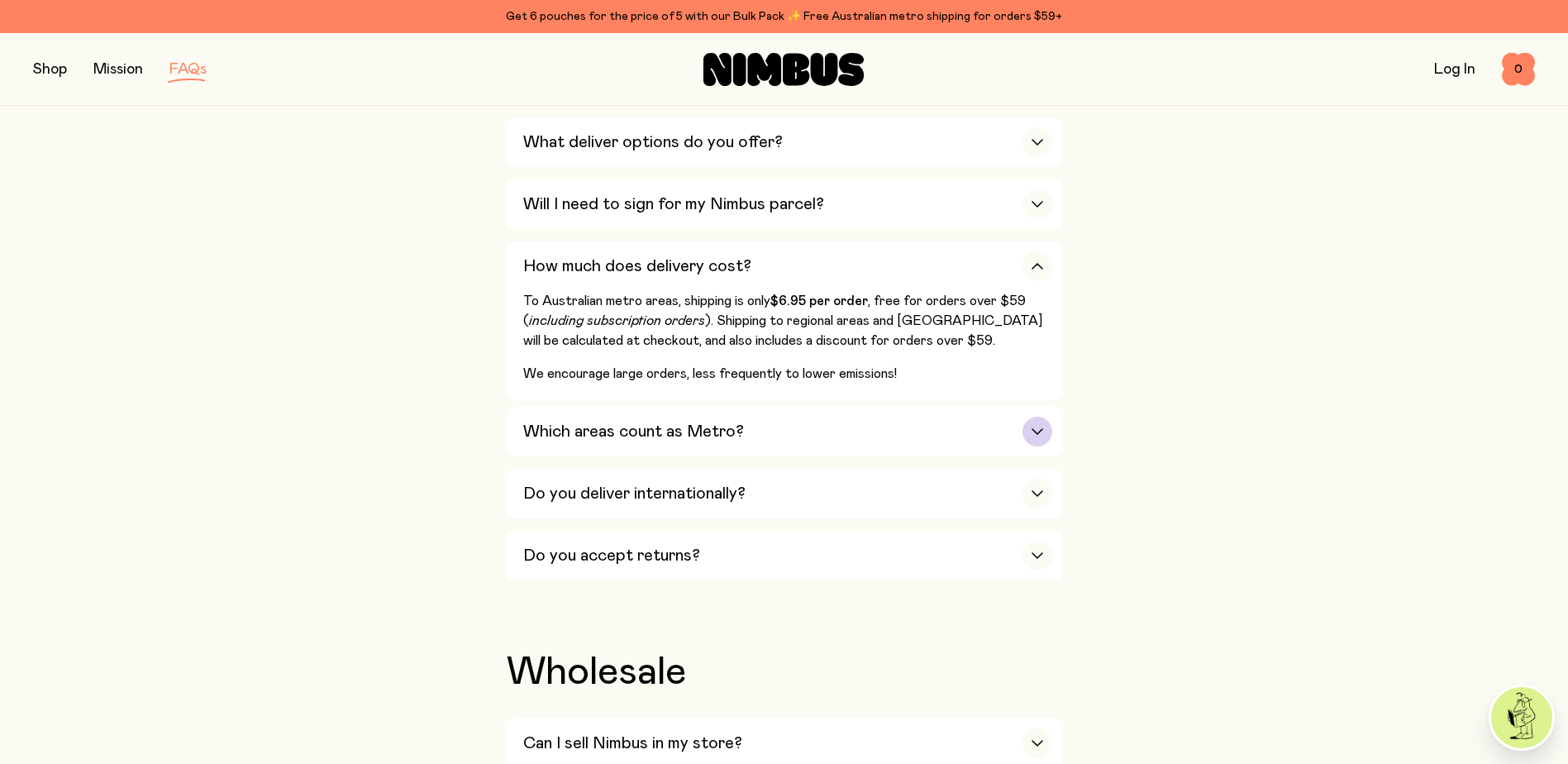
click at [1025, 417] on div "button" at bounding box center [1038, 432] width 30 height 30
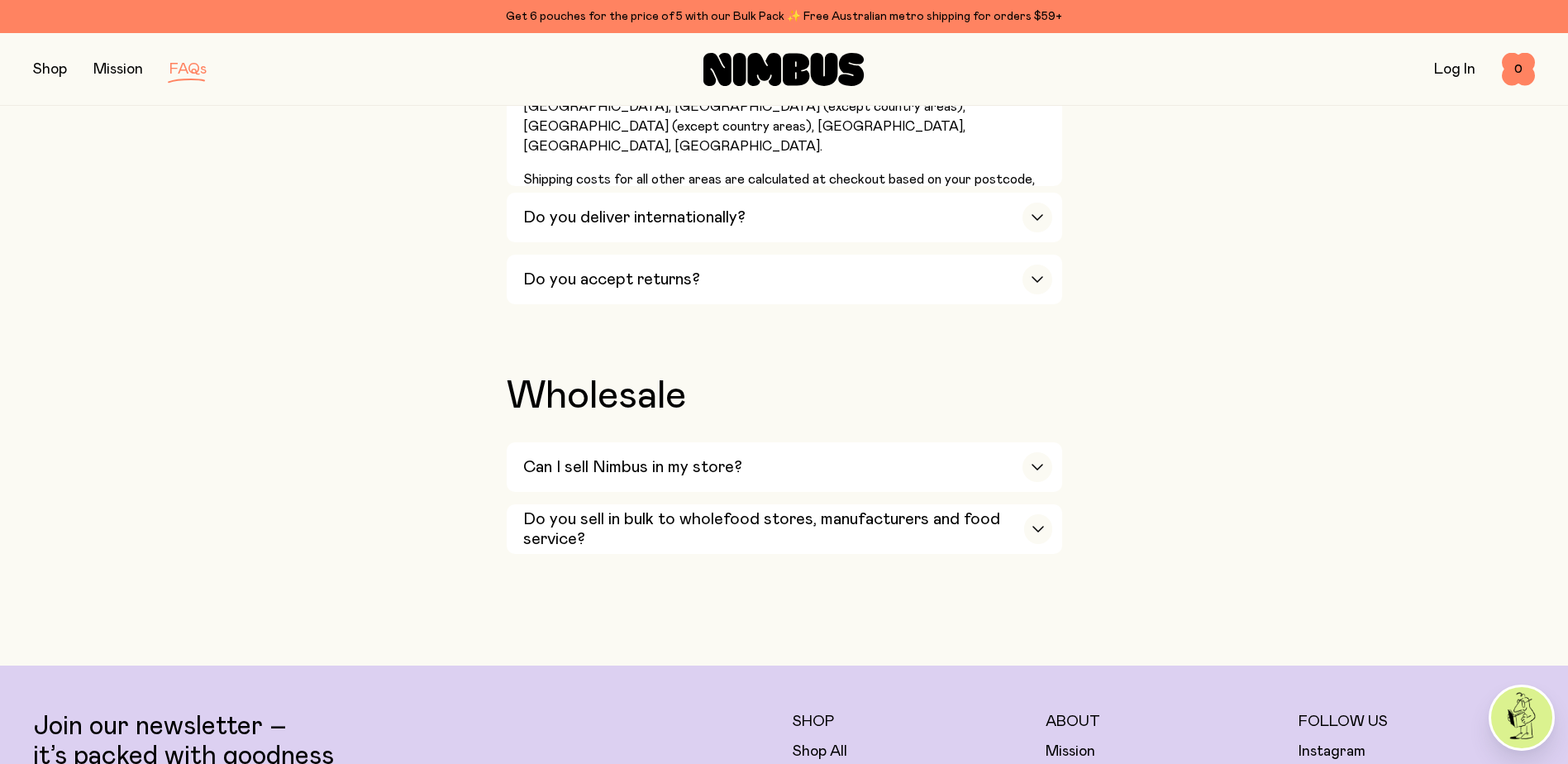
scroll to position [3226, 0]
click at [1049, 451] on div "button" at bounding box center [1038, 466] width 30 height 30
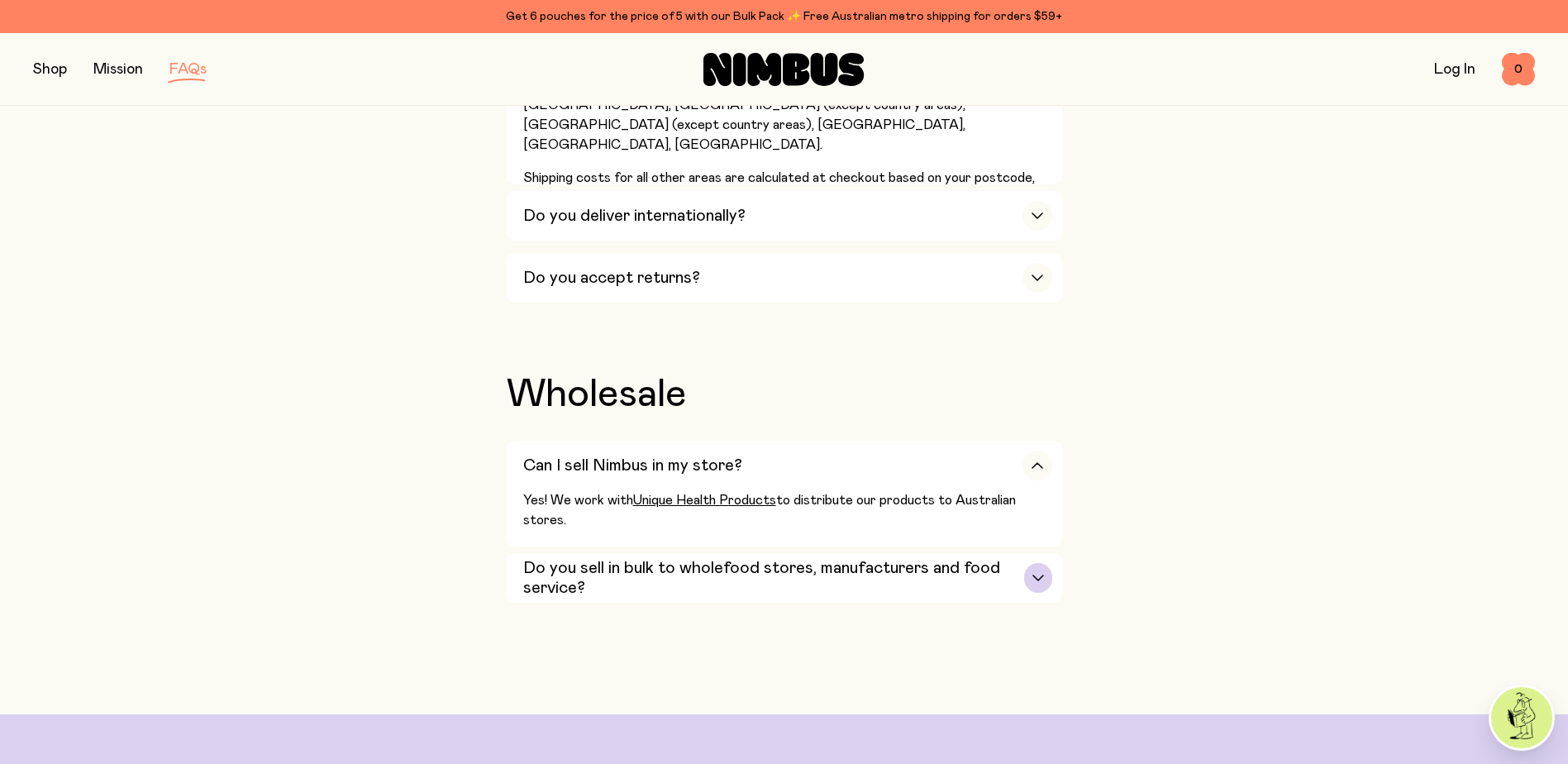
click at [1039, 564] on div "button" at bounding box center [1038, 578] width 27 height 30
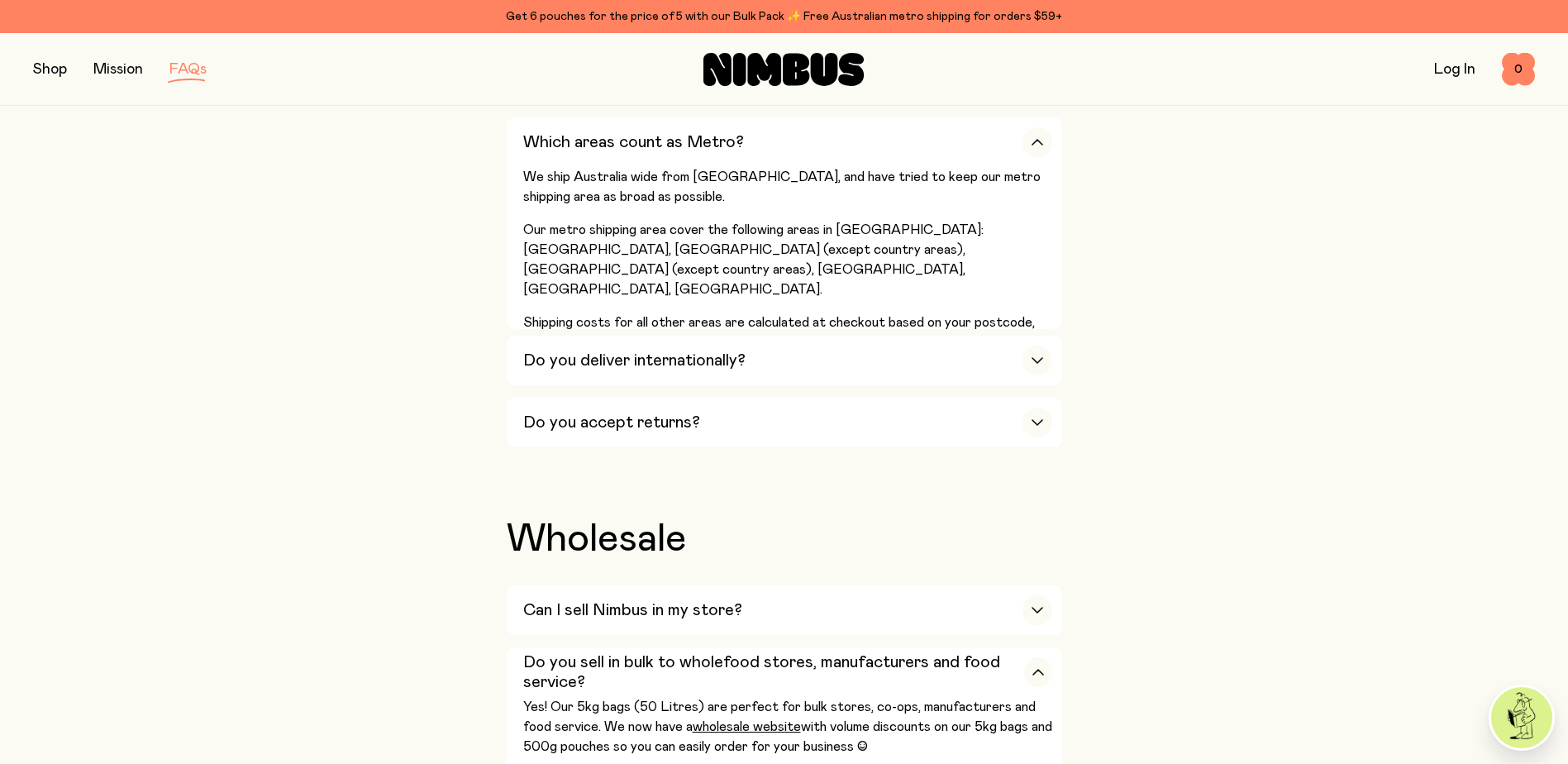
scroll to position [3061, 0]
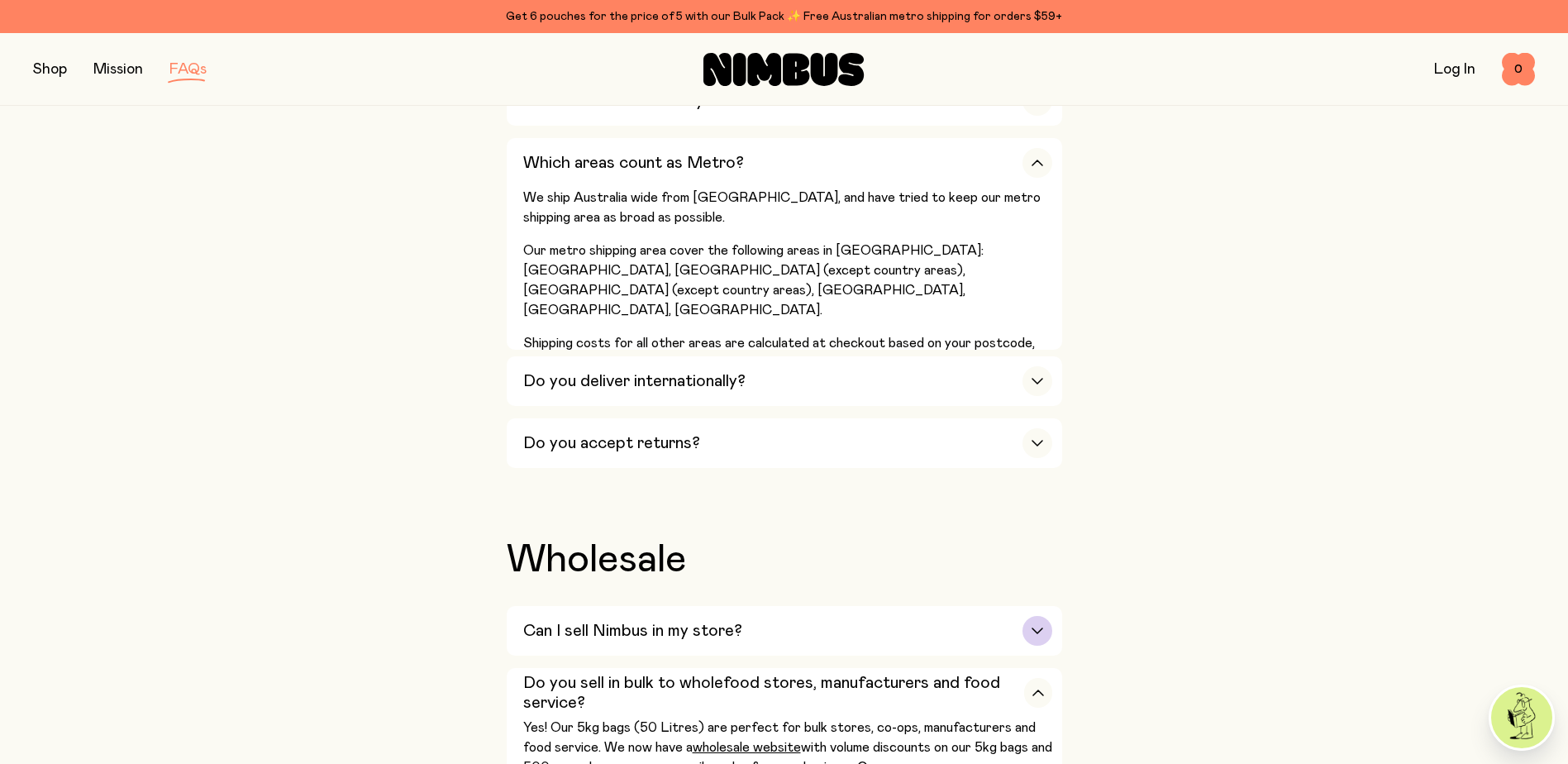
click at [1040, 616] on div "button" at bounding box center [1038, 631] width 30 height 30
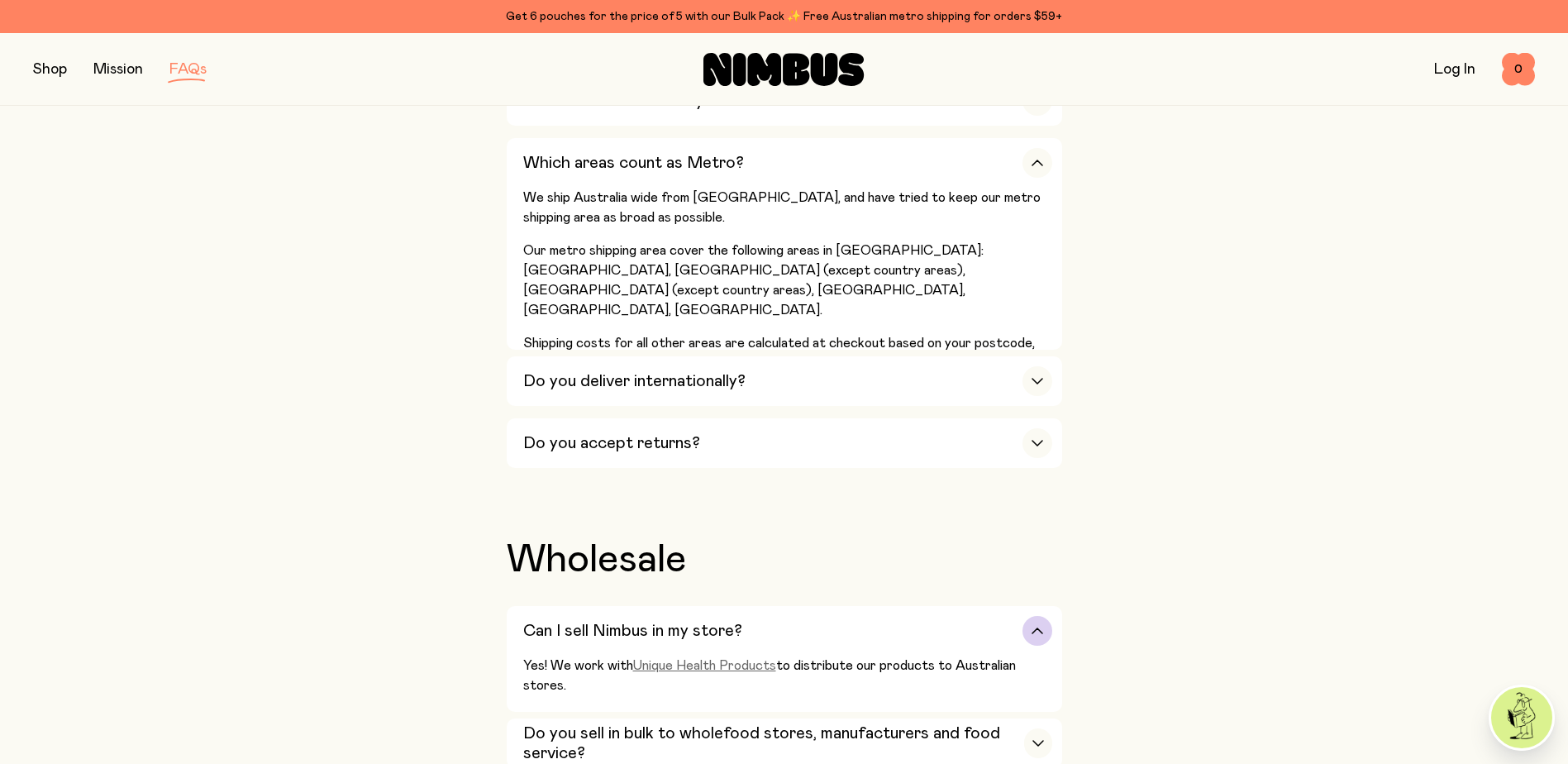
click at [699, 659] on link "Unique Health Products" at bounding box center [704, 666] width 143 height 14
